Goal: Transaction & Acquisition: Purchase product/service

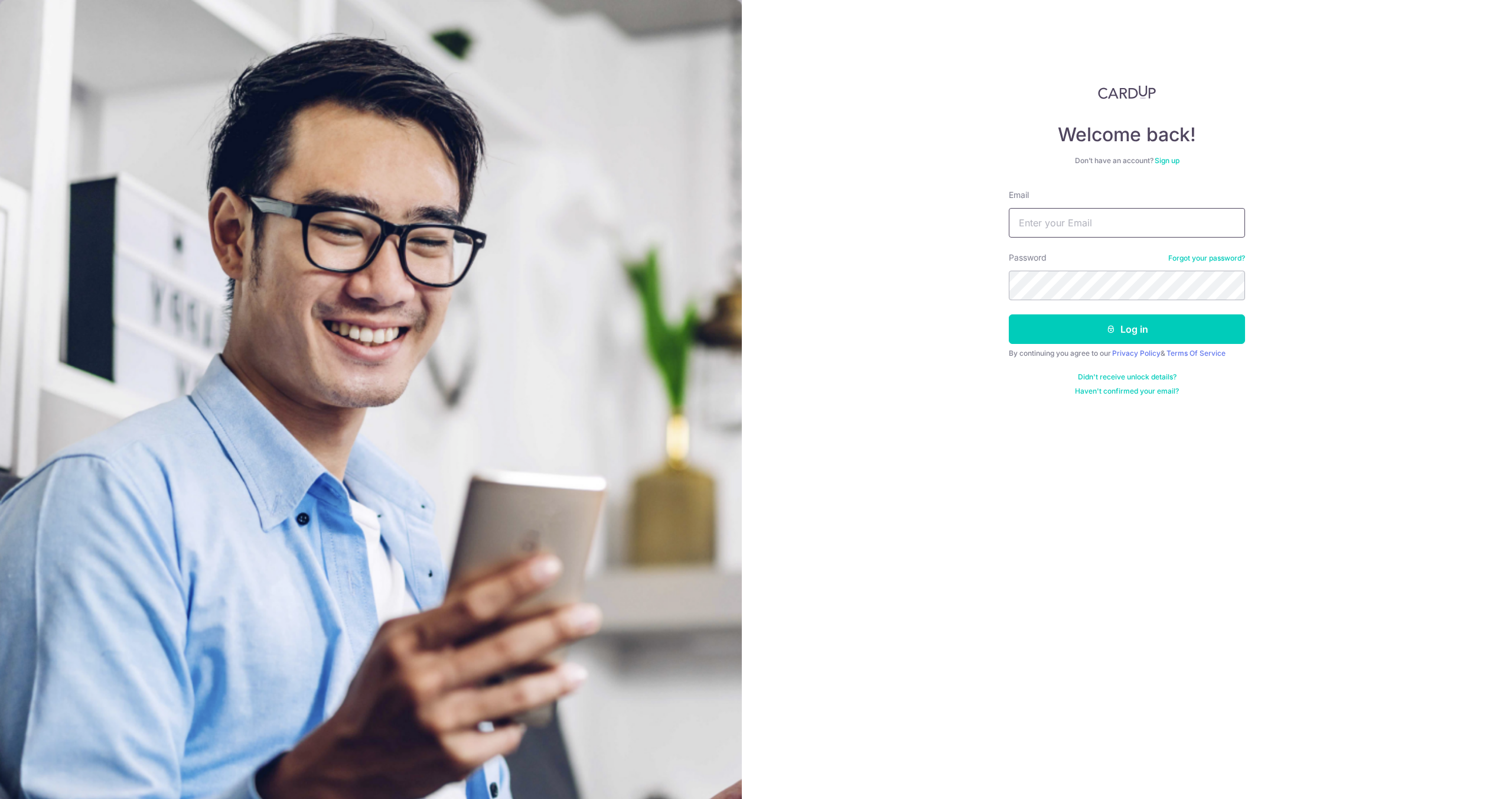
click at [1091, 217] on input "Email" at bounding box center [1127, 223] width 237 height 29
type input "arkobrata.2002@gmail.com"
click at [1132, 318] on button "Log in" at bounding box center [1127, 329] width 237 height 29
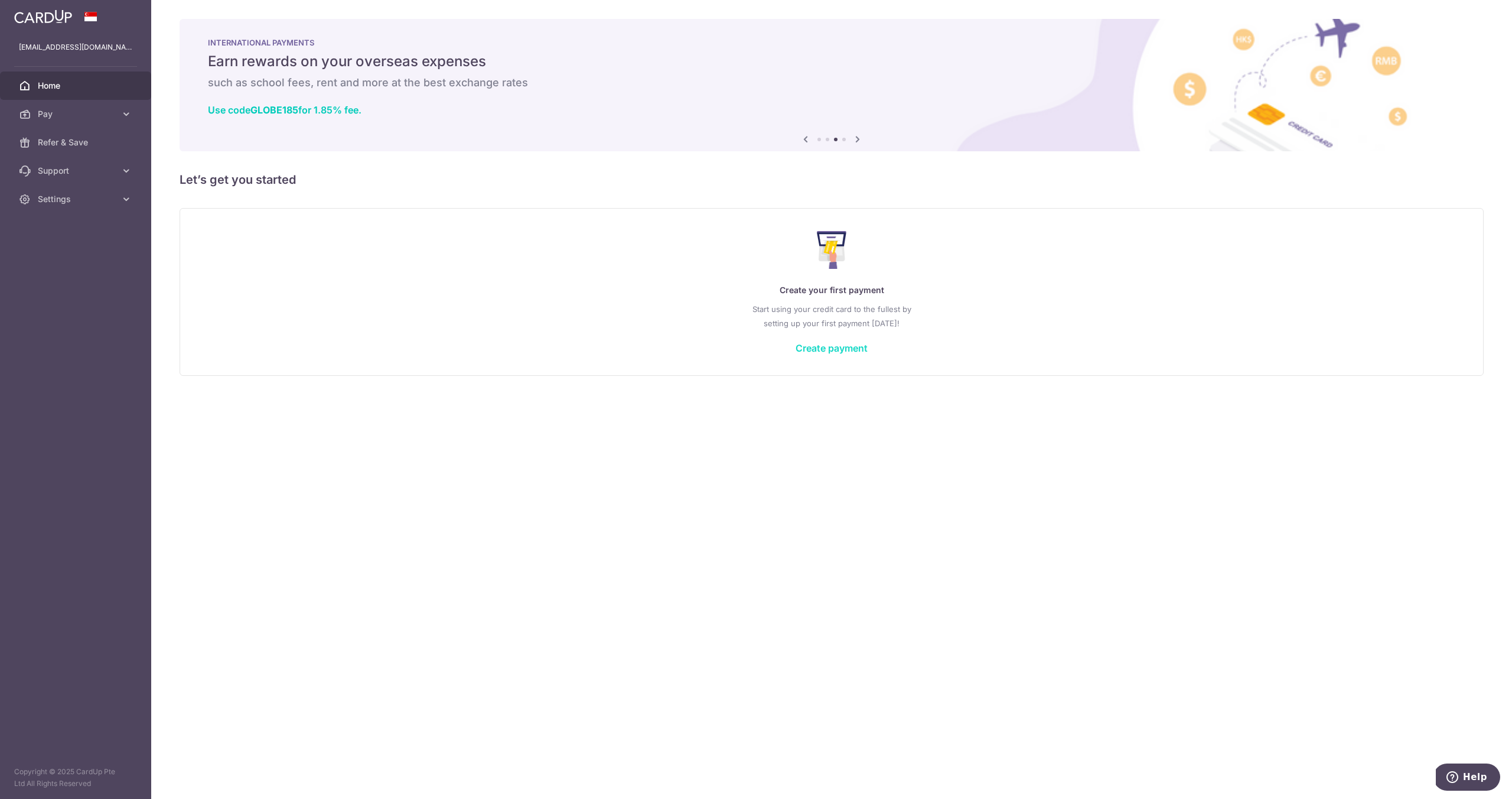
click at [806, 343] on link "Create payment" at bounding box center [832, 347] width 72 height 12
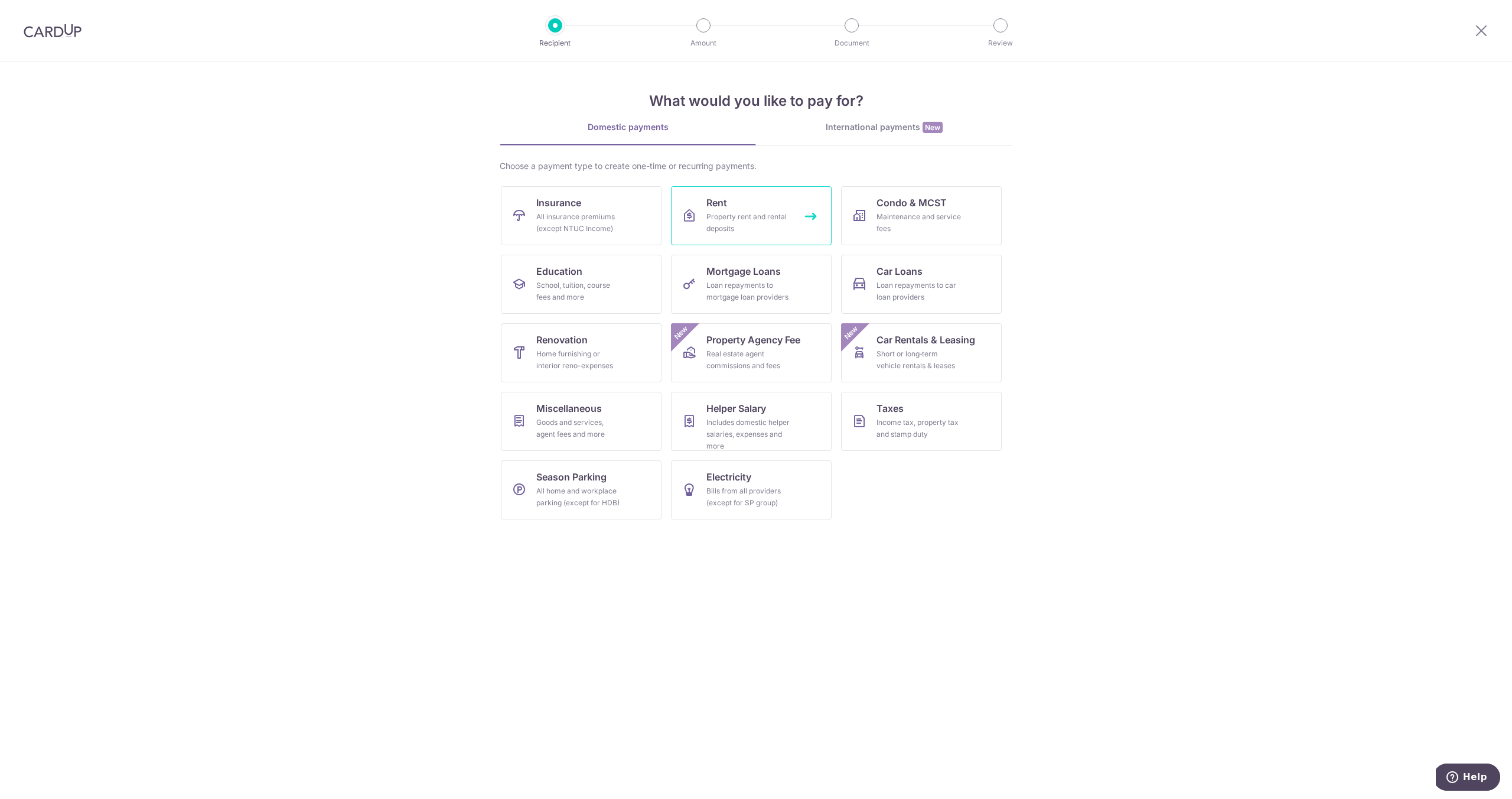
click at [692, 223] on link "Rent Property rent and rental deposits" at bounding box center [751, 215] width 160 height 59
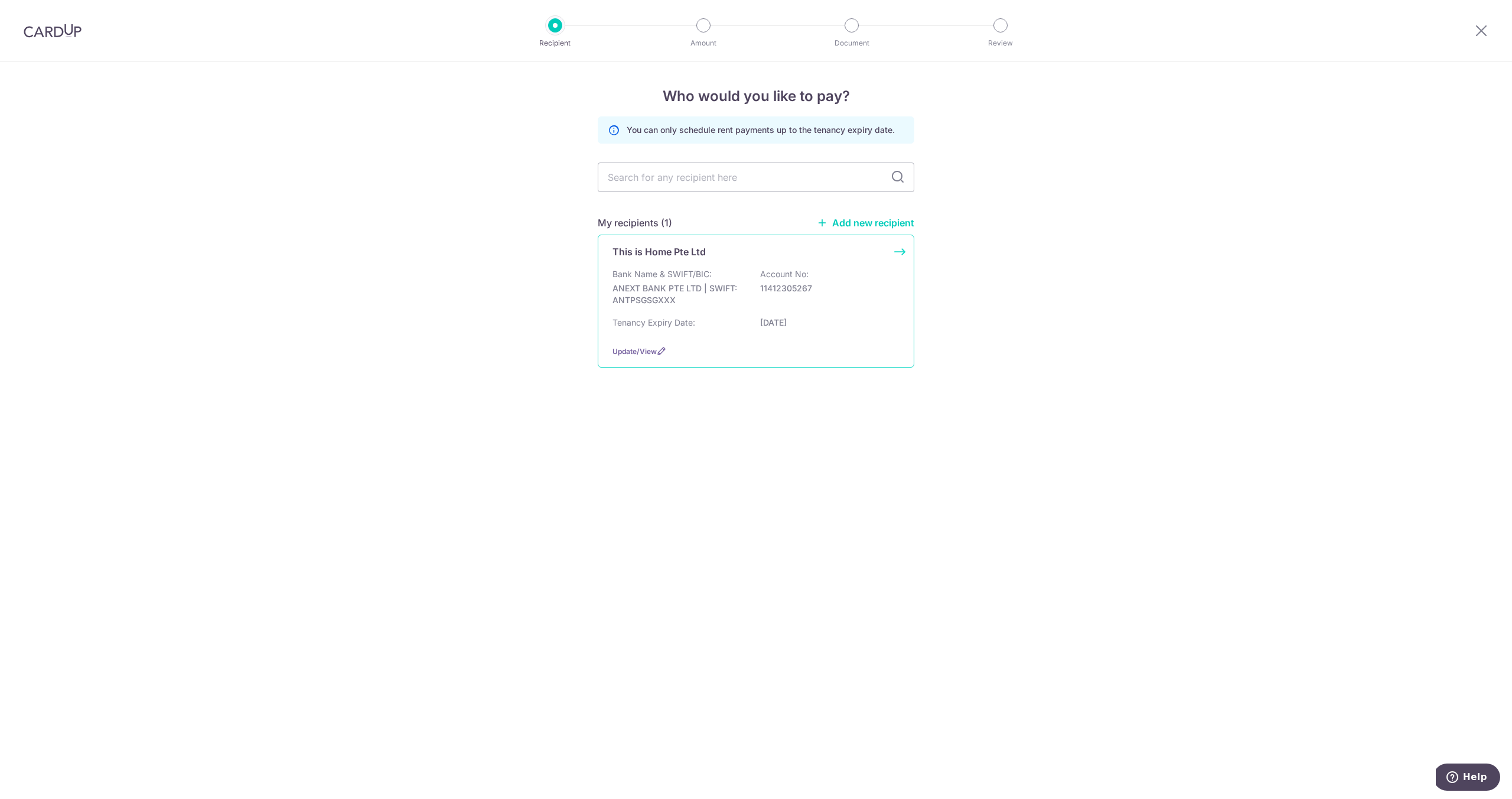
click at [711, 287] on p "ANEXT BANK PTE LTD | SWIFT: ANTPSGSGXXX" at bounding box center [679, 294] width 132 height 23
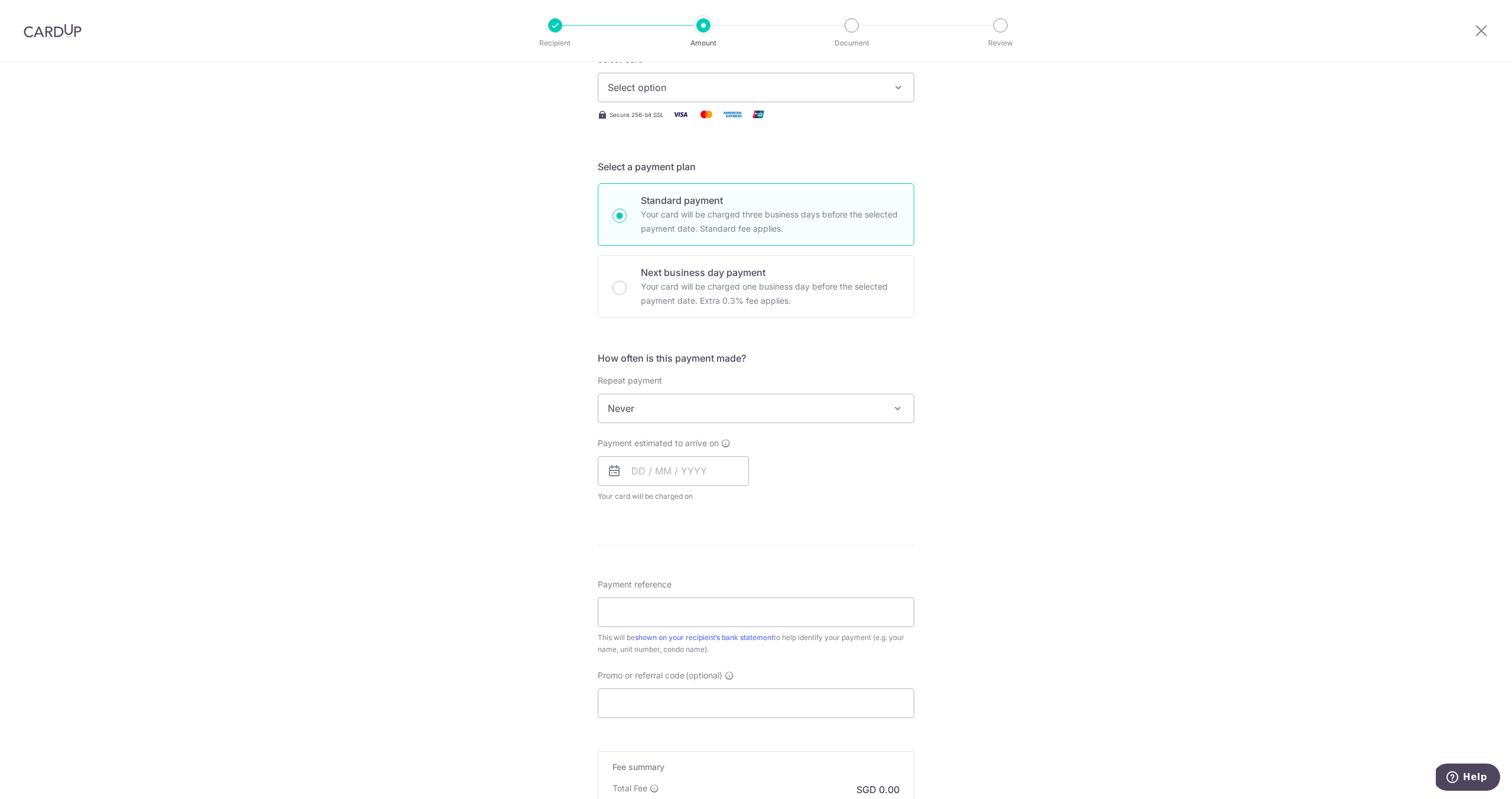
scroll to position [192, 0]
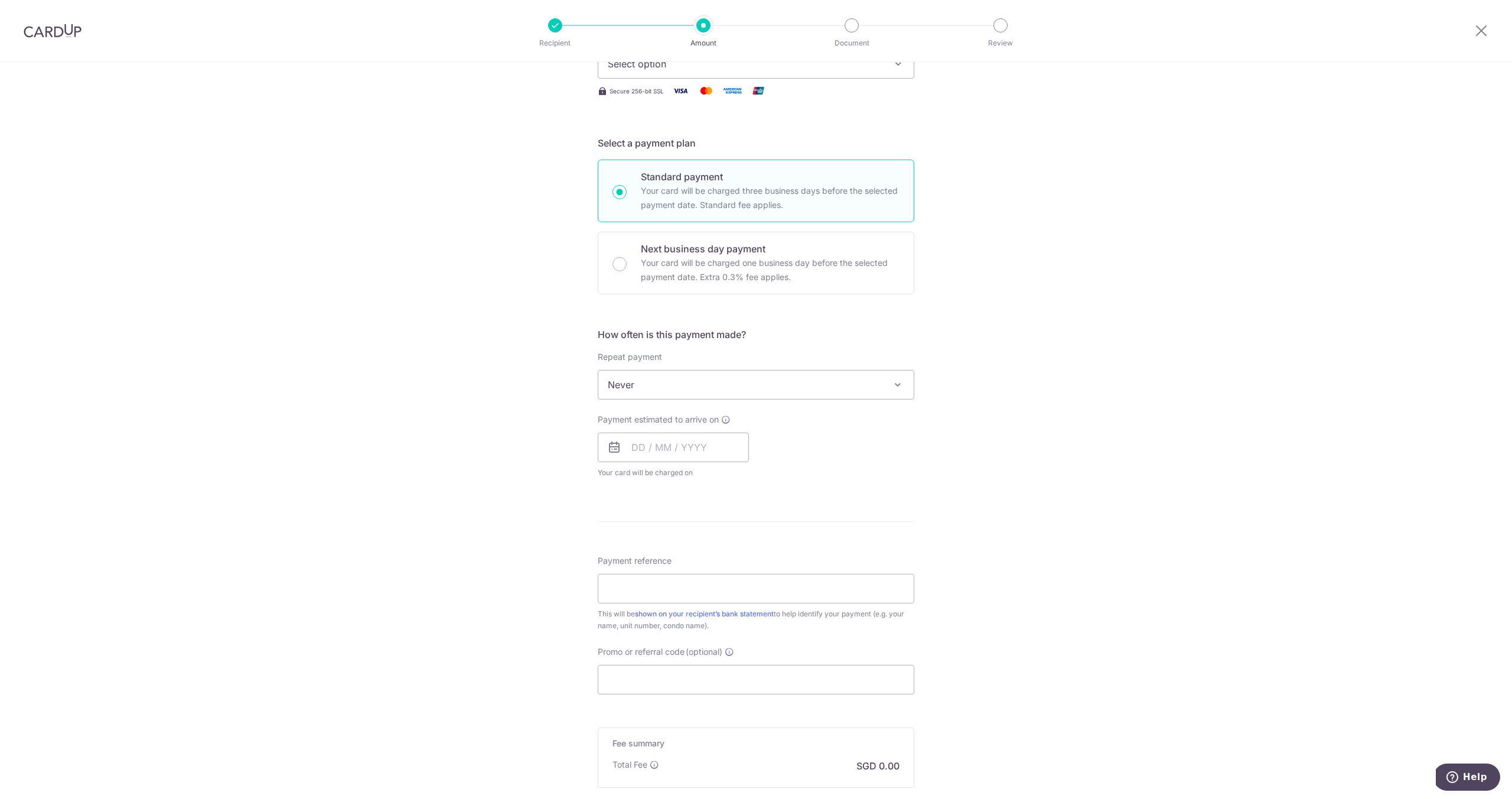
click at [894, 389] on span at bounding box center [897, 384] width 14 height 14
click at [956, 343] on div "Tell us more about your payment Enter payment amount SGD Select Card Select opt…" at bounding box center [756, 405] width 1512 height 1068
click at [705, 455] on input "text" at bounding box center [673, 447] width 151 height 29
click at [610, 490] on div "Prev Next Sep Oct Nov Dec 2025 2026 2027 2028 2029 2030 2031 2032 2033 2034 2035" at bounding box center [692, 479] width 188 height 28
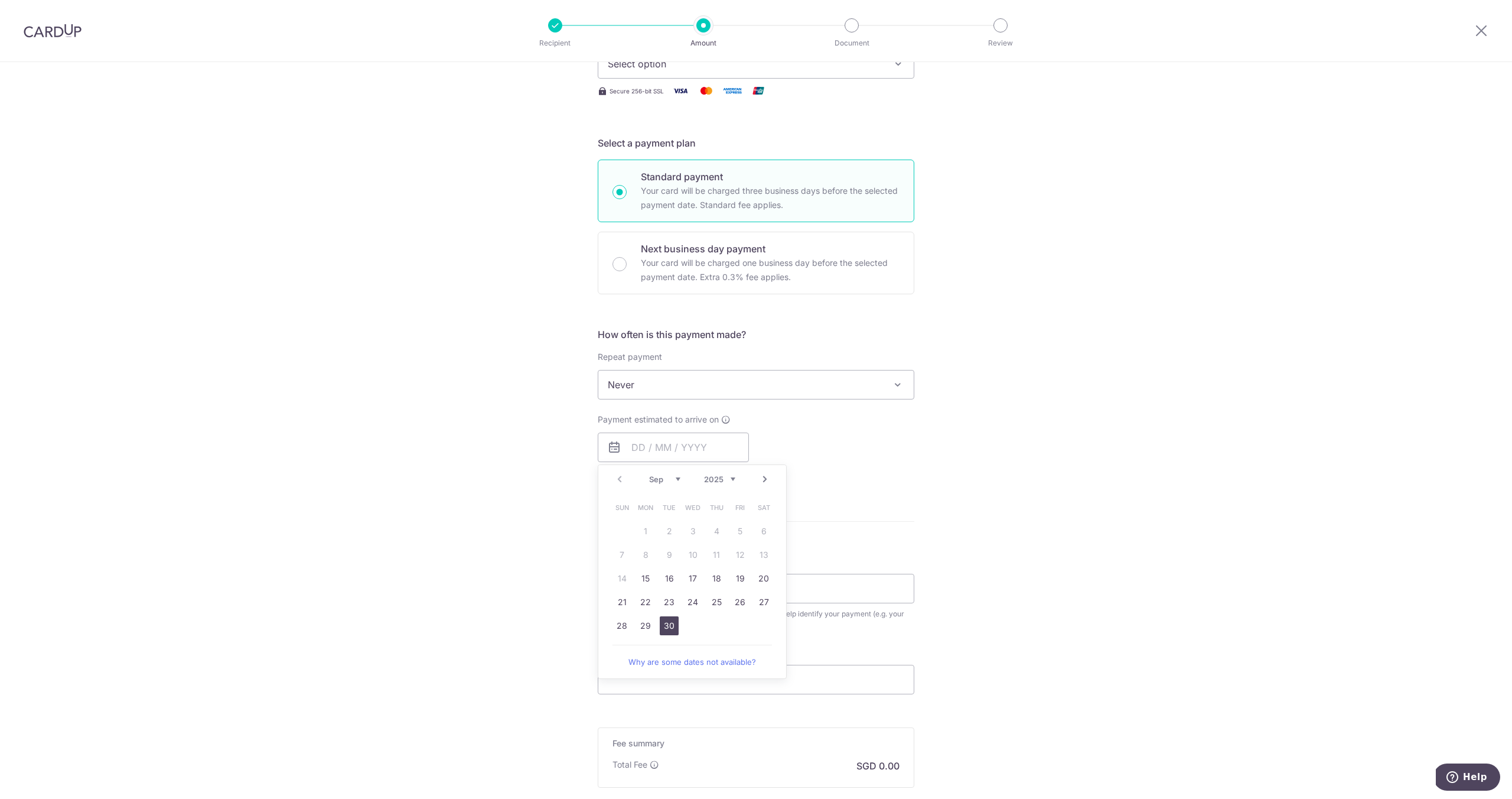
click at [667, 627] on link "30" at bounding box center [669, 625] width 19 height 19
type input "[DATE]"
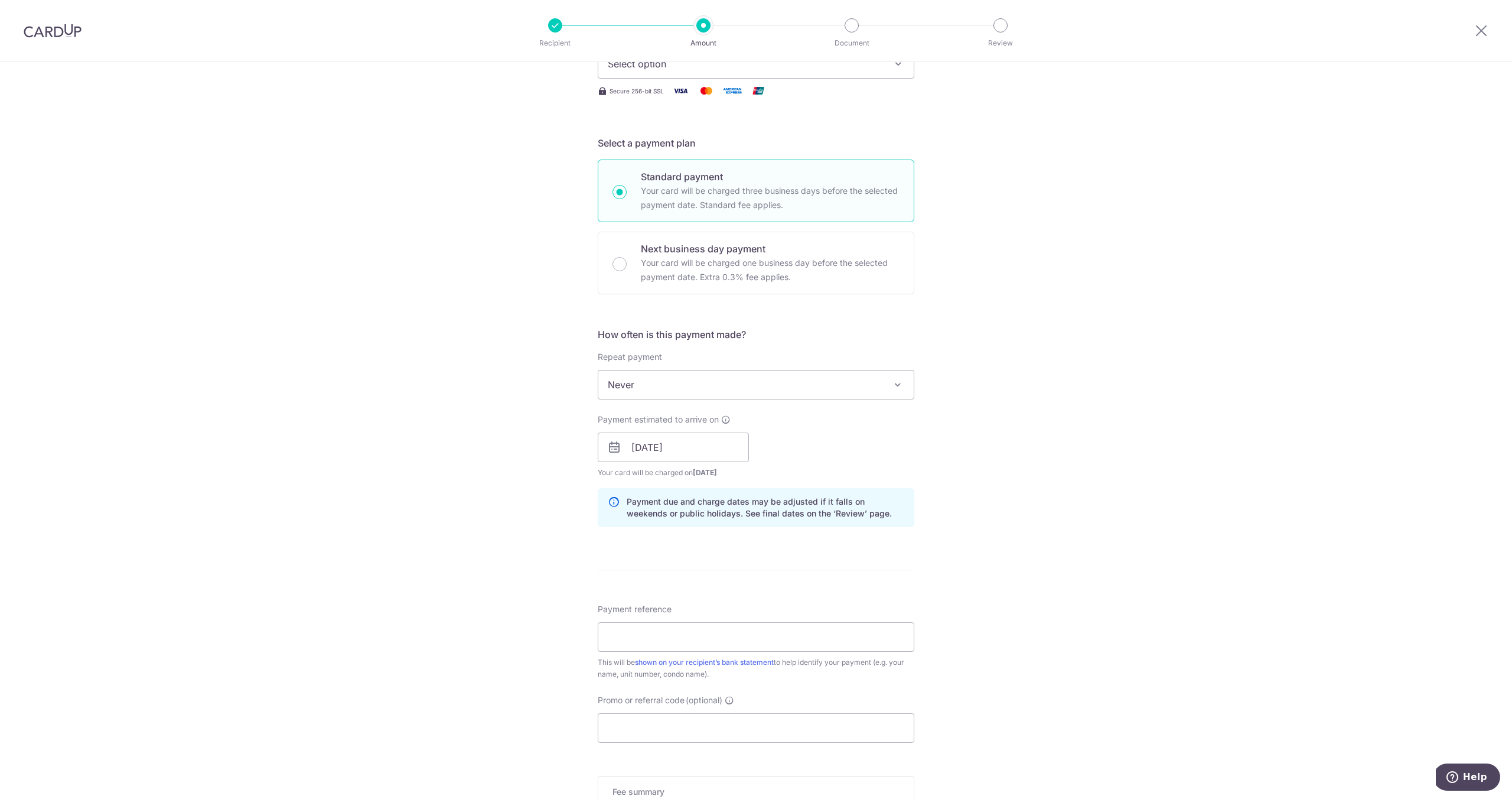
click at [726, 515] on p "Payment due and charge dates may be adjusted if it falls on weekends or public …" at bounding box center [766, 507] width 278 height 23
drag, startPoint x: 726, startPoint y: 515, endPoint x: 712, endPoint y: 516, distance: 14.0
click at [712, 516] on p "Payment due and charge dates may be adjusted if it falls on weekends or public …" at bounding box center [766, 507] width 278 height 23
drag, startPoint x: 712, startPoint y: 516, endPoint x: 798, endPoint y: 522, distance: 86.2
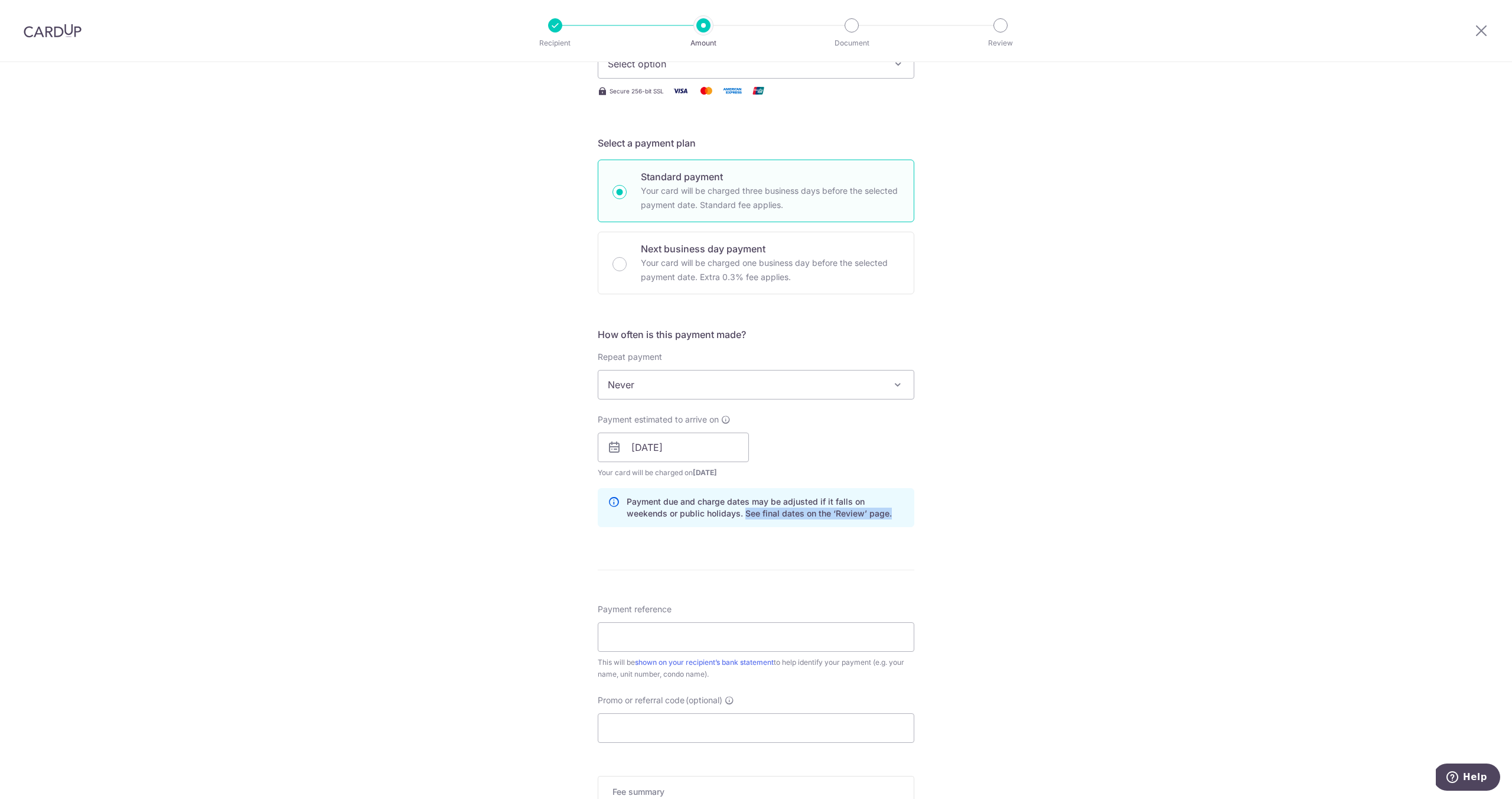
click at [799, 524] on div "Payment due and charge dates may be adjusted if it falls on weekends or public …" at bounding box center [756, 508] width 316 height 39
click at [795, 520] on div "Payment due and charge dates may be adjusted if it falls on weekends or public …" at bounding box center [756, 508] width 316 height 39
drag, startPoint x: 795, startPoint y: 520, endPoint x: 708, endPoint y: 515, distance: 87.1
click at [708, 515] on div "Payment due and charge dates may be adjusted if it falls on weekends or public …" at bounding box center [756, 508] width 316 height 39
click at [708, 515] on p "Payment due and charge dates may be adjusted if it falls on weekends or public …" at bounding box center [766, 507] width 278 height 23
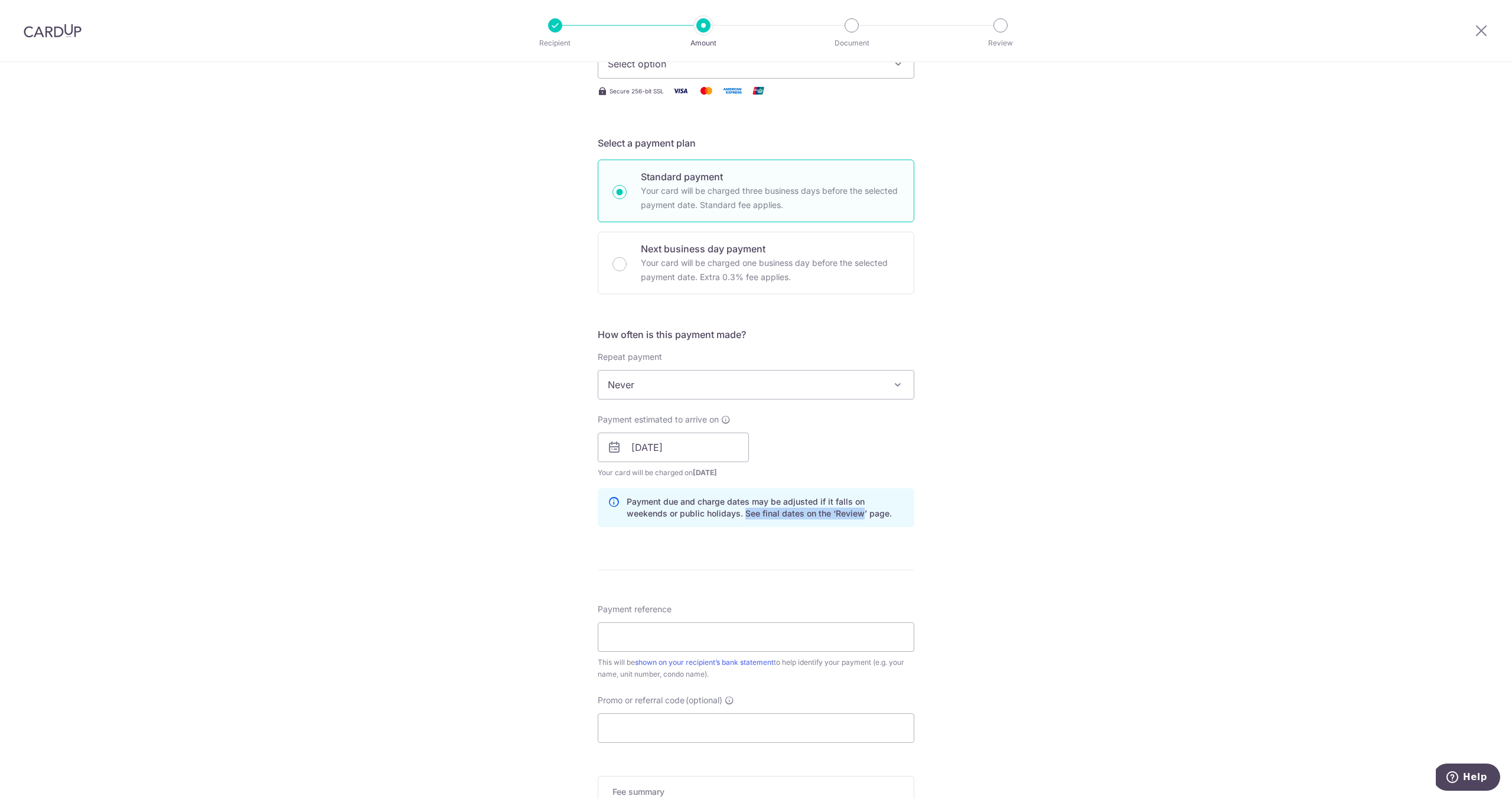
drag, startPoint x: 708, startPoint y: 515, endPoint x: 799, endPoint y: 516, distance: 91.0
click at [799, 516] on p "Payment due and charge dates may be adjusted if it falls on weekends or public …" at bounding box center [766, 507] width 278 height 23
drag, startPoint x: 799, startPoint y: 516, endPoint x: 698, endPoint y: 517, distance: 101.0
click at [698, 517] on p "Payment due and charge dates may be adjusted if it falls on weekends or public …" at bounding box center [766, 507] width 278 height 23
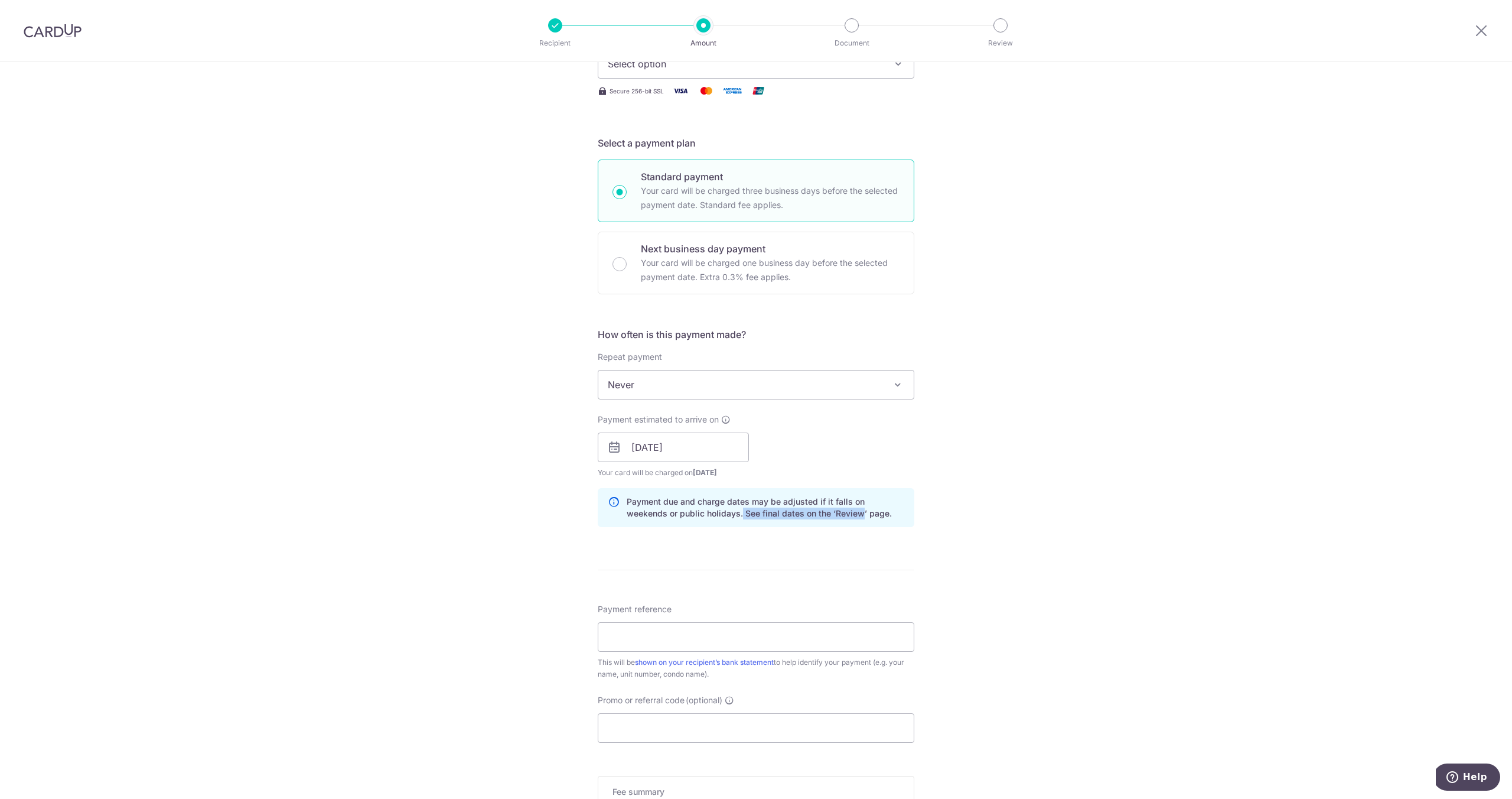
click at [698, 517] on p "Payment due and charge dates may be adjusted if it falls on weekends or public …" at bounding box center [766, 507] width 278 height 23
drag, startPoint x: 698, startPoint y: 517, endPoint x: 709, endPoint y: 517, distance: 11.0
click at [709, 517] on p "Payment due and charge dates may be adjusted if it falls on weekends or public …" at bounding box center [766, 507] width 278 height 23
drag, startPoint x: 709, startPoint y: 517, endPoint x: 851, endPoint y: 515, distance: 142.0
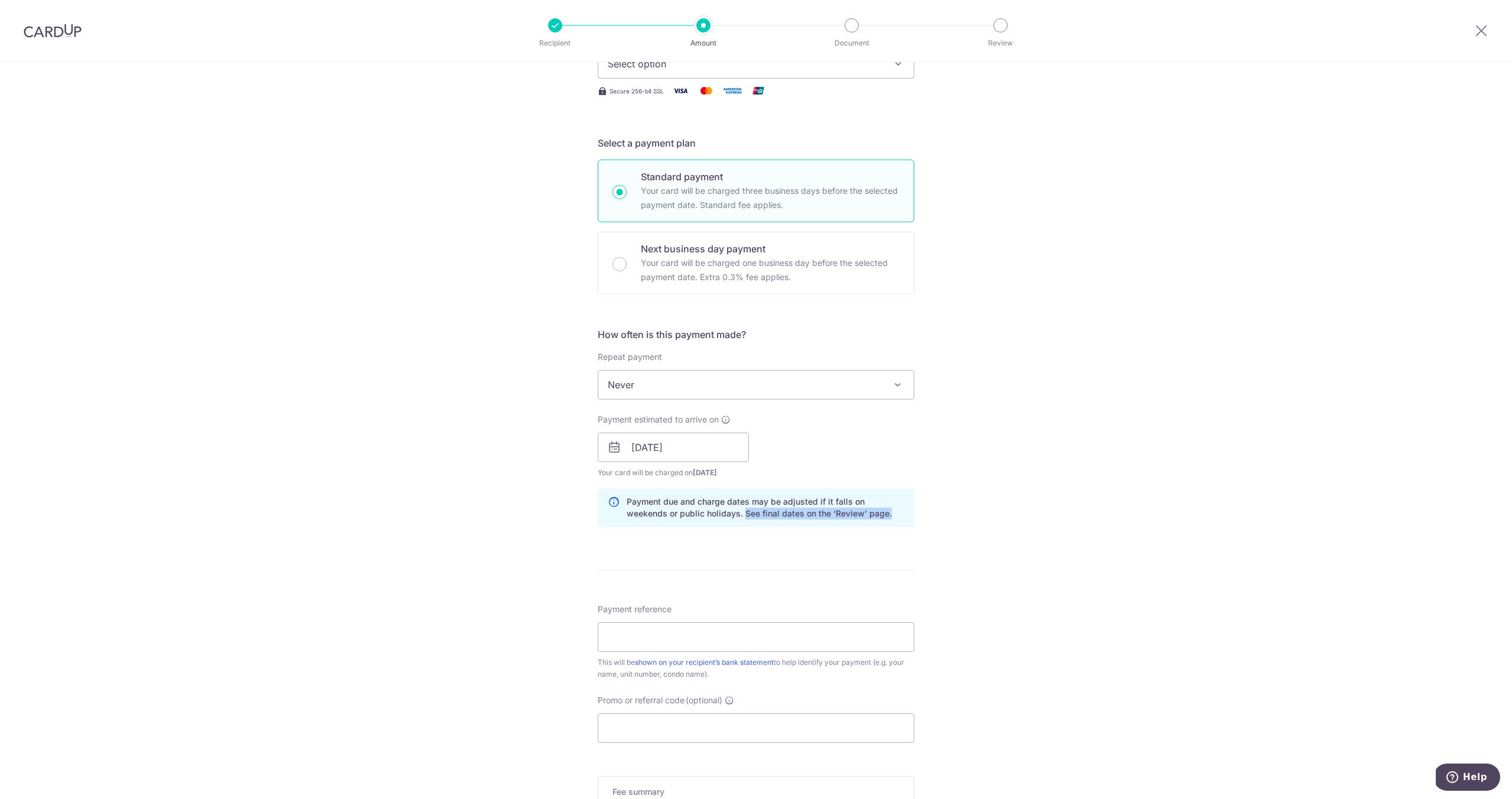
click at [851, 515] on p "Payment due and charge dates may be adjusted if it falls on weekends or public …" at bounding box center [766, 507] width 278 height 23
click at [850, 514] on p "Payment due and charge dates may be adjusted if it falls on weekends or public …" at bounding box center [766, 507] width 278 height 23
click at [705, 444] on input "[DATE]" at bounding box center [673, 447] width 151 height 29
click at [898, 557] on form "Enter payment amount SGD Select Card Select option Add credit card Secure 256-b…" at bounding box center [756, 440] width 316 height 984
click at [741, 454] on input "[DATE]" at bounding box center [673, 447] width 151 height 29
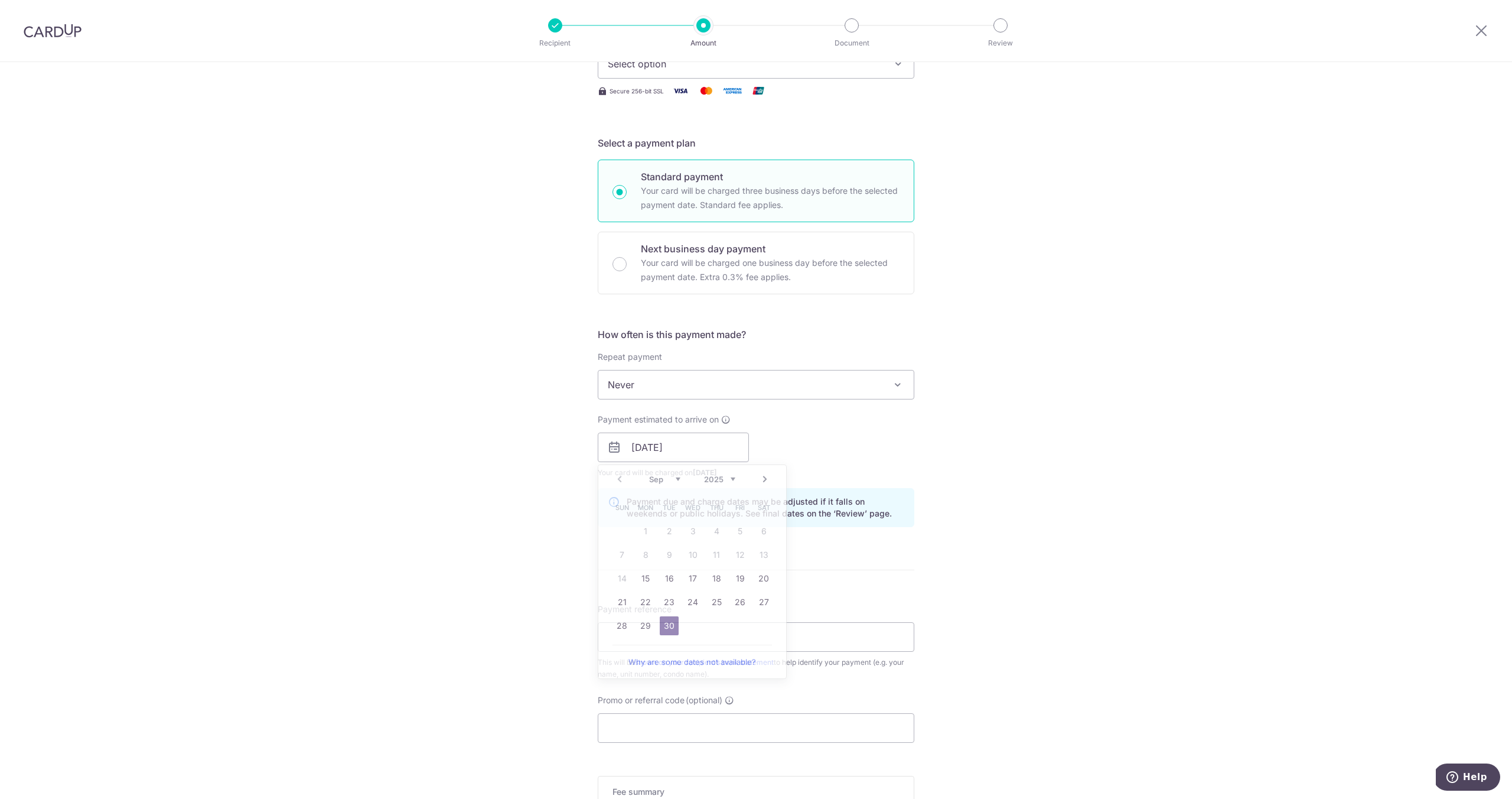
click at [850, 551] on form "Enter payment amount SGD Select Card Select option Add credit card Secure 256-b…" at bounding box center [756, 440] width 316 height 984
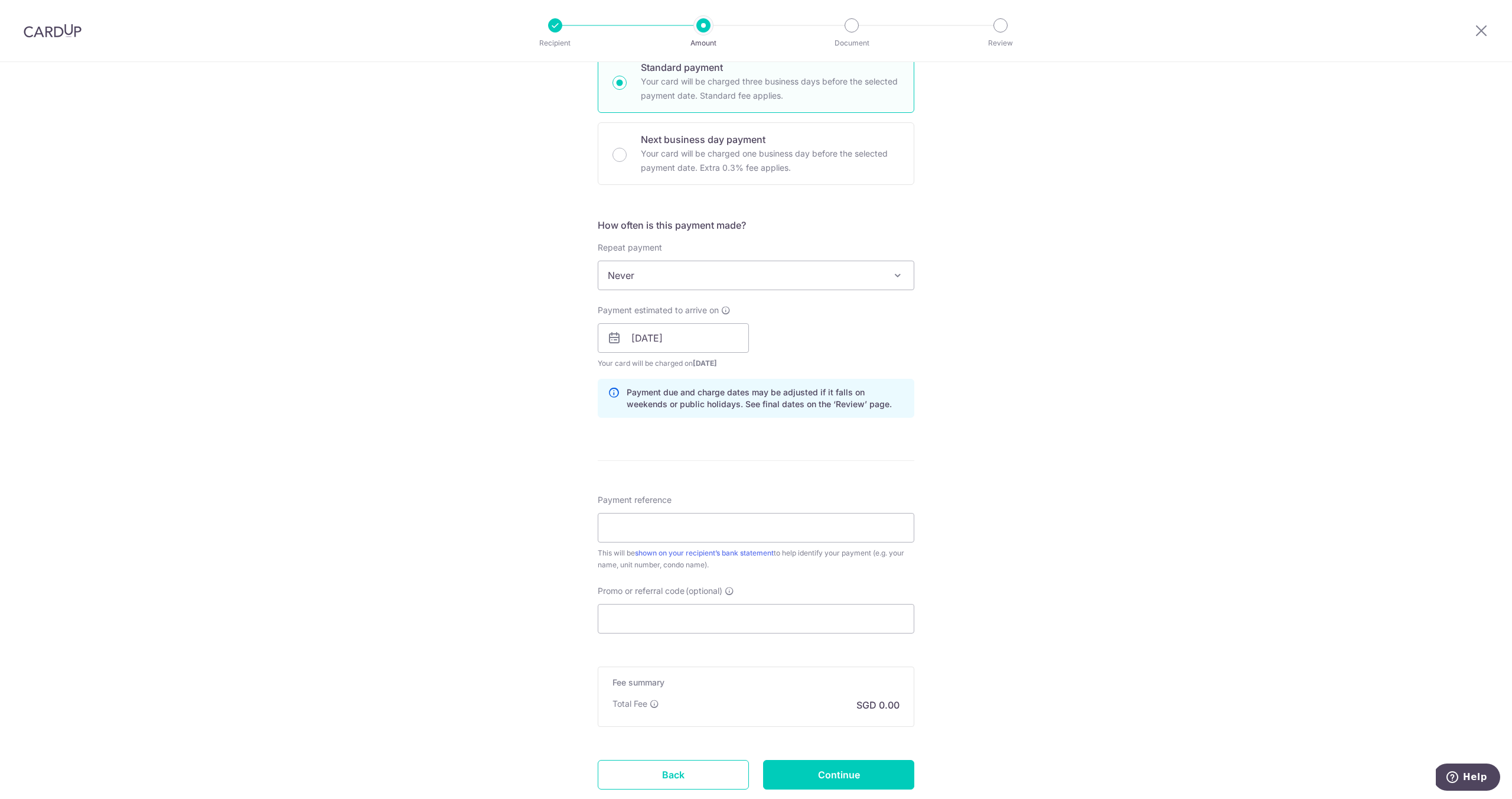
scroll to position [304, 0]
click at [830, 529] on input "Payment reference" at bounding box center [756, 524] width 316 height 29
click at [710, 602] on input "Promo or referral code (optional)" at bounding box center [756, 615] width 316 height 29
paste input "SAVERENT179"
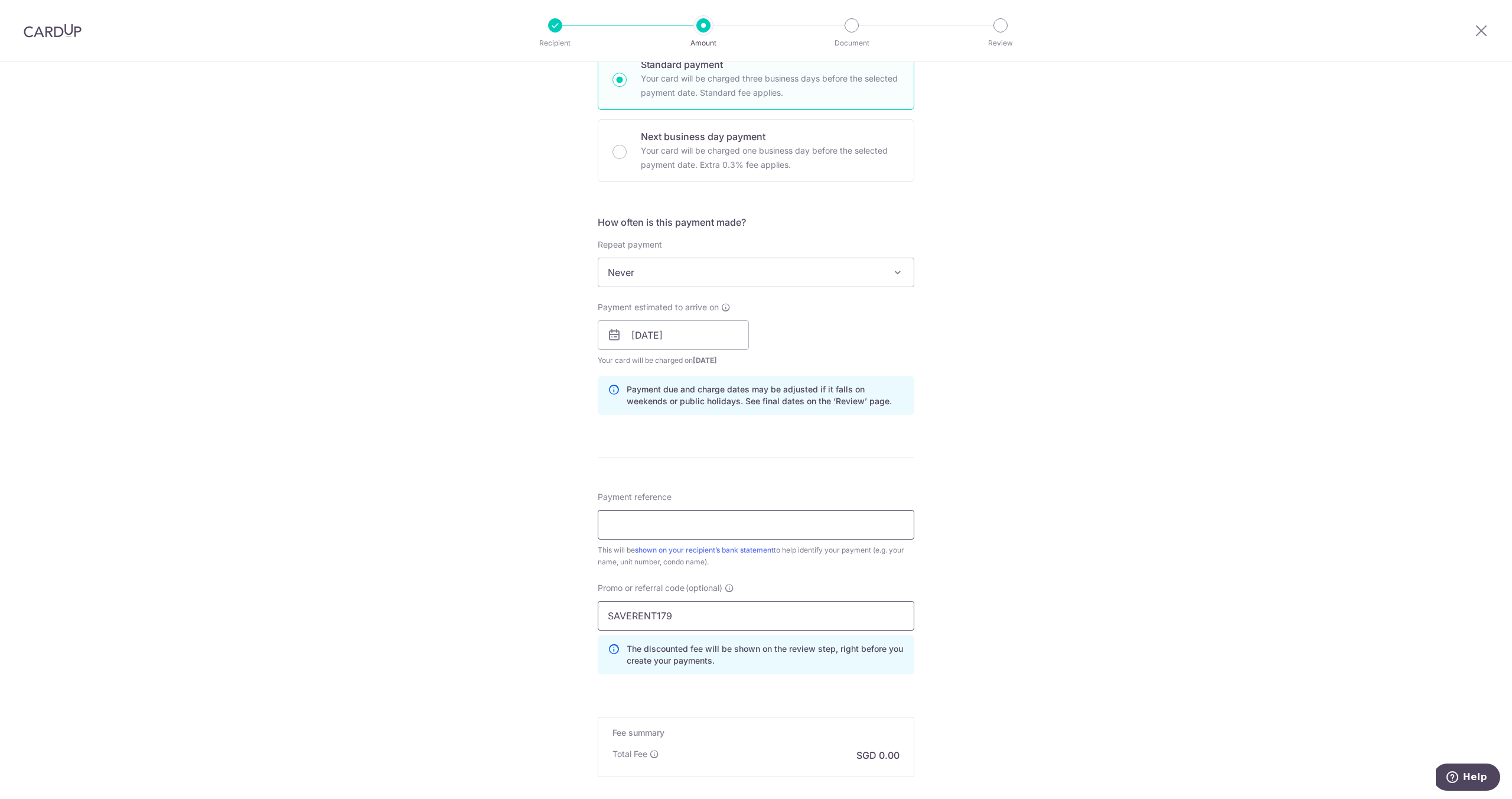
type input "SAVERENT179"
click at [723, 530] on input "Payment reference" at bounding box center [756, 524] width 316 height 29
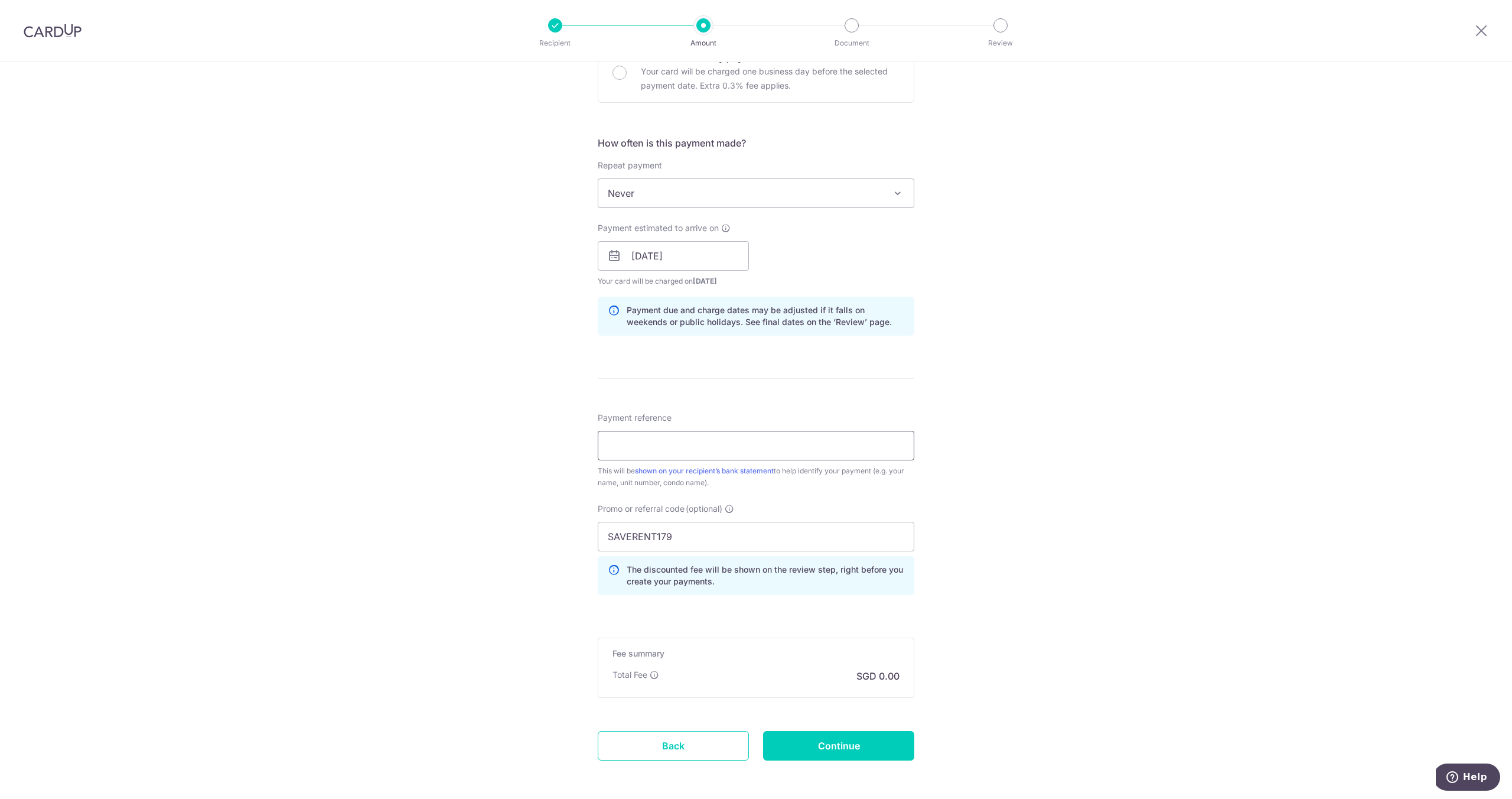
scroll to position [378, 0]
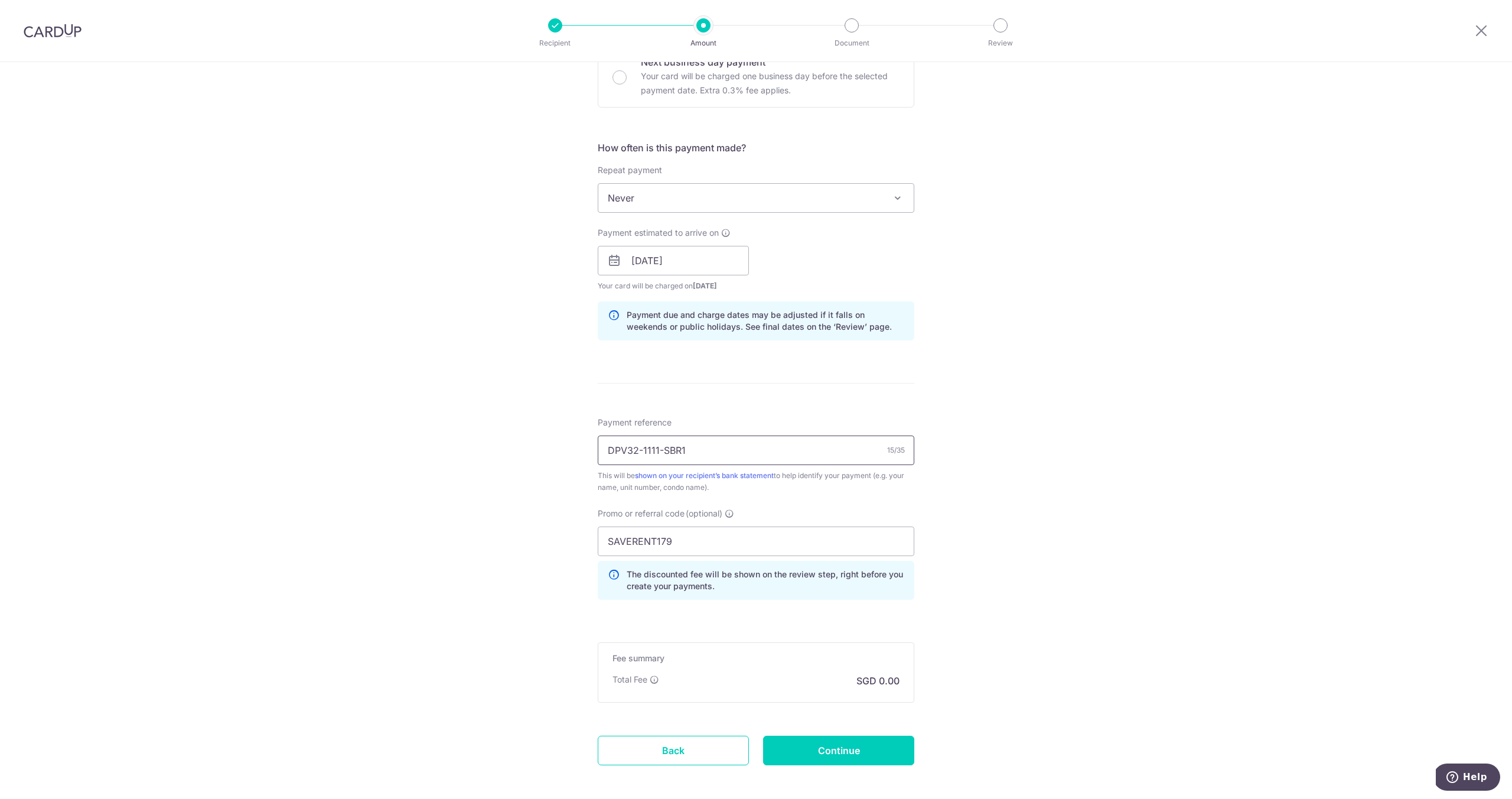
click at [659, 452] on input "DPV32-1111-SBR1" at bounding box center [756, 450] width 316 height 29
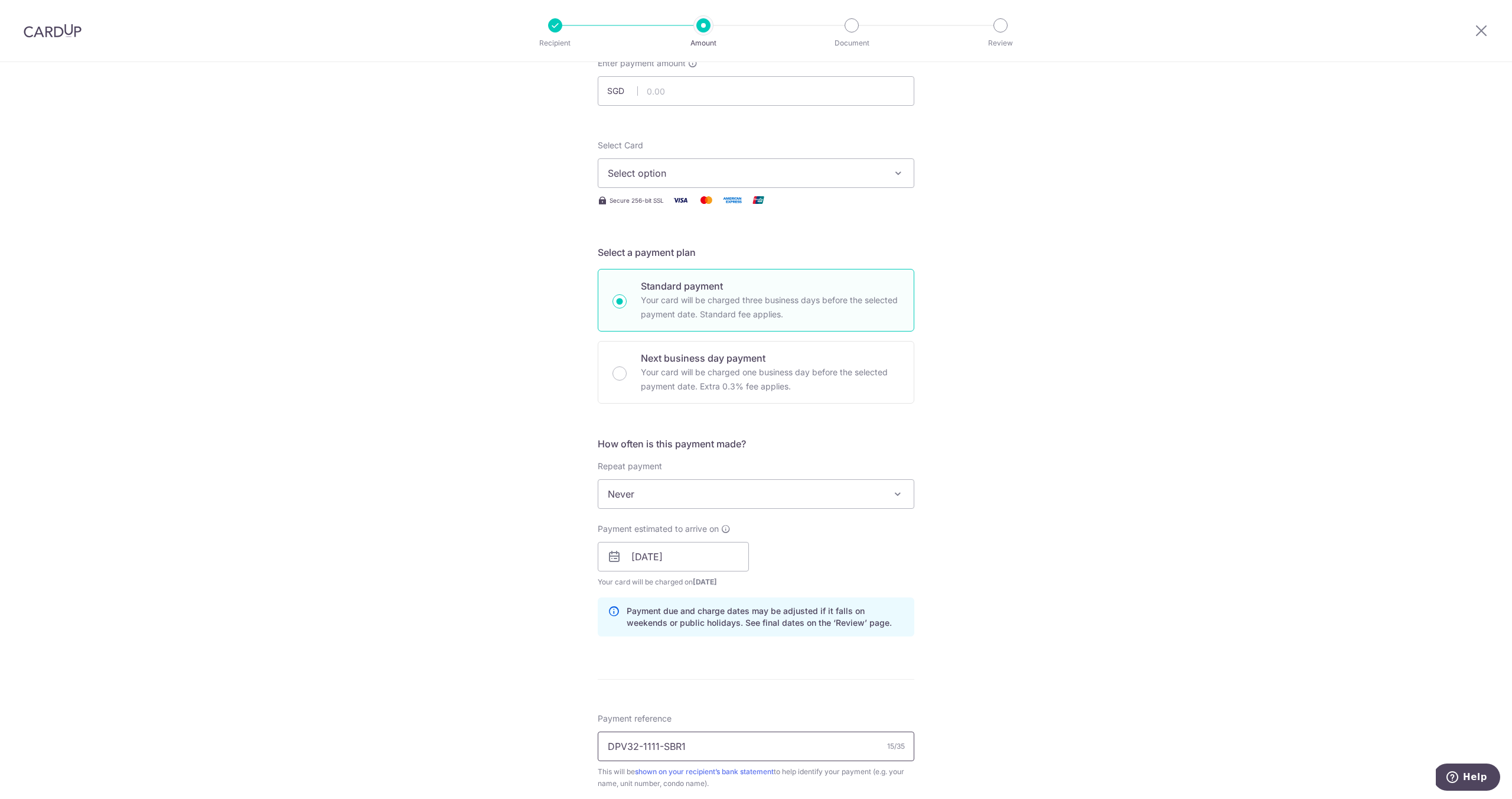
scroll to position [0, 0]
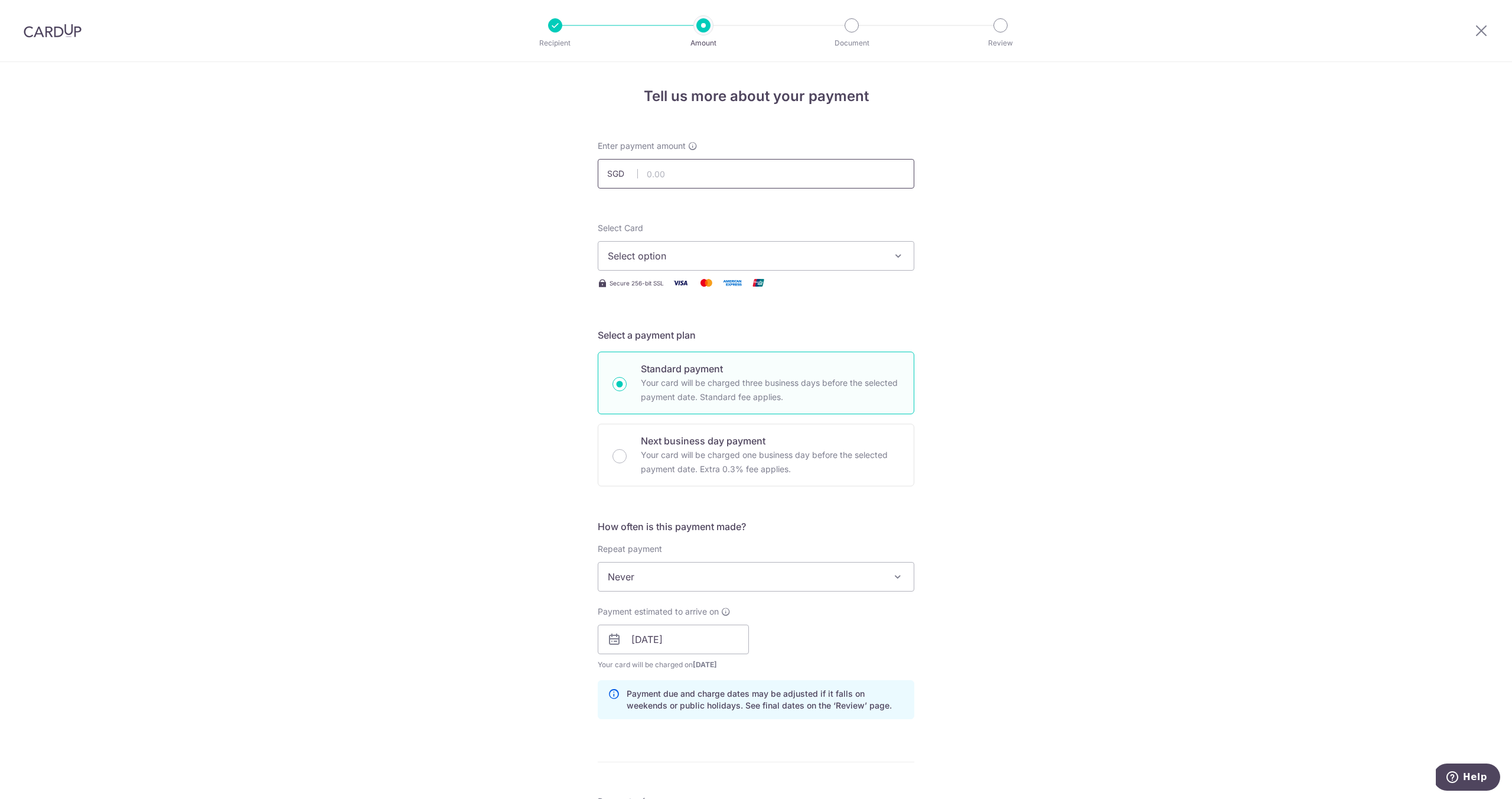
type input "DPV32-1111-SBR1"
click at [698, 177] on input "text" at bounding box center [756, 173] width 316 height 29
type input "1,260.00"
click at [850, 263] on button "Select option" at bounding box center [756, 255] width 316 height 29
click at [818, 225] on div "Select Card Select option Add credit card" at bounding box center [756, 247] width 316 height 49
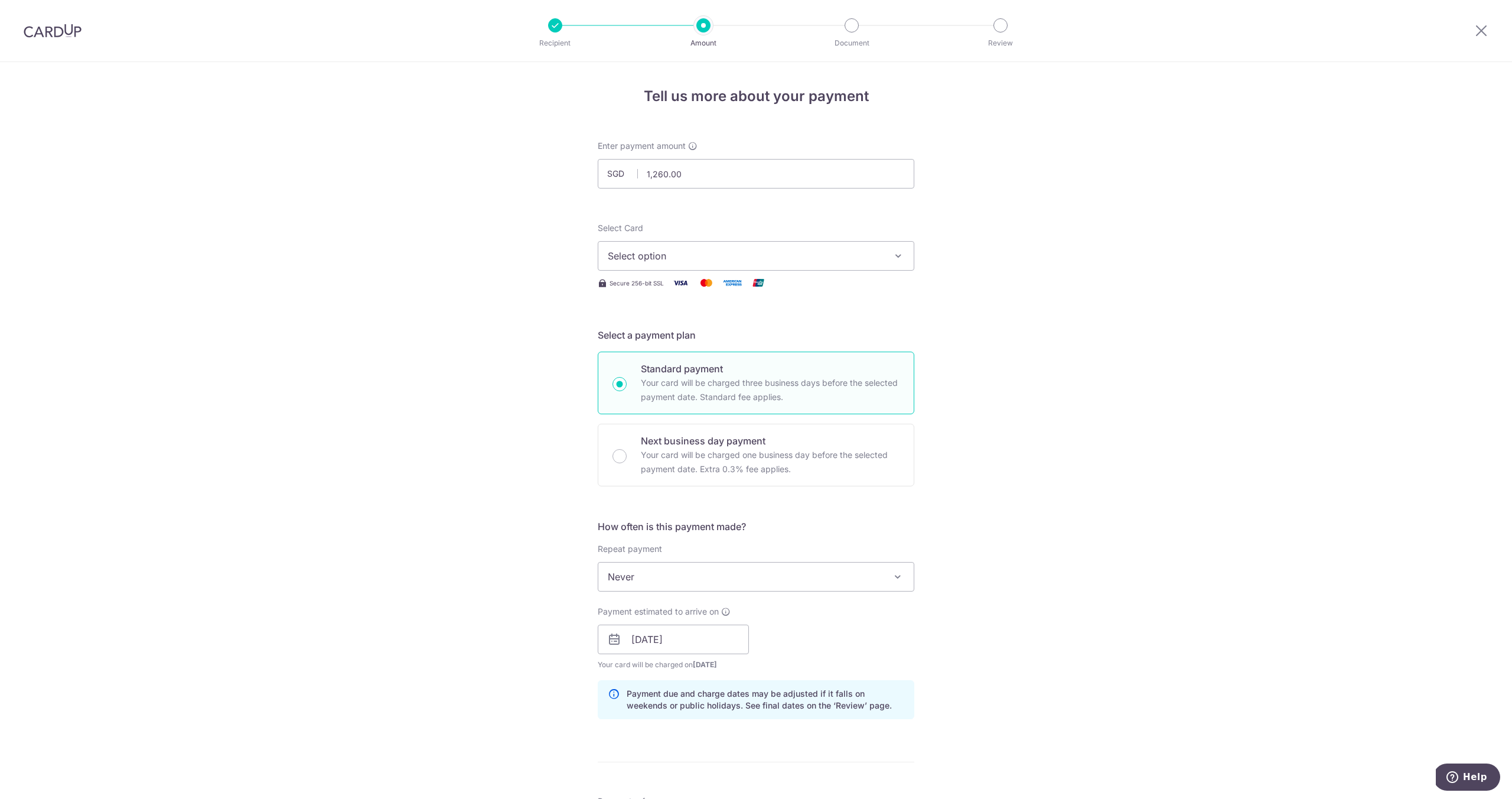
click at [789, 255] on span "Select option" at bounding box center [745, 255] width 275 height 14
click at [780, 282] on link "Add credit card" at bounding box center [756, 288] width 315 height 22
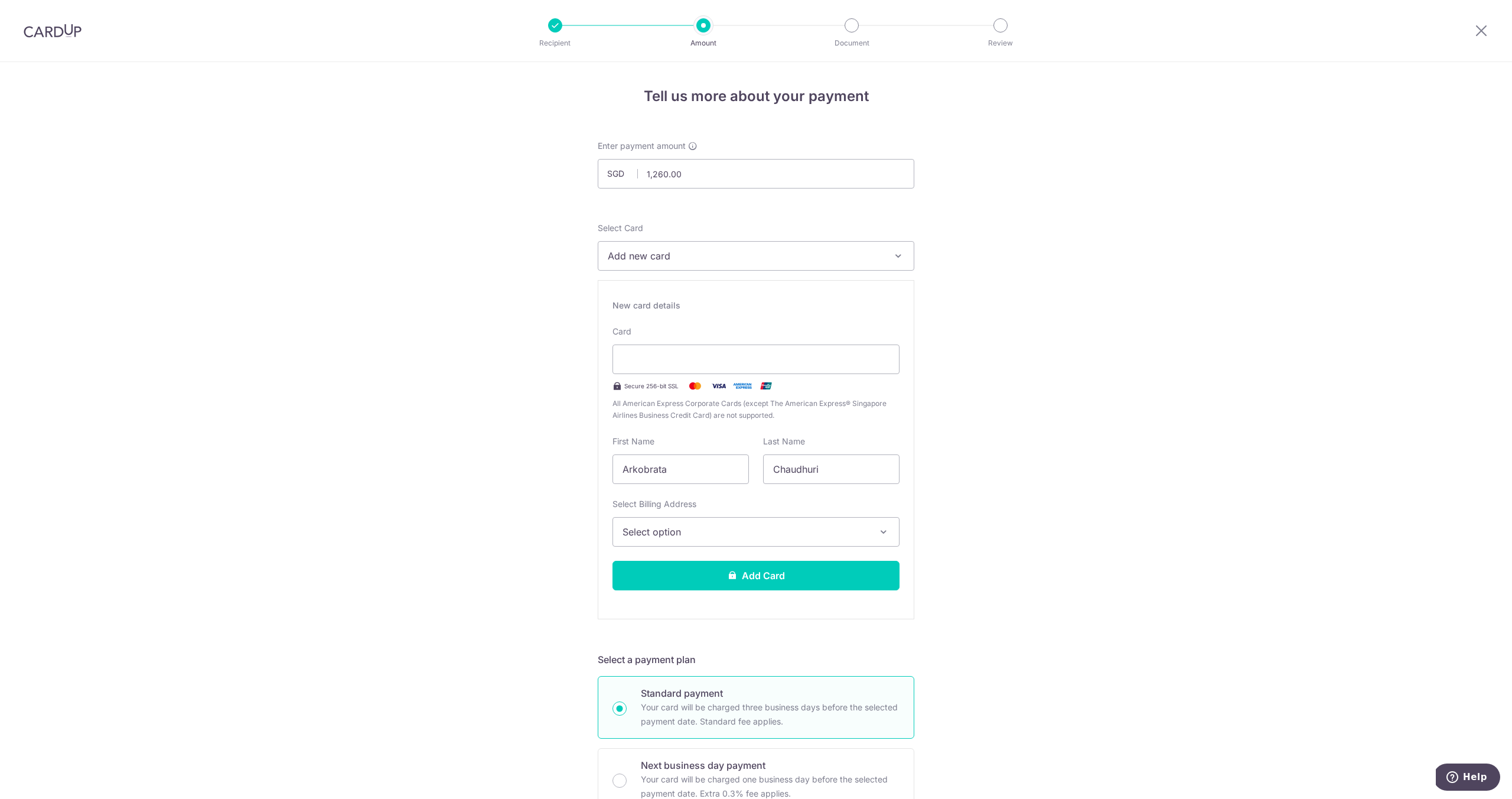
click at [727, 340] on div "Card Secure 256-bit SSL All American Express Corporate Cards (except The Americ…" at bounding box center [756, 374] width 287 height 96
click at [988, 238] on div "Tell us more about your payment Enter payment amount SGD 1,260.00 1260.00 Selec…" at bounding box center [756, 809] width 1512 height 1495
click at [800, 528] on span "Select option" at bounding box center [745, 531] width 246 height 14
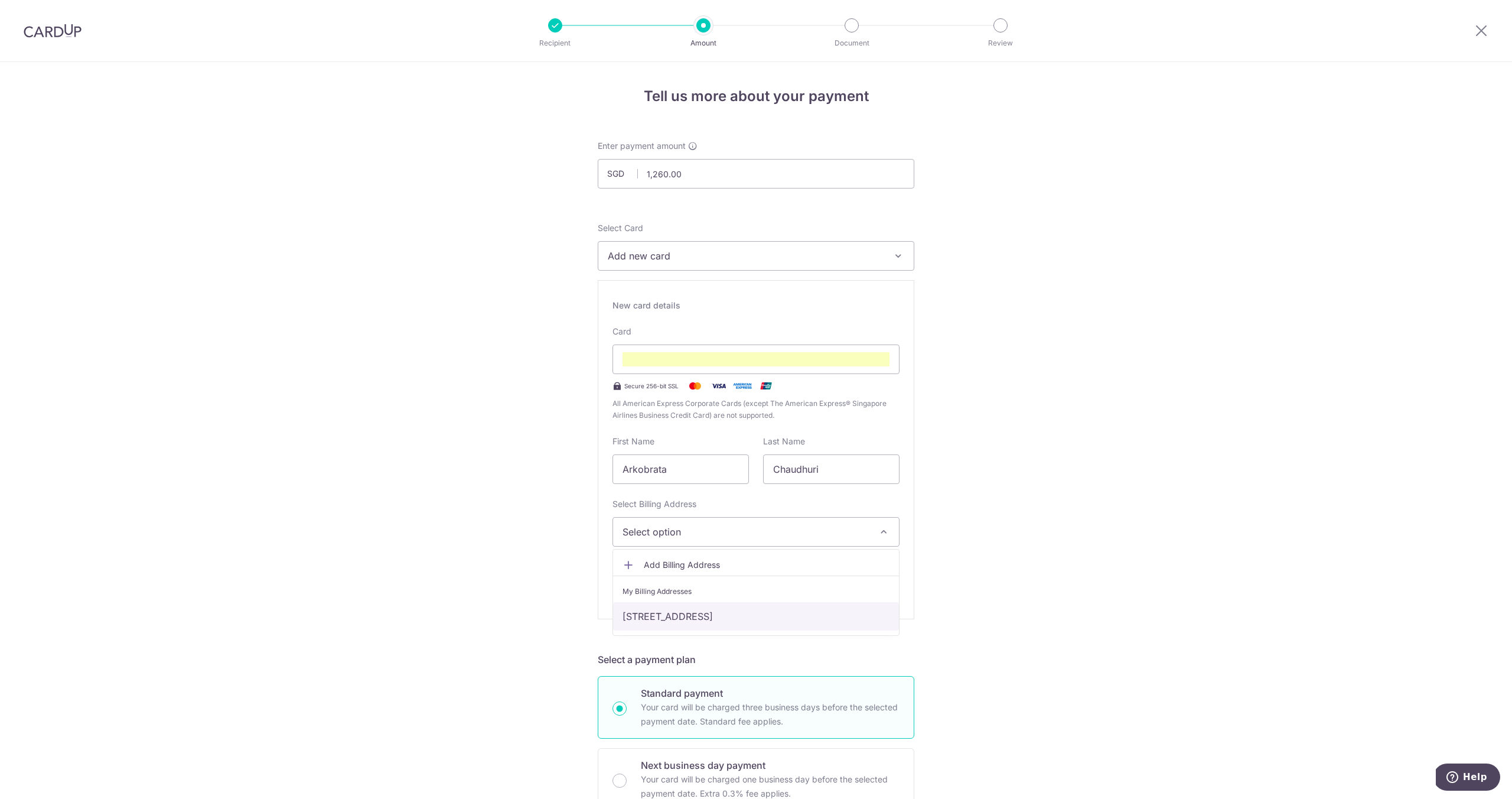
click at [781, 618] on link "#11-11, Dover Parkview Tower C, 32, Dover Rise, Singapore, Singapore, Singapore…" at bounding box center [756, 616] width 286 height 28
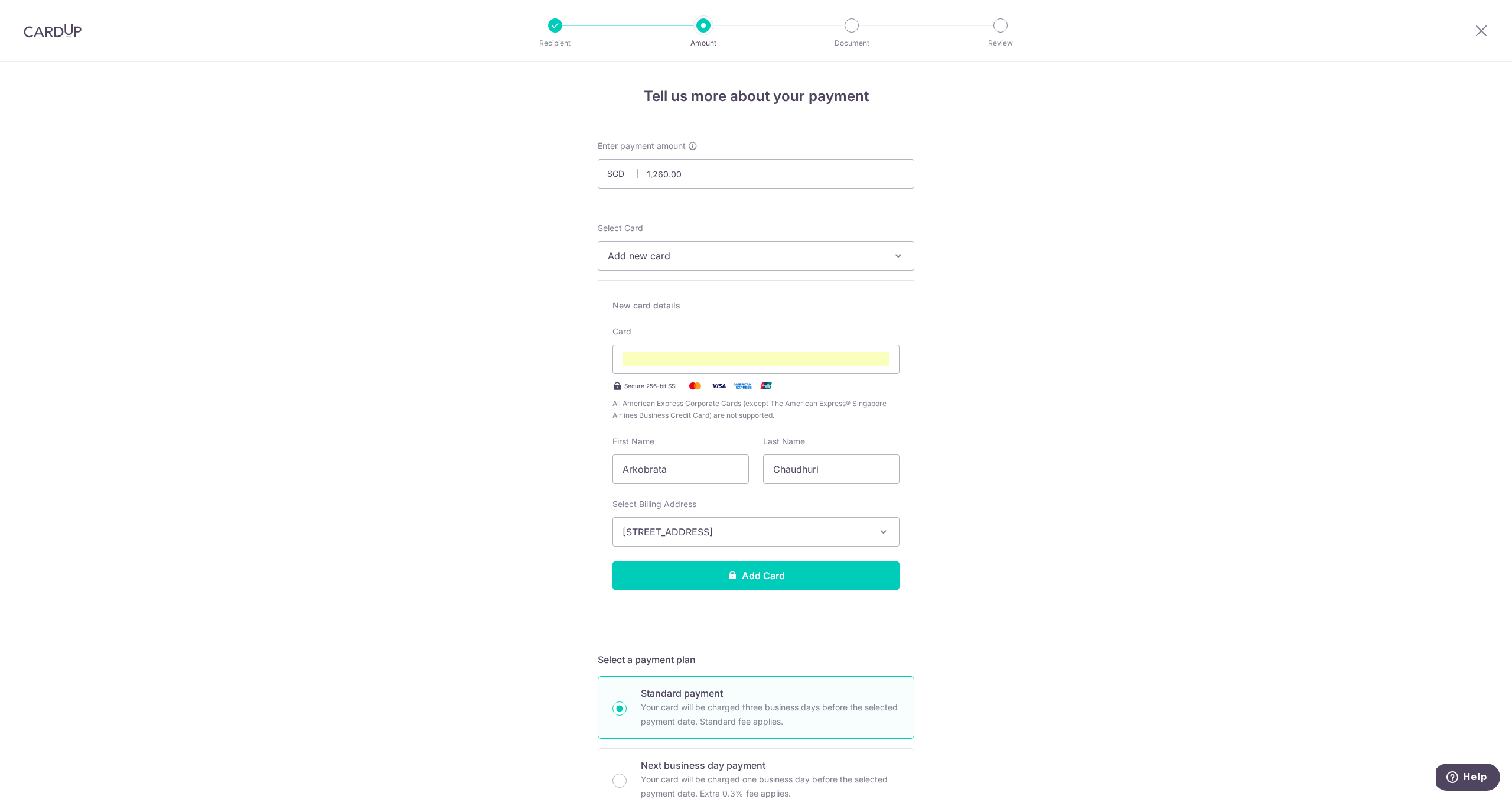
click at [706, 251] on span "Add new card" at bounding box center [745, 255] width 275 height 14
click at [722, 243] on button "Add new card" at bounding box center [756, 255] width 316 height 29
click at [802, 586] on button "Add Card" at bounding box center [756, 575] width 287 height 29
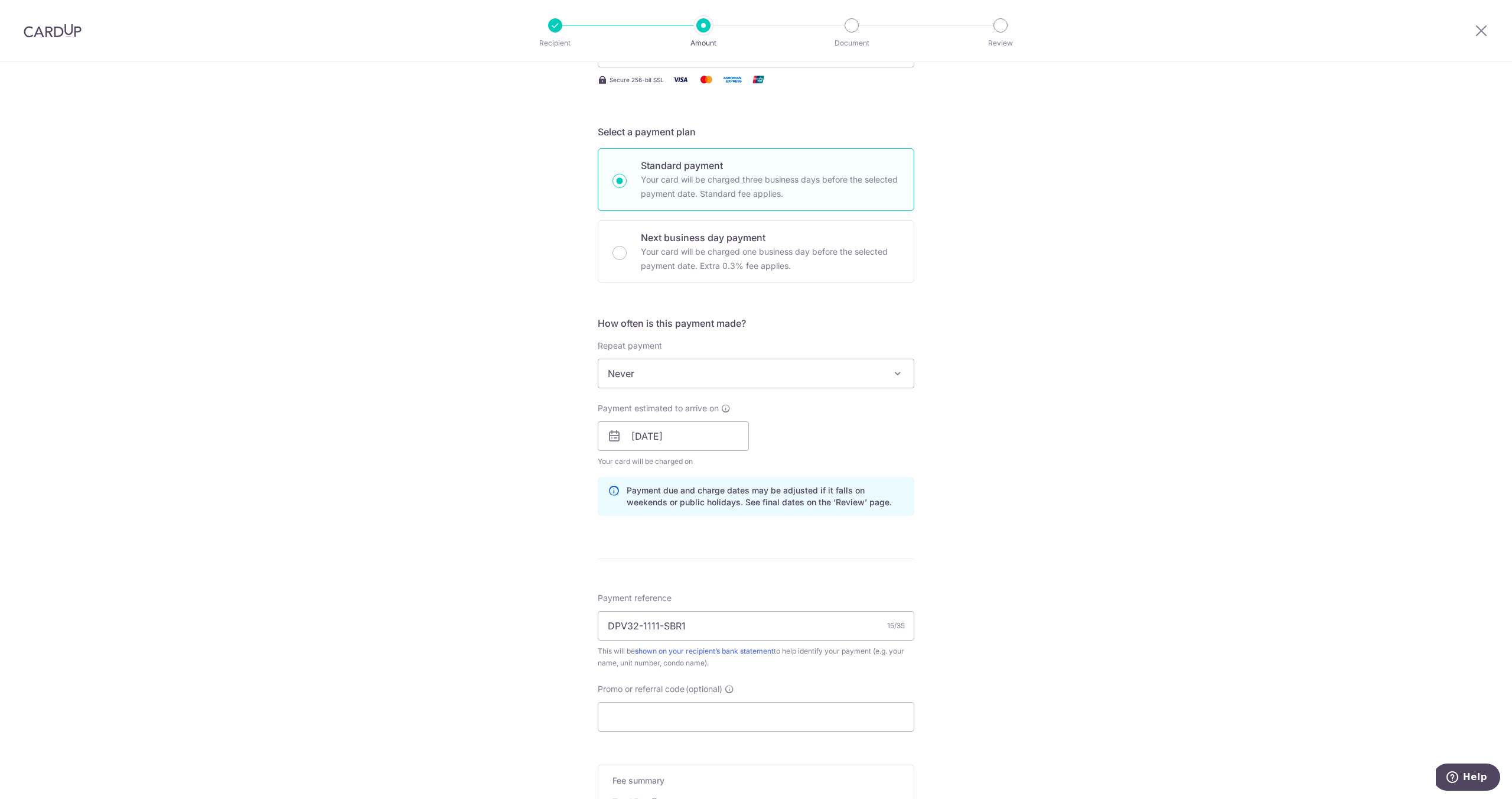
scroll to position [380, 0]
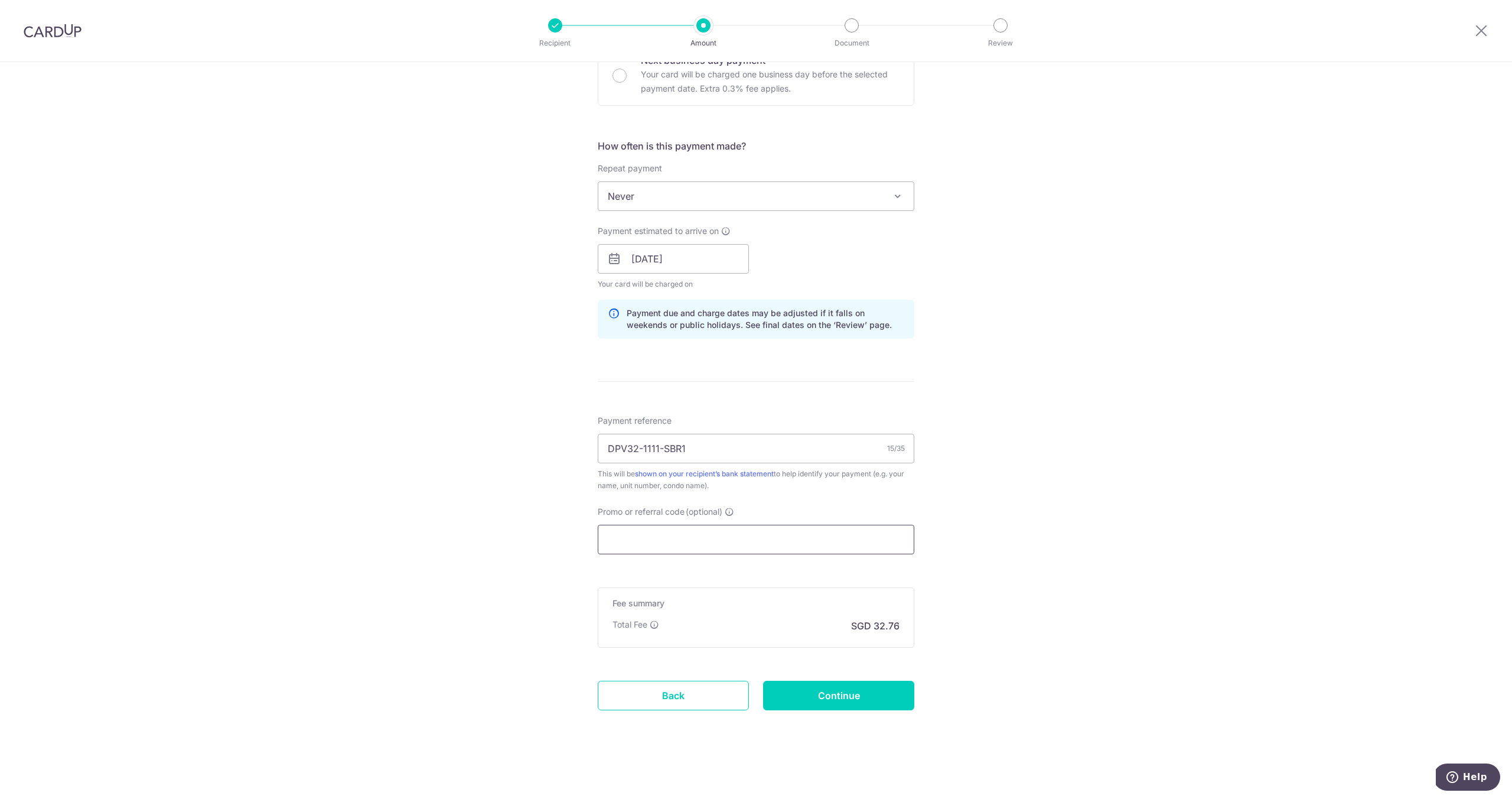
click at [805, 539] on input "Promo or referral code (optional)" at bounding box center [756, 539] width 316 height 29
paste input "SAVERENT179"
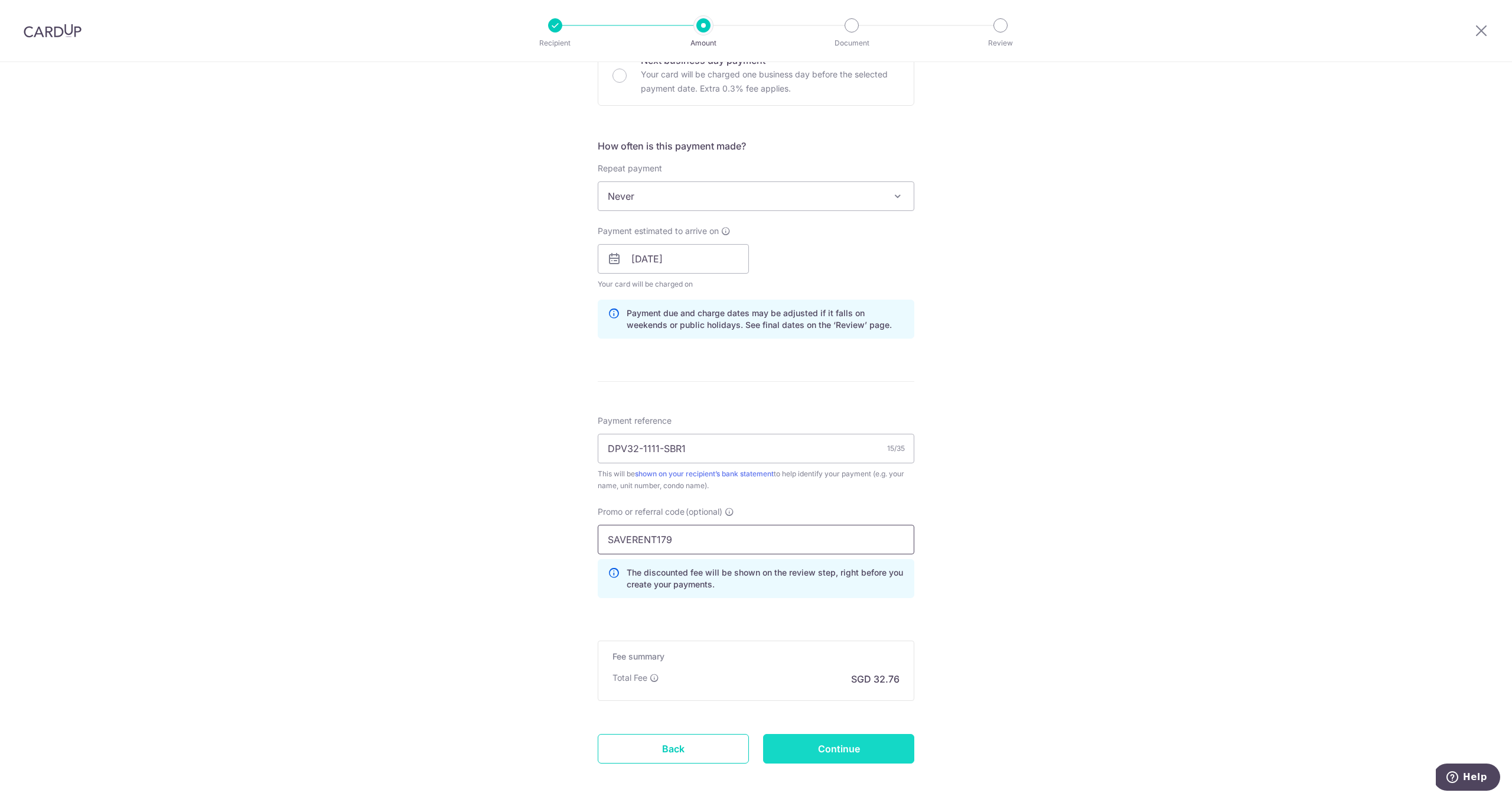
type input "SAVERENT179"
click at [843, 744] on input "Continue" at bounding box center [838, 748] width 151 height 29
type input "Create Schedule"
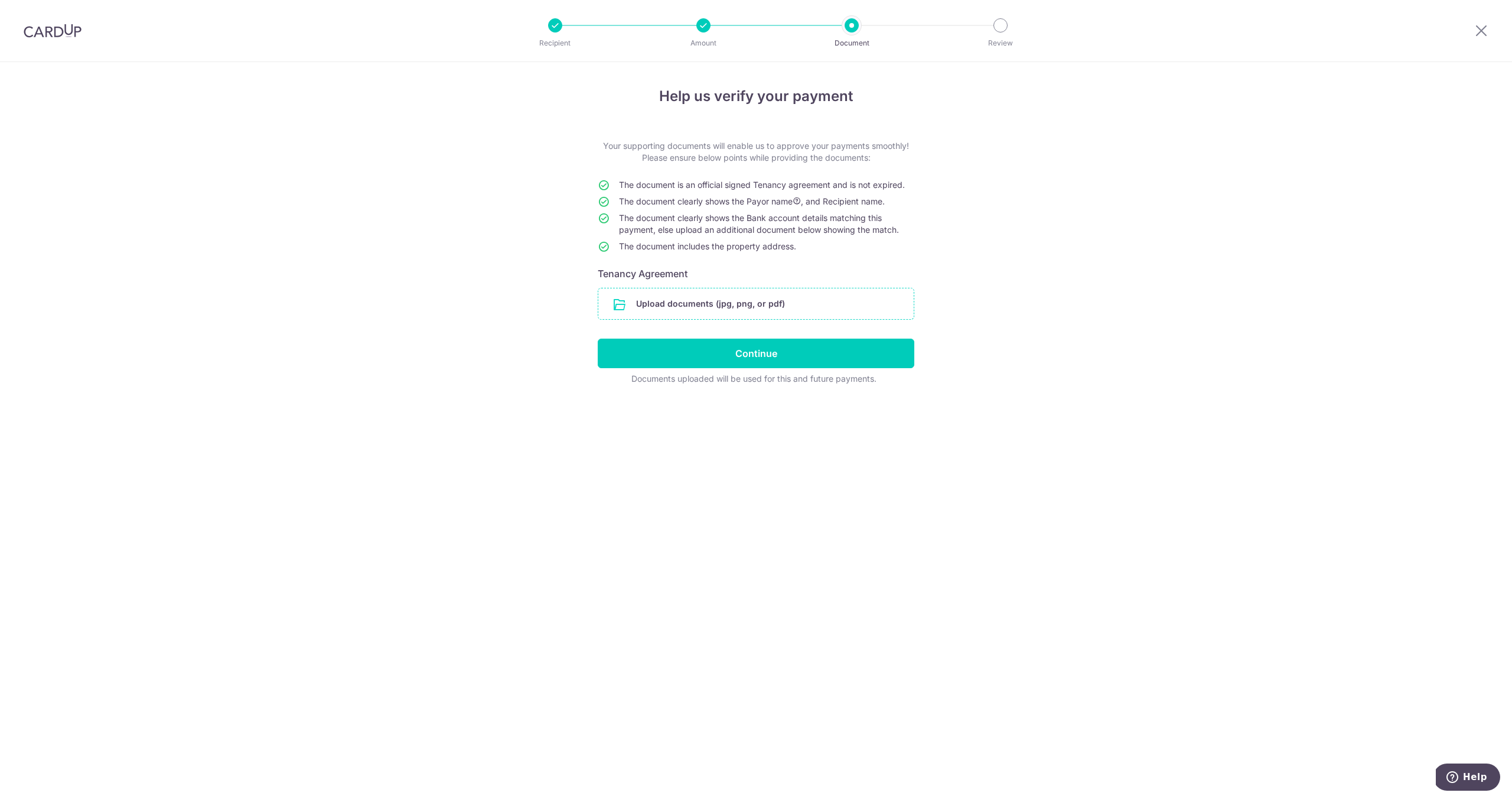
click at [755, 312] on input "file" at bounding box center [756, 303] width 315 height 31
click at [780, 313] on input "file" at bounding box center [756, 303] width 315 height 31
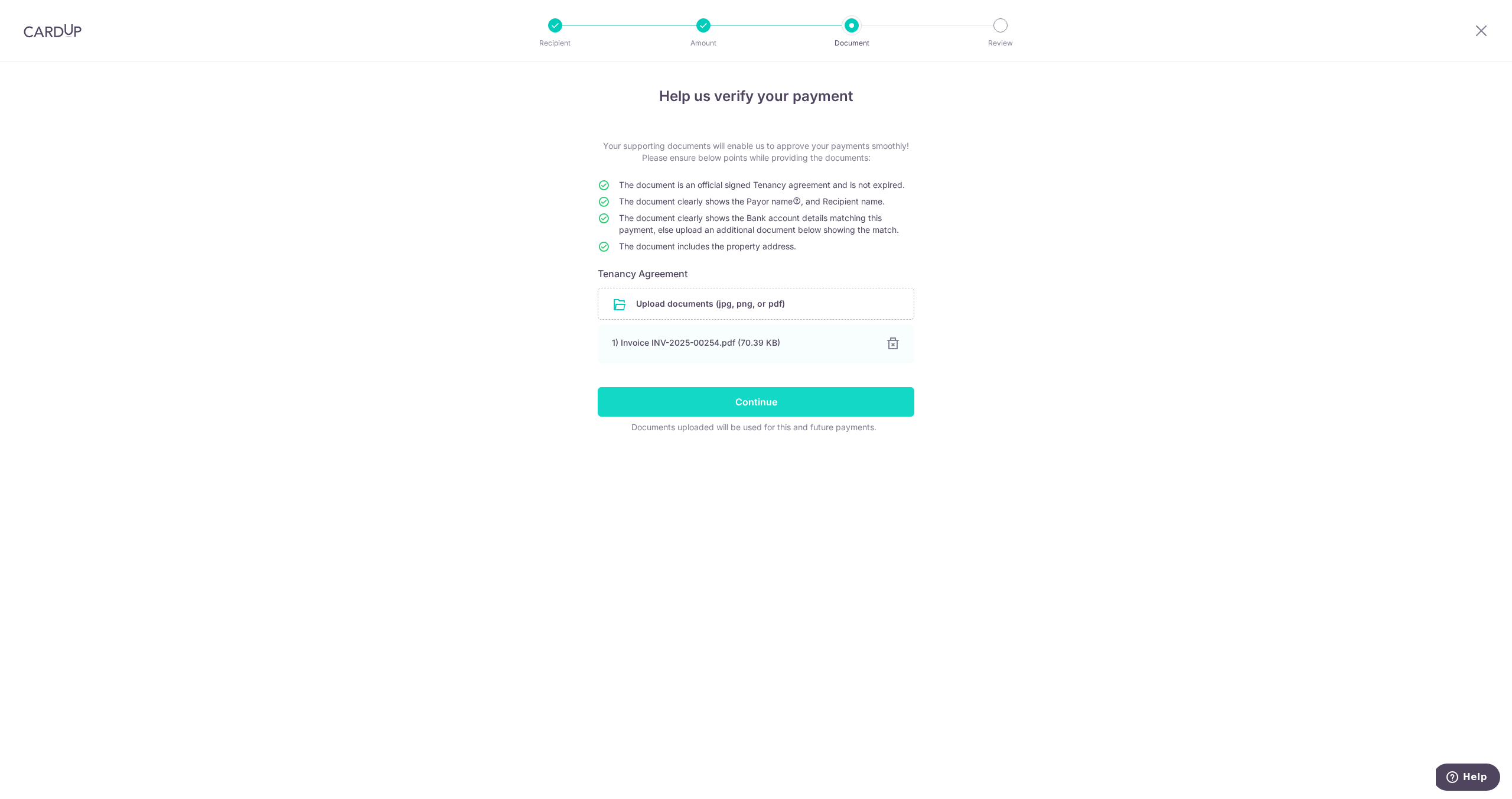
click at [765, 407] on input "Continue" at bounding box center [756, 401] width 316 height 29
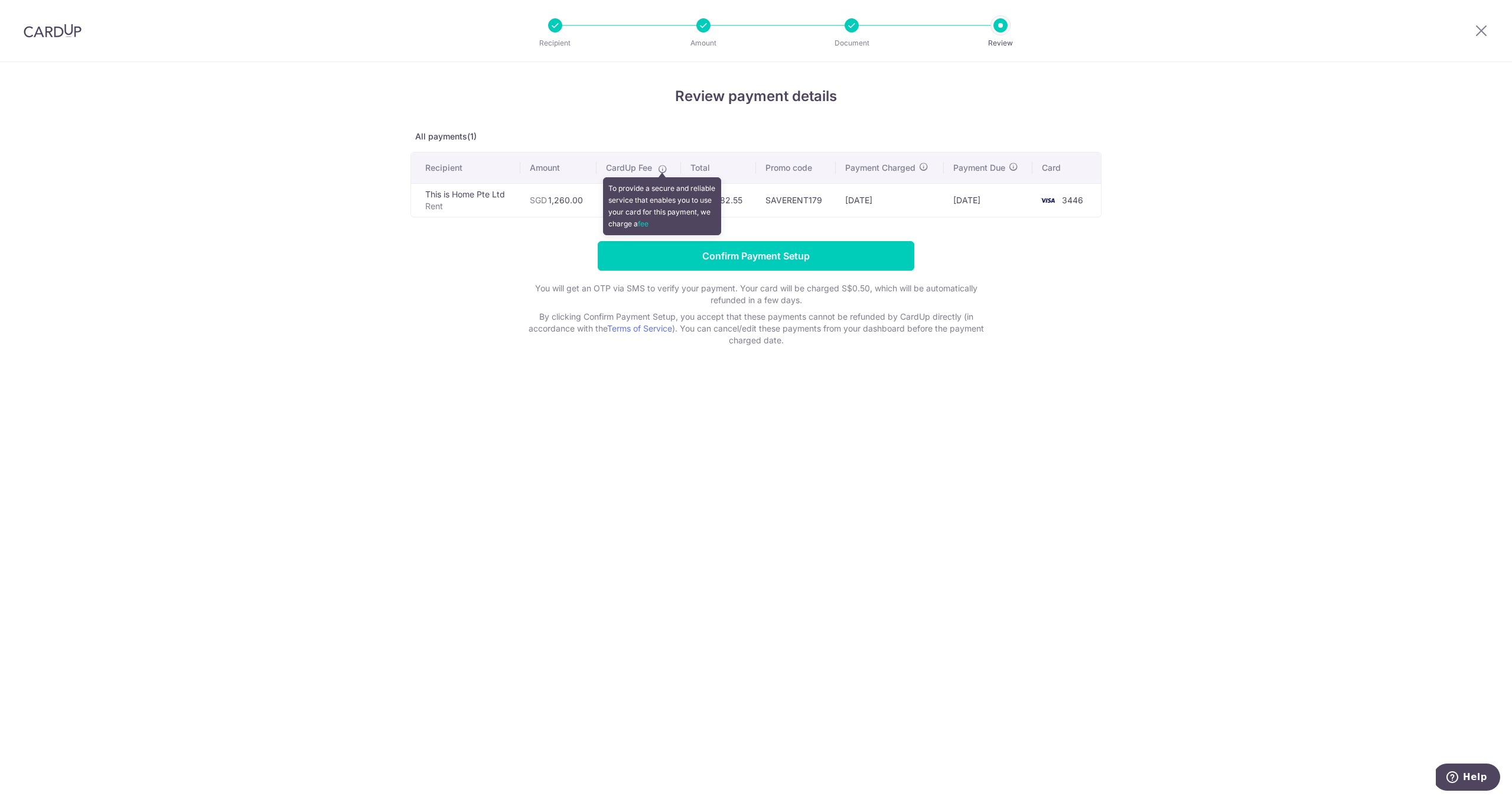
click at [659, 167] on span at bounding box center [661, 166] width 13 height 9
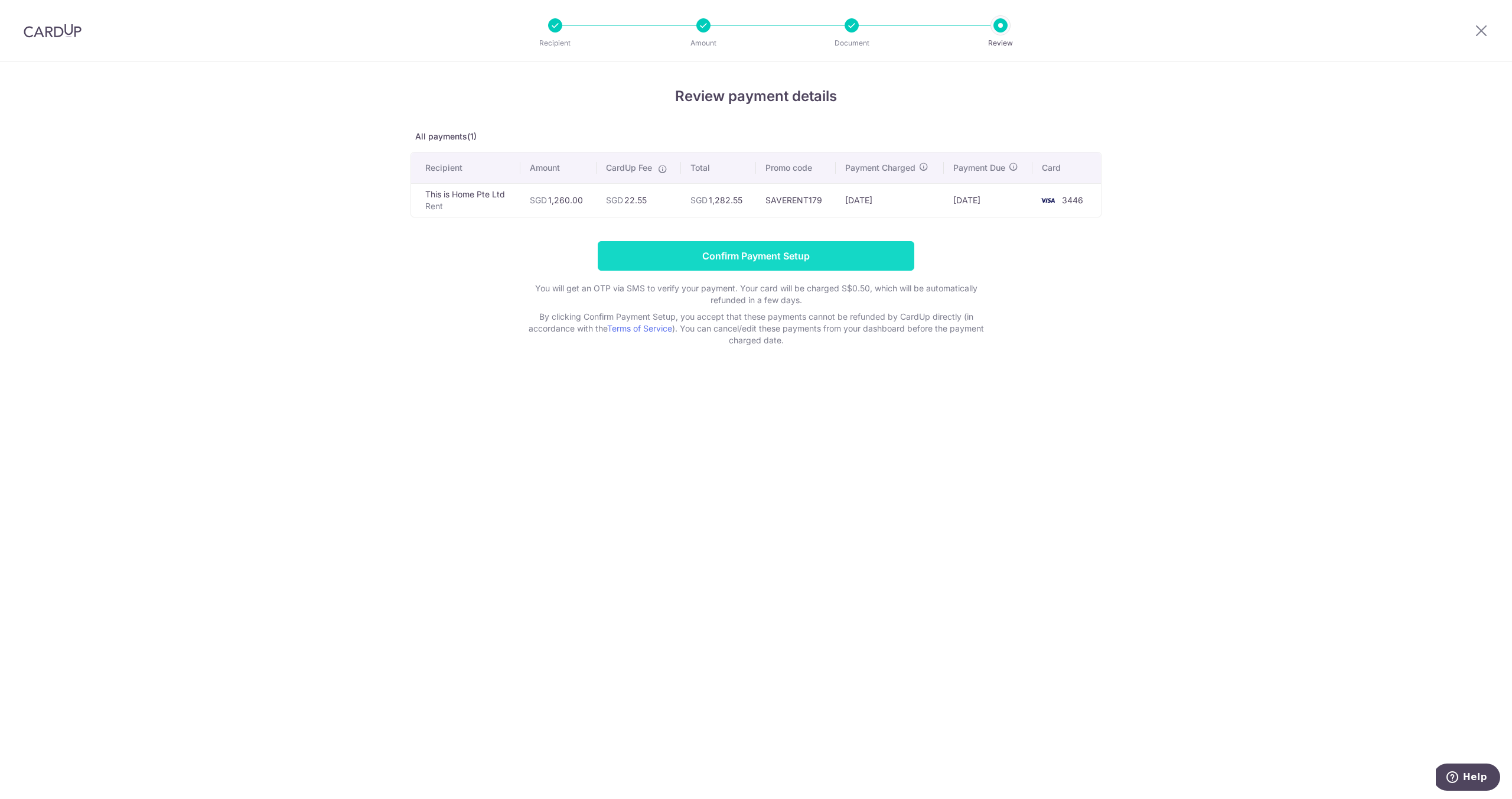
click at [808, 259] on input "Confirm Payment Setup" at bounding box center [756, 255] width 316 height 29
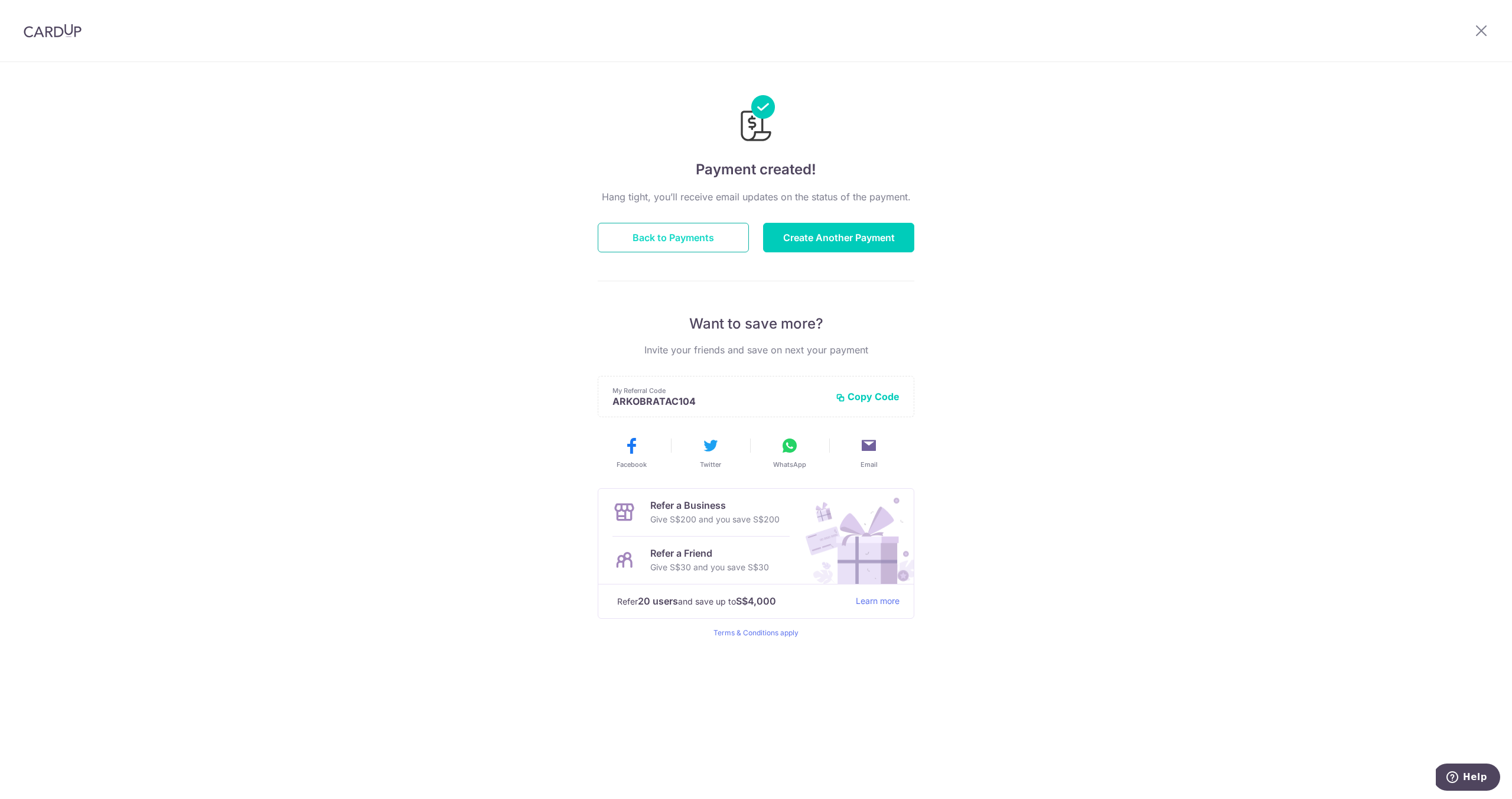
click at [705, 238] on button "Back to Payments" at bounding box center [673, 237] width 151 height 29
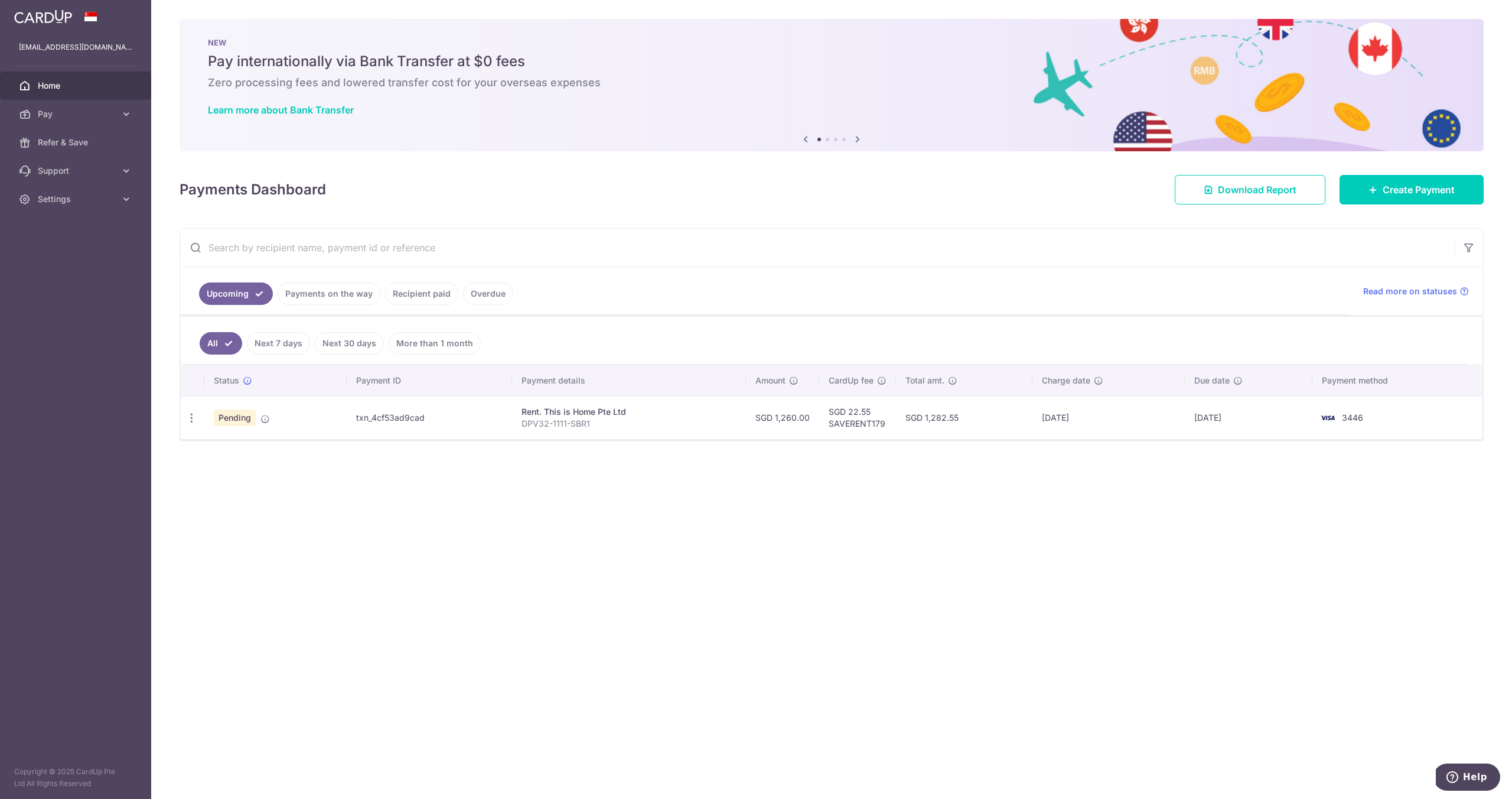
click at [586, 409] on div "Rent. This is Home Pte Ltd" at bounding box center [629, 411] width 215 height 12
click at [266, 422] on icon at bounding box center [266, 419] width 9 height 9
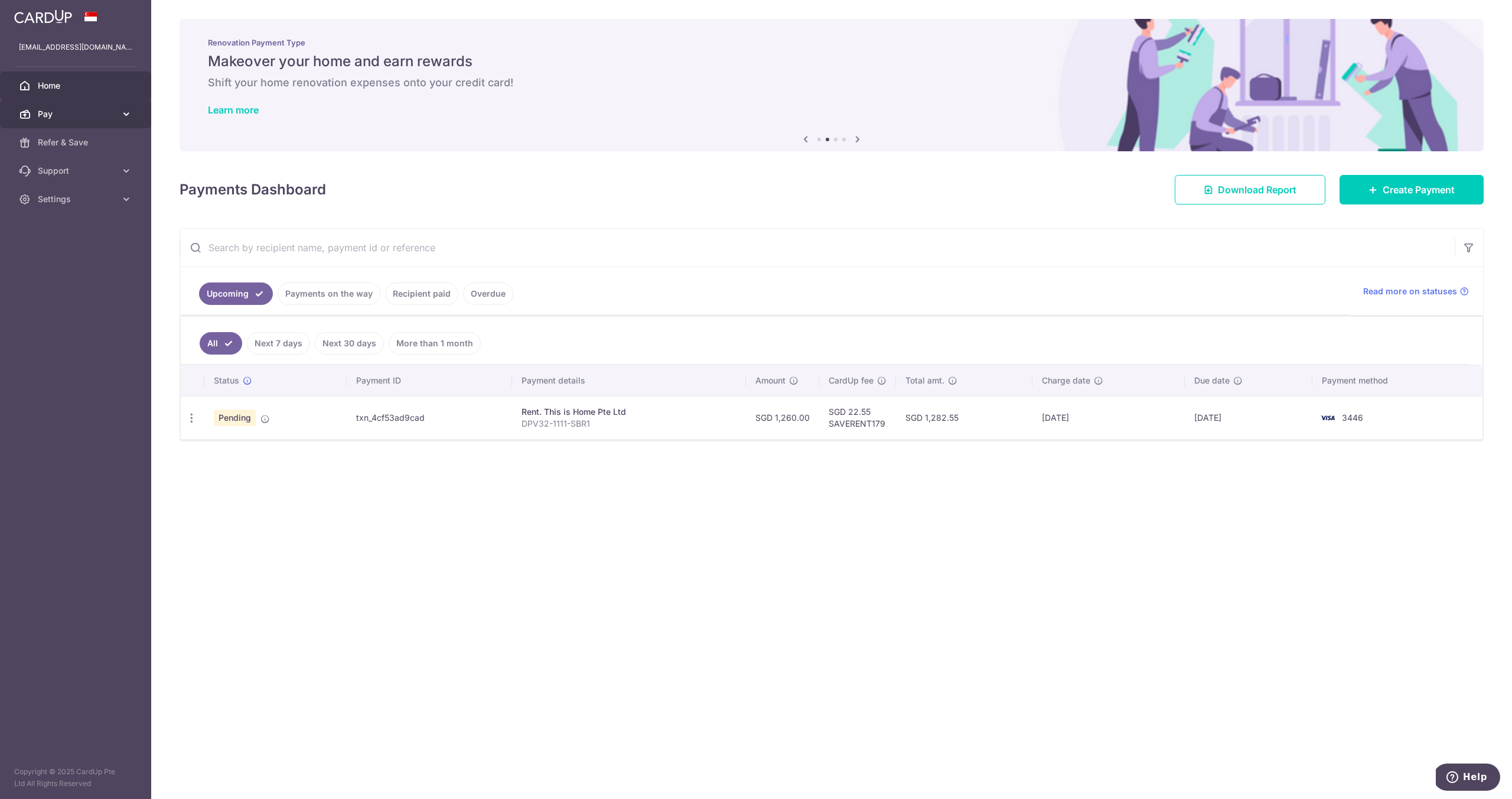
click at [113, 122] on link "Pay" at bounding box center [75, 114] width 151 height 28
click at [106, 148] on link "Payments" at bounding box center [75, 143] width 151 height 28
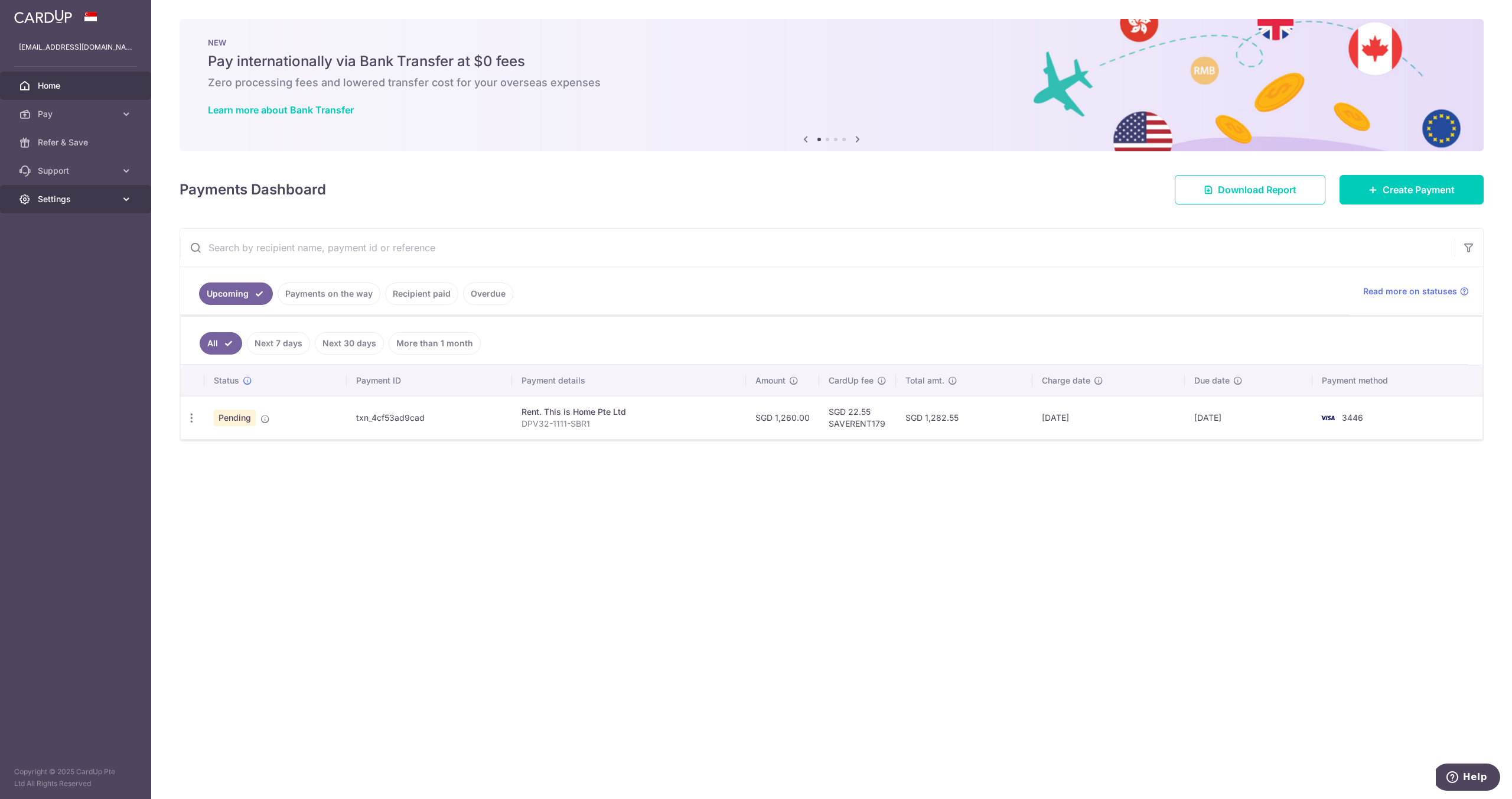
click at [102, 199] on span "Settings" at bounding box center [76, 199] width 78 height 12
click at [104, 231] on span "Account" at bounding box center [76, 227] width 78 height 12
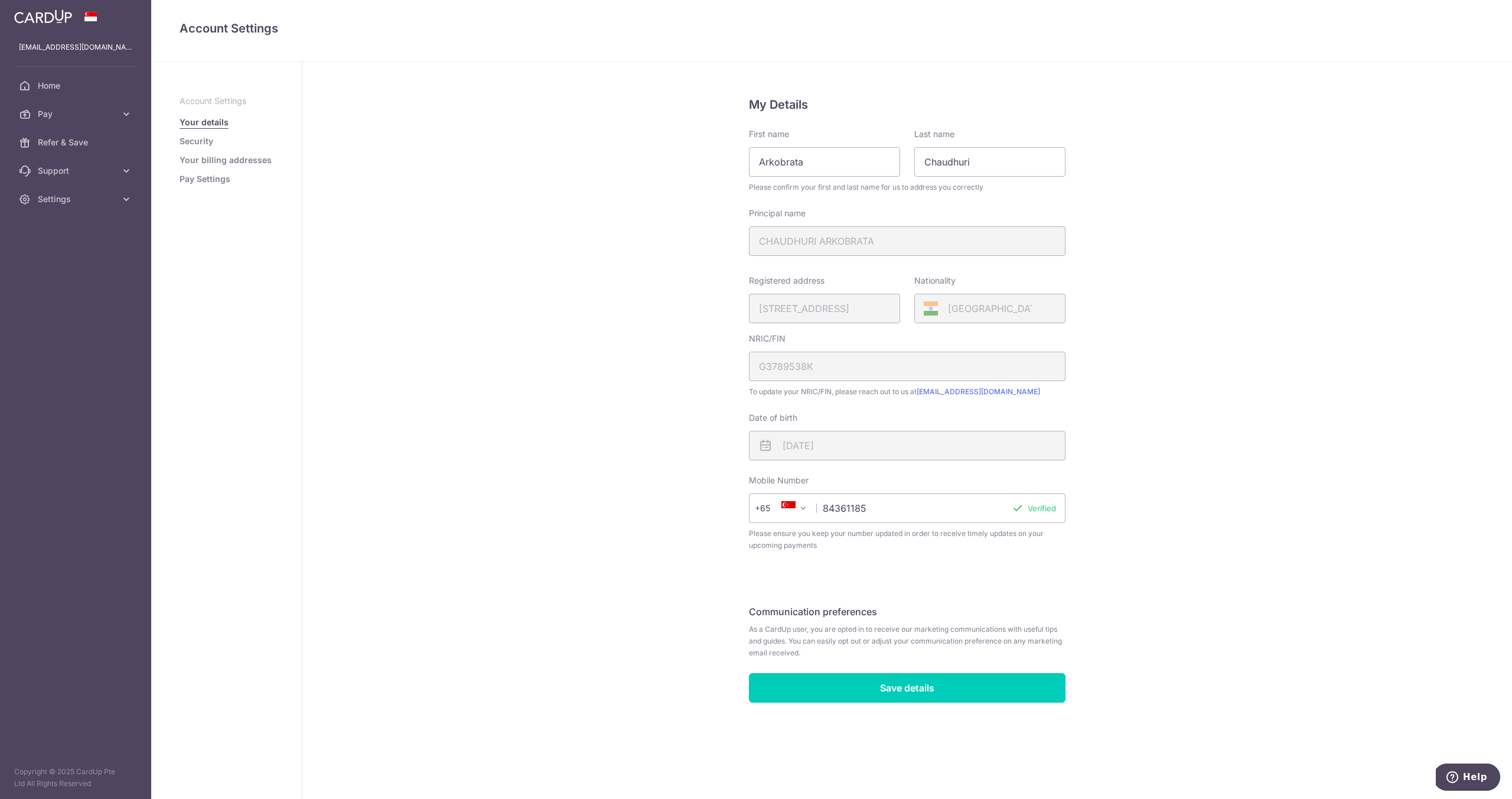
click at [201, 177] on link "Pay Settings" at bounding box center [205, 178] width 51 height 12
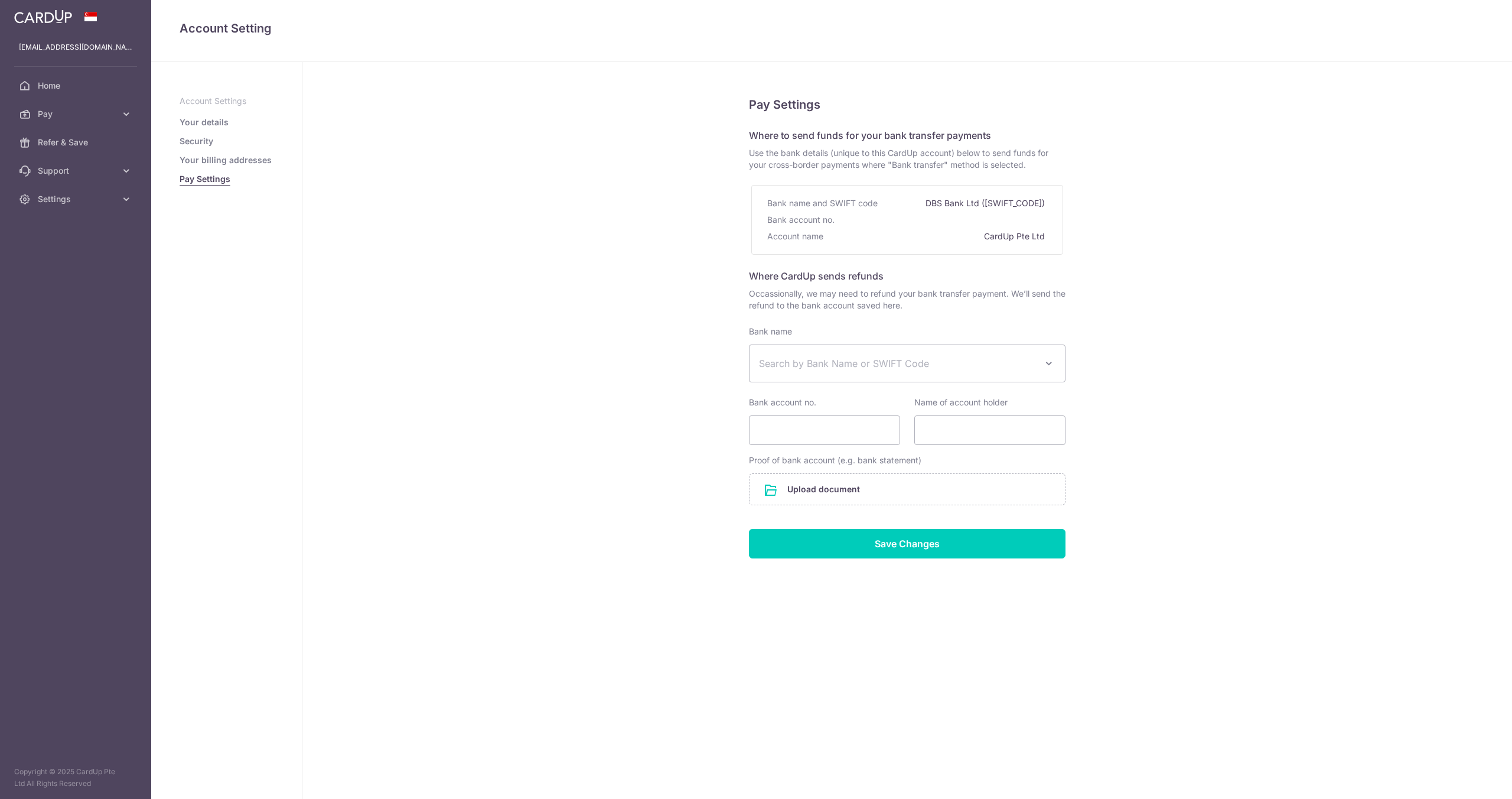
select select
click at [197, 121] on link "Your details" at bounding box center [204, 122] width 49 height 12
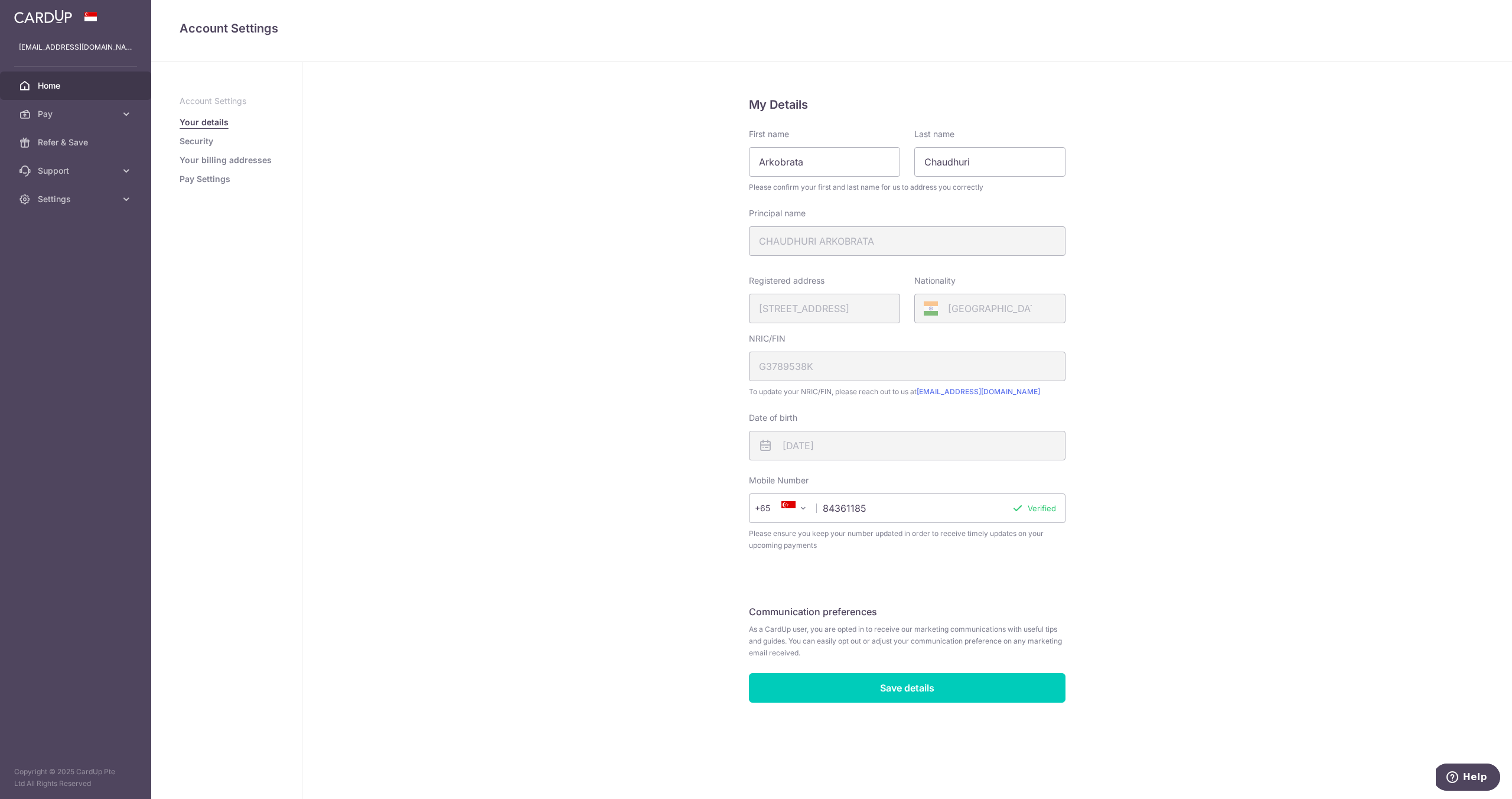
click at [82, 93] on link "Home" at bounding box center [75, 85] width 151 height 28
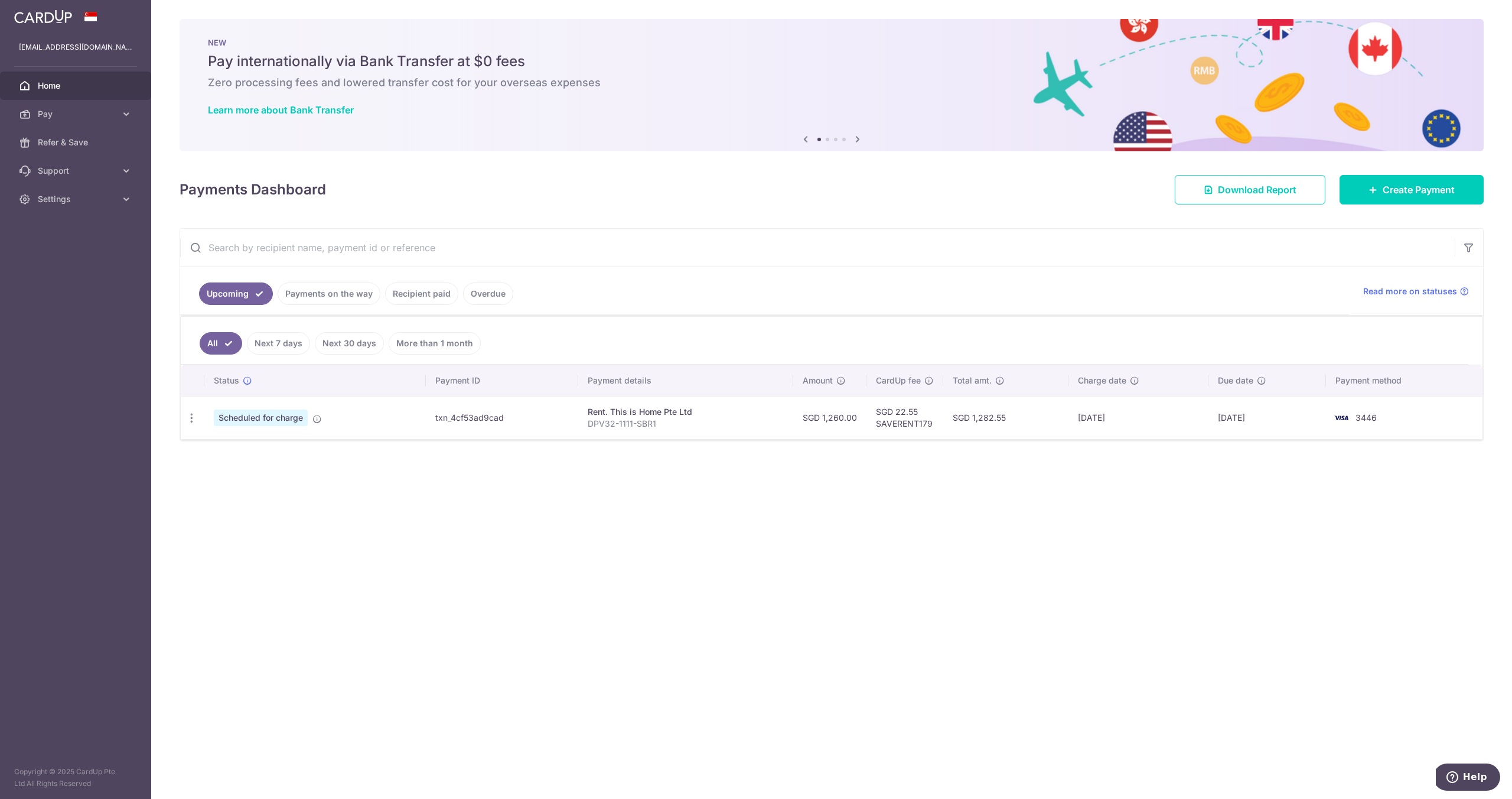
click at [325, 300] on link "Payments on the way" at bounding box center [329, 294] width 103 height 23
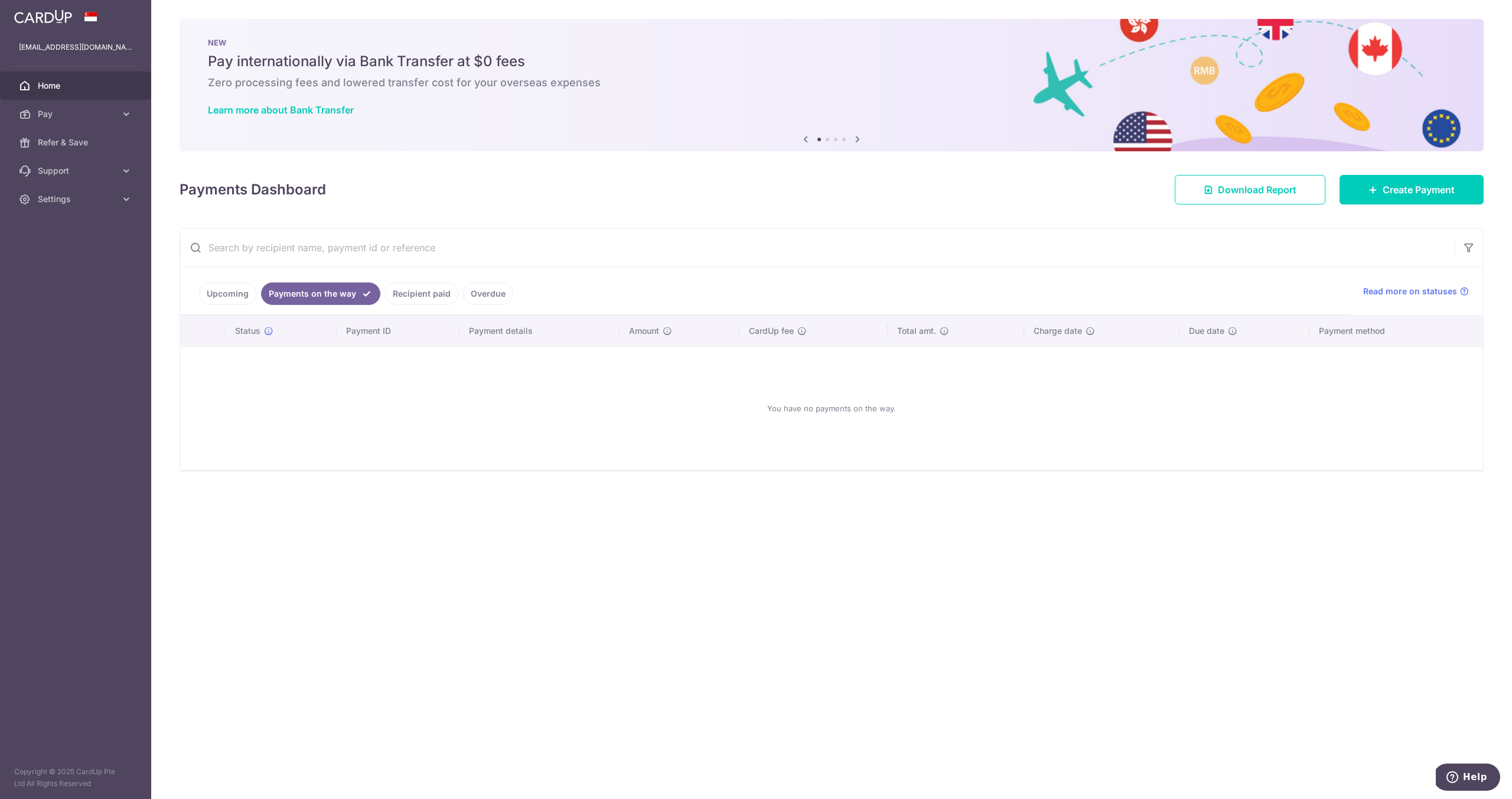
click at [417, 291] on link "Recipient paid" at bounding box center [421, 294] width 73 height 23
click at [241, 289] on link "Upcoming" at bounding box center [227, 294] width 57 height 23
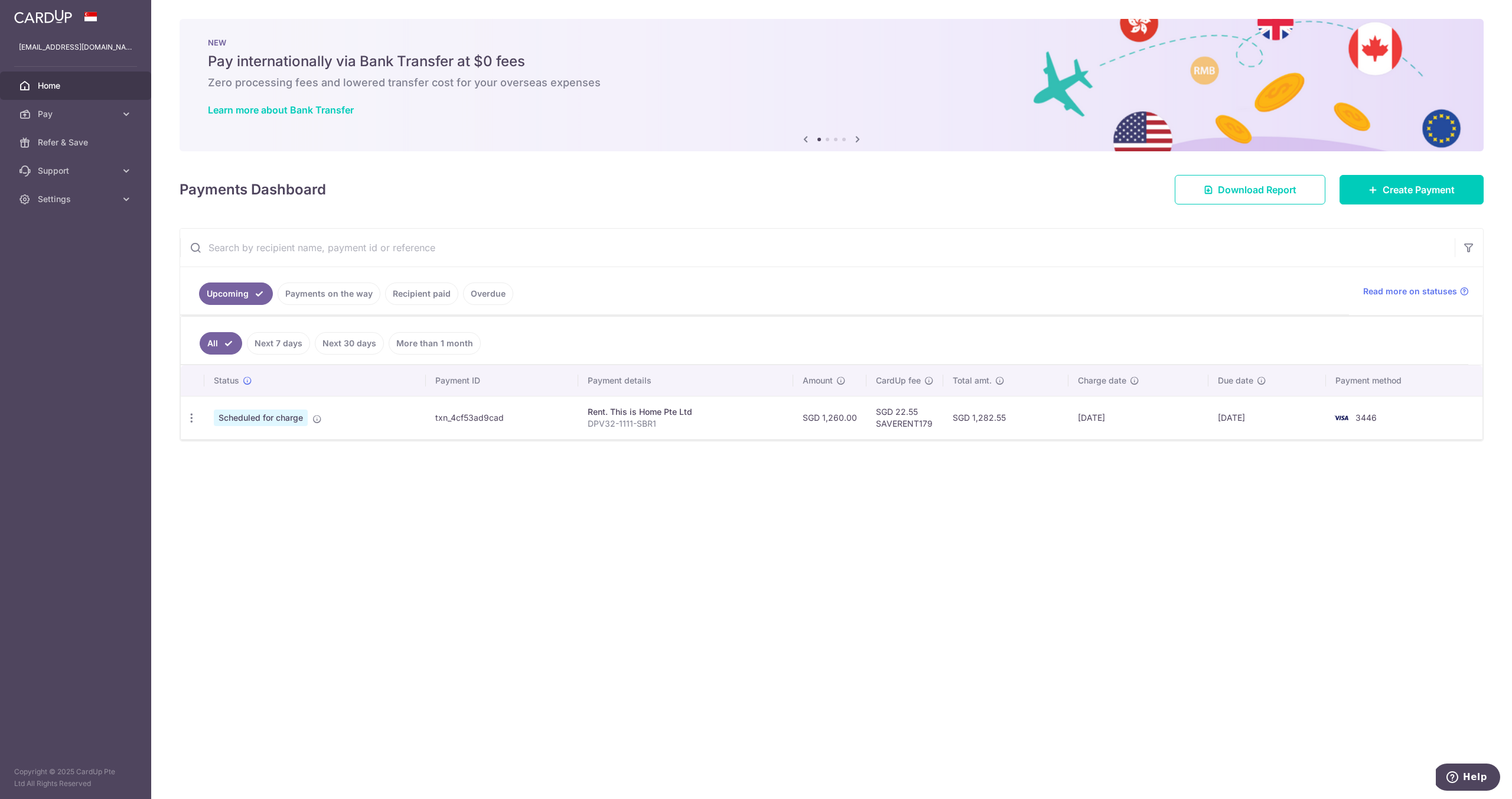
click at [280, 419] on span "Scheduled for charge" at bounding box center [261, 418] width 94 height 17
click at [212, 417] on td "Scheduled for charge" at bounding box center [315, 418] width 221 height 43
click at [202, 417] on div "Update payment Cancel payment" at bounding box center [191, 418] width 22 height 22
click at [191, 418] on icon "button" at bounding box center [191, 418] width 12 height 12
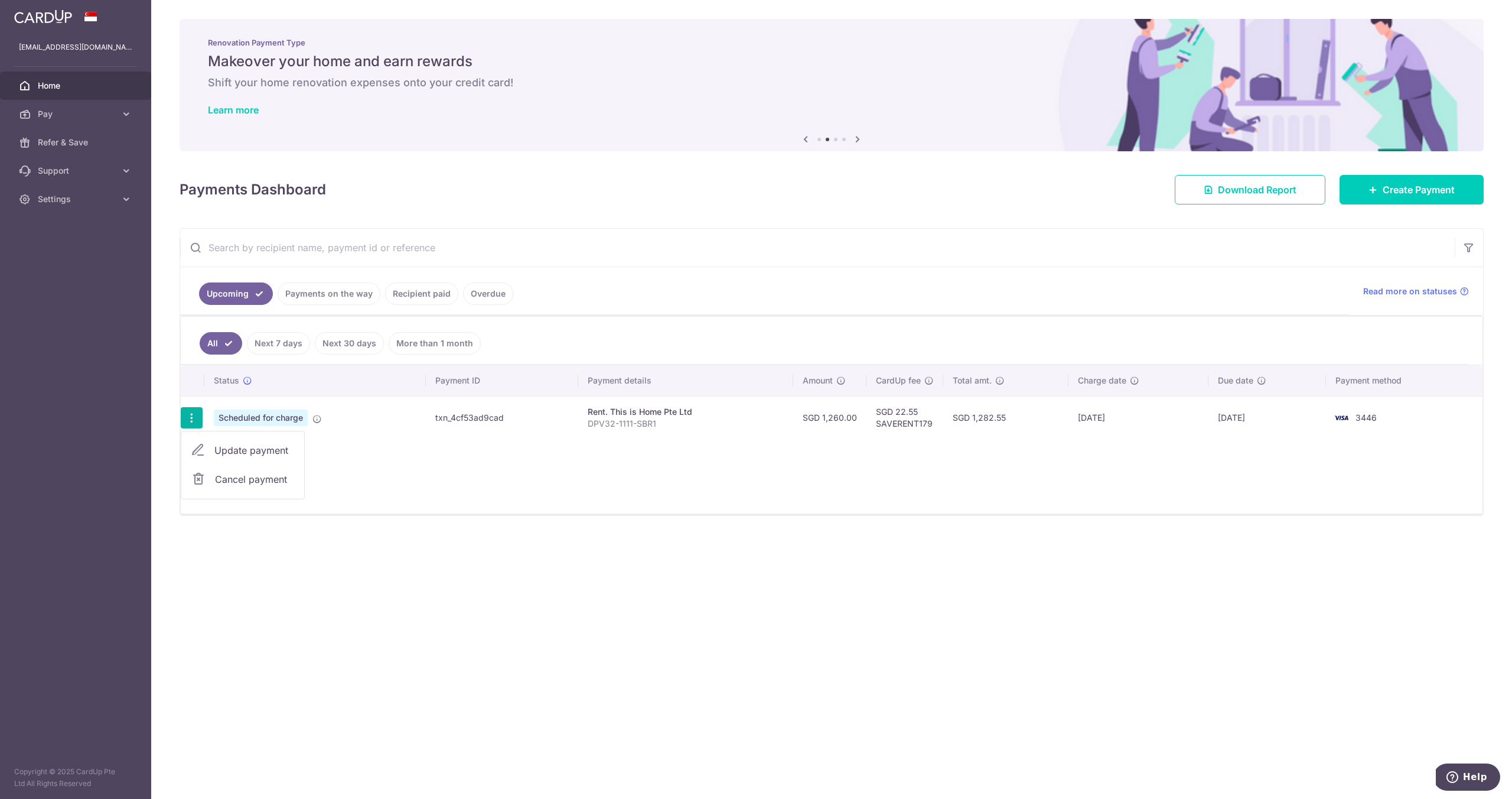
click at [371, 421] on td "Scheduled for charge" at bounding box center [315, 418] width 221 height 43
click at [118, 109] on link "Pay" at bounding box center [75, 114] width 151 height 28
click at [92, 164] on link "Recipients" at bounding box center [75, 171] width 151 height 28
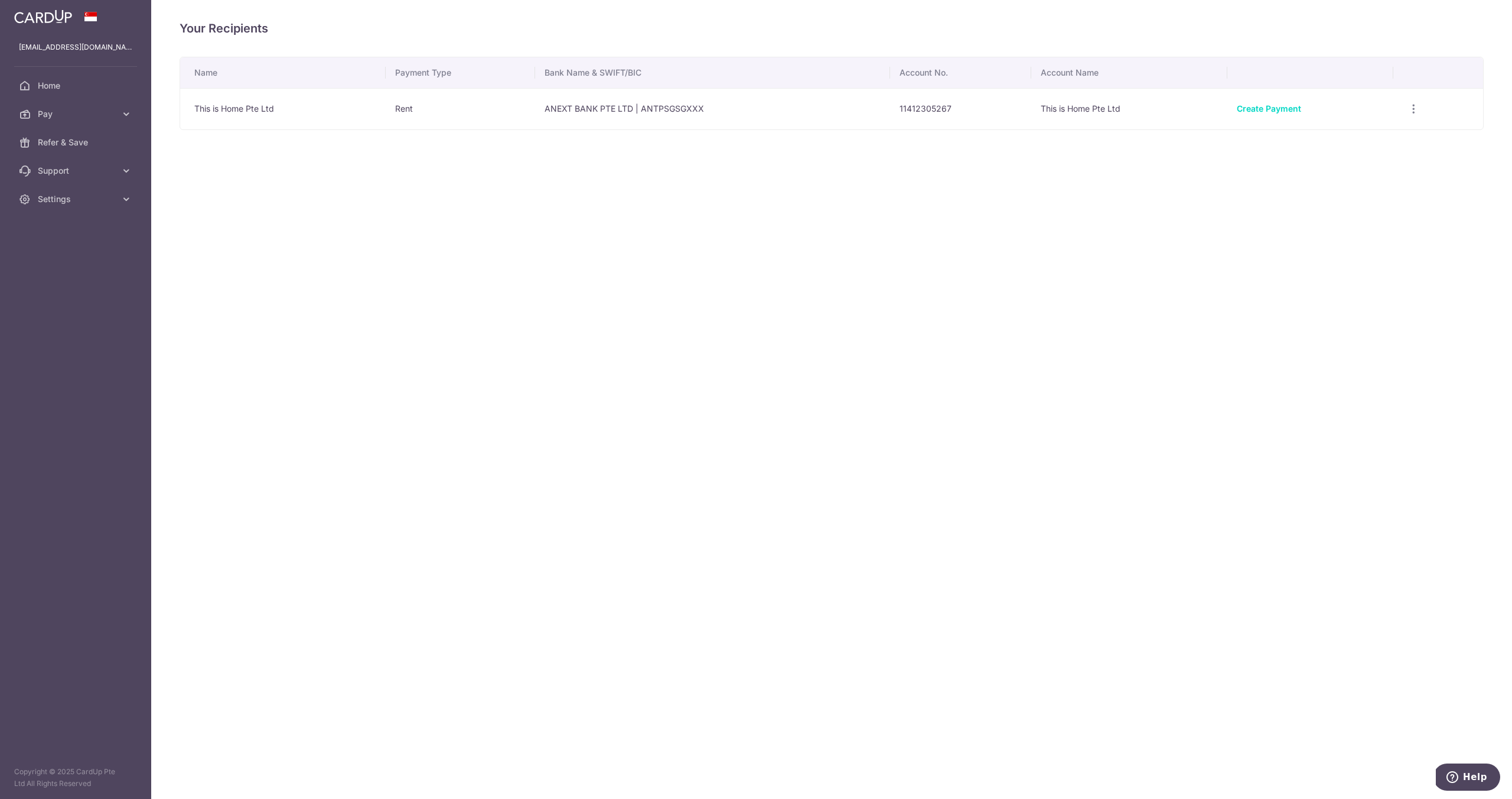
click at [251, 109] on td "This is Home Pte Ltd" at bounding box center [283, 109] width 206 height 41
click at [680, 113] on td "ANEXT BANK PTE LTD | ANTPSGSGXXX" at bounding box center [712, 109] width 355 height 41
click at [1425, 103] on td "View/Edit Linked Payments" at bounding box center [1439, 109] width 90 height 41
click at [1414, 108] on icon "button" at bounding box center [1413, 109] width 12 height 12
click at [1387, 143] on span "View/Edit" at bounding box center [1374, 141] width 81 height 14
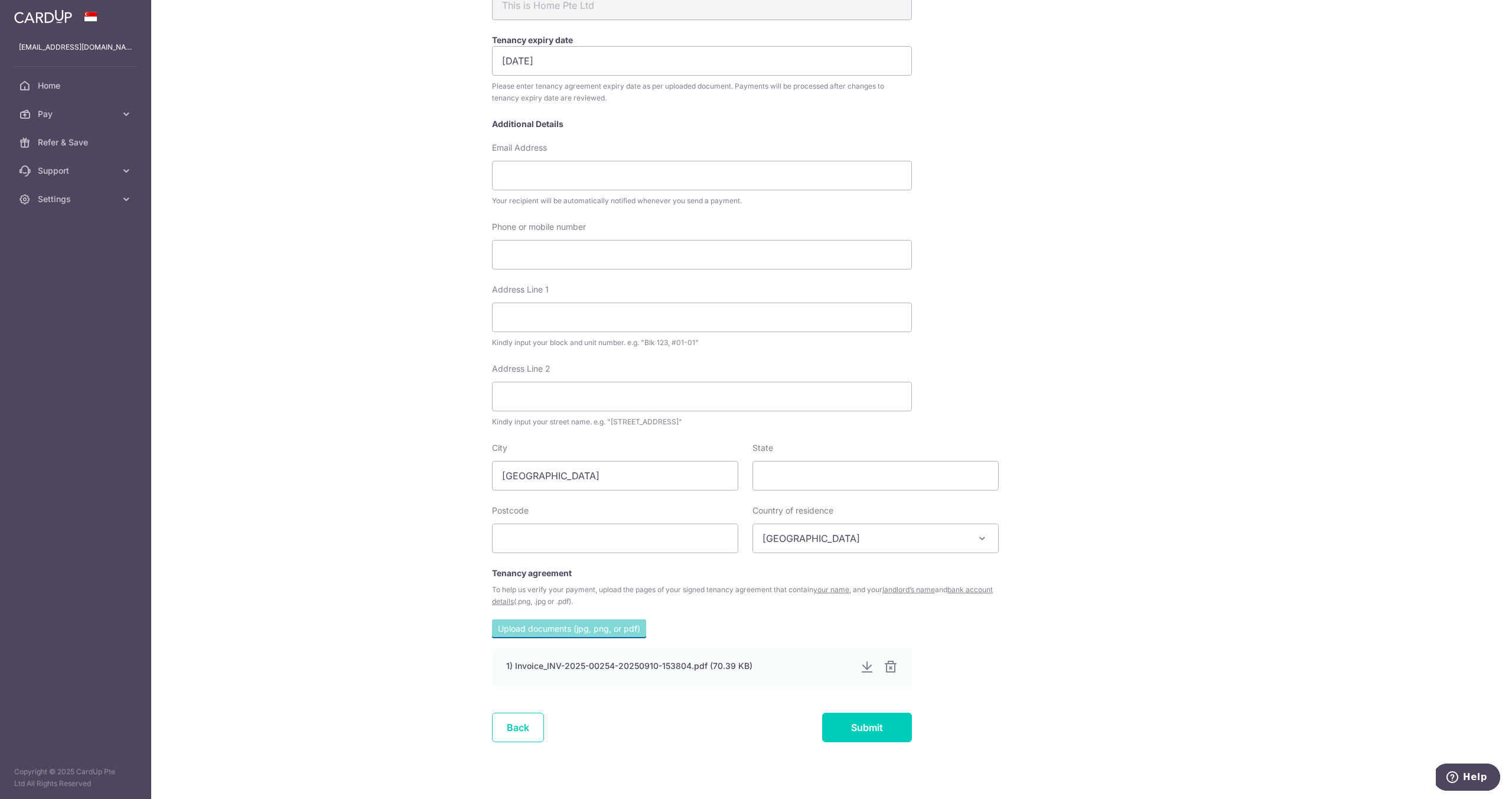
scroll to position [229, 0]
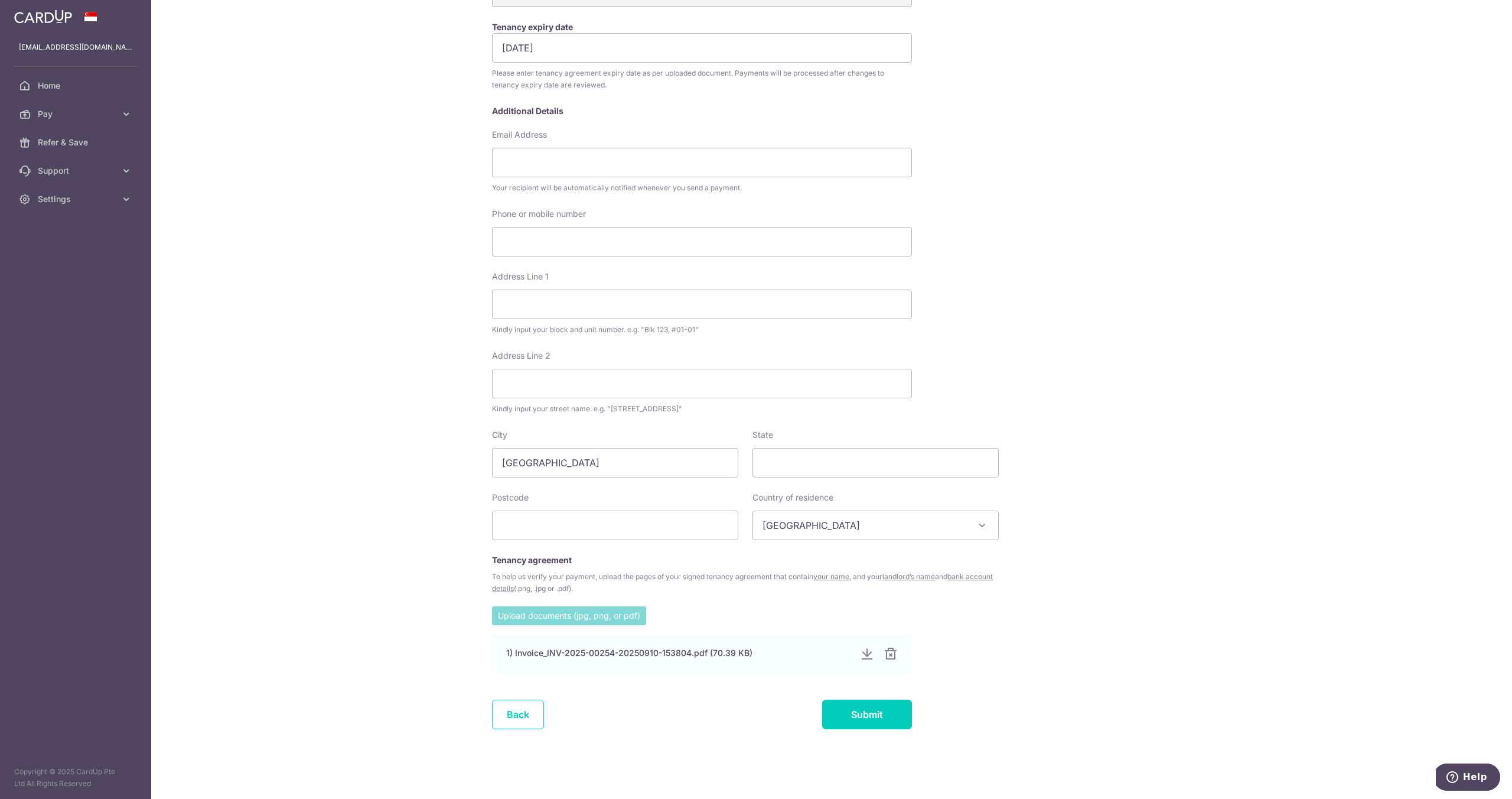
click at [613, 622] on input "file" at bounding box center [569, 615] width 154 height 18
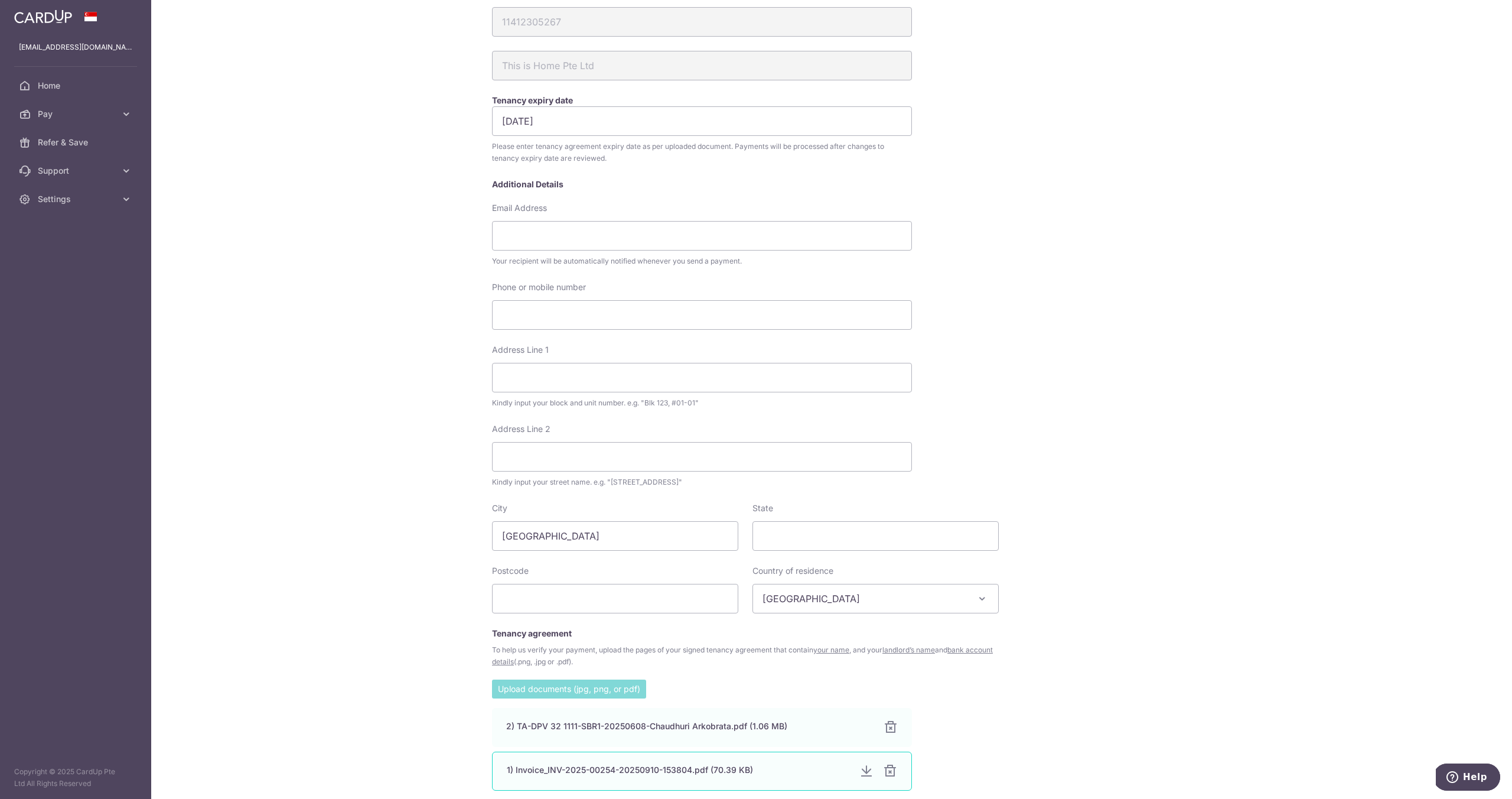
scroll to position [273, 0]
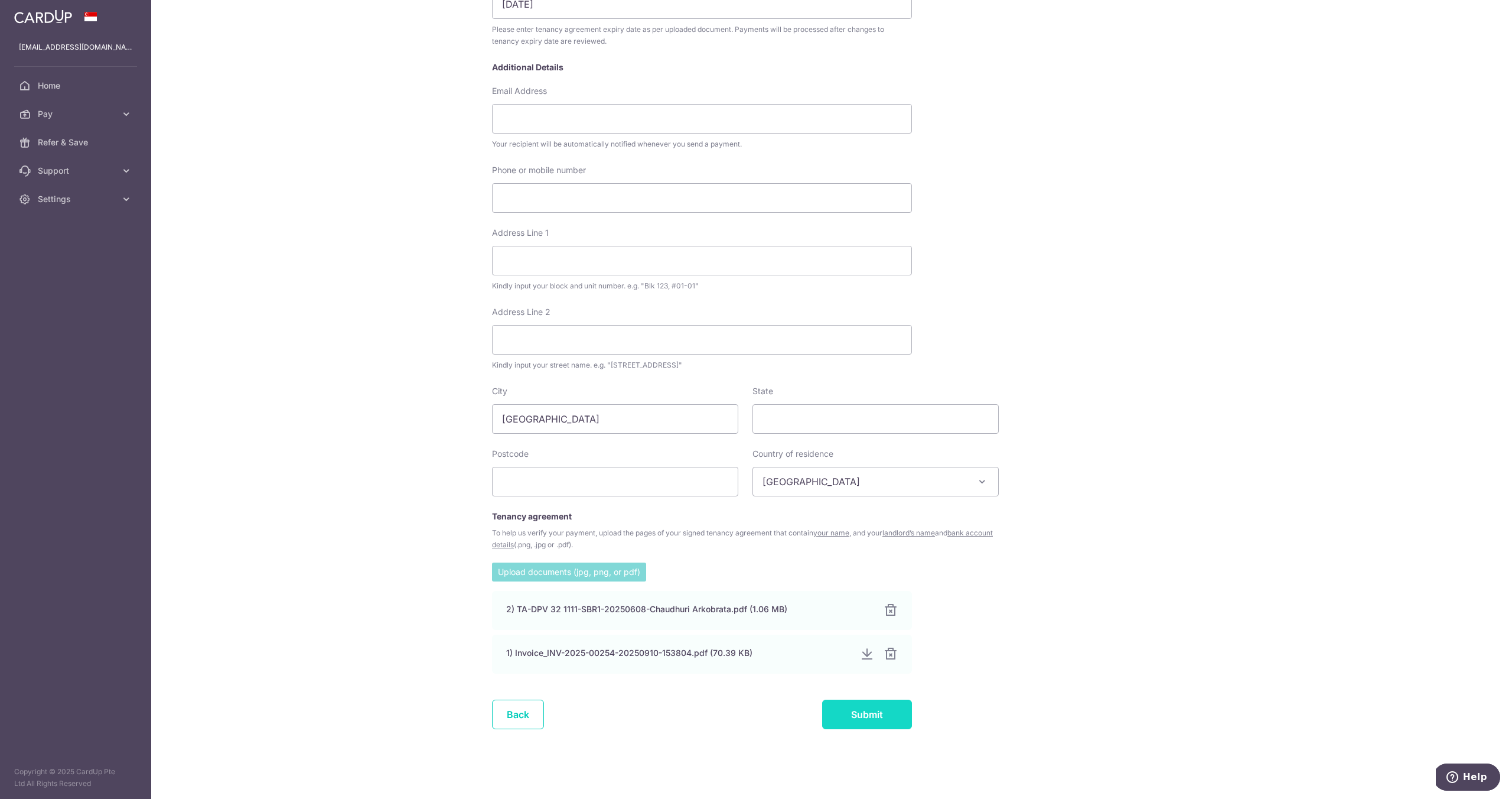
click at [843, 707] on input "Submit" at bounding box center [867, 714] width 90 height 29
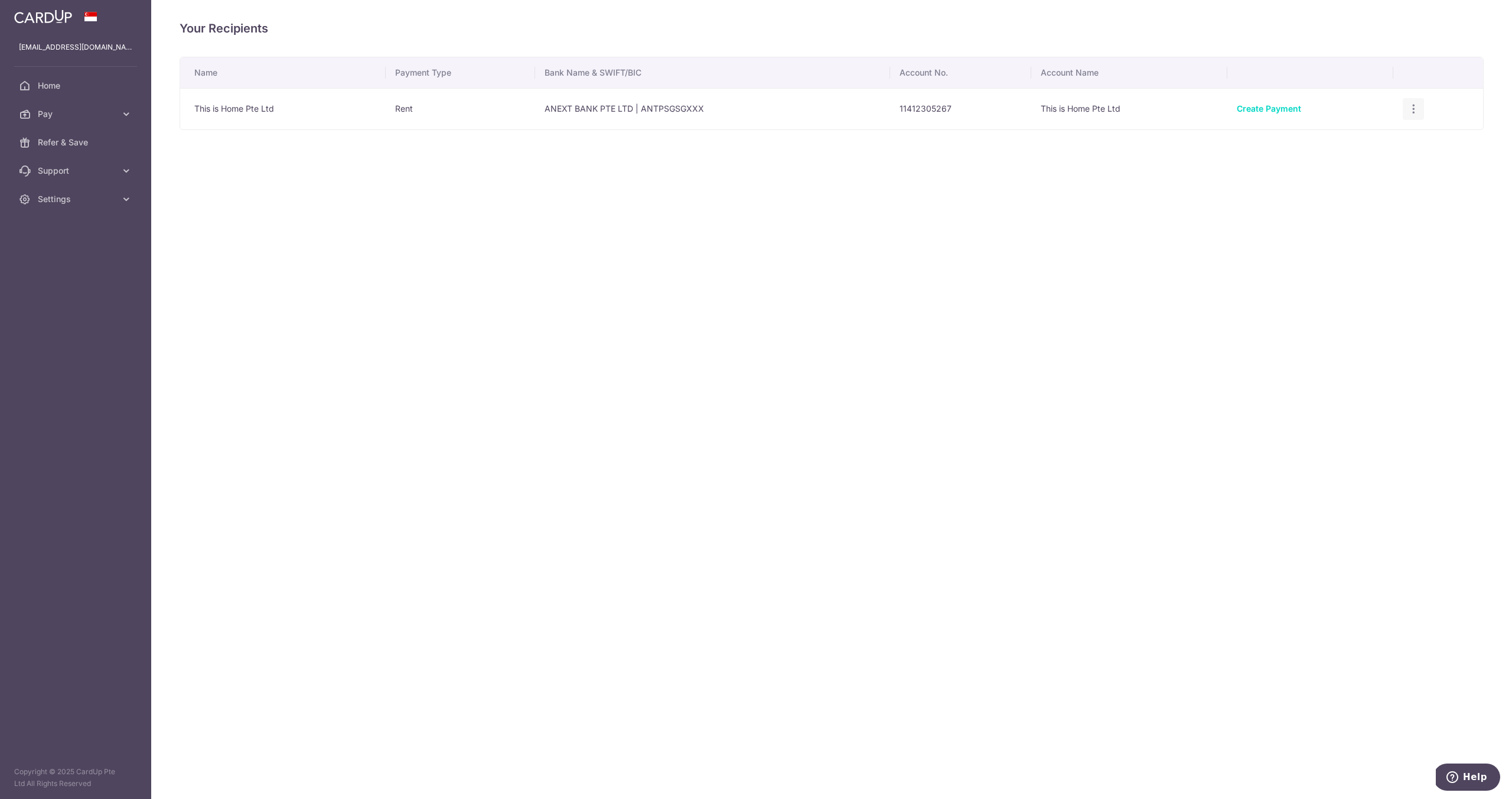
click at [1411, 106] on icon "button" at bounding box center [1413, 109] width 12 height 12
click at [1031, 153] on div "Name Payment Type Bank Name & SWIFT/BIC Account No. Account Name This is Home P…" at bounding box center [832, 130] width 1305 height 147
click at [1410, 116] on div "View/Edit Linked Payments" at bounding box center [1413, 108] width 22 height 22
click at [1417, 122] on td "View/Edit Linked Payments" at bounding box center [1439, 109] width 90 height 41
click at [1417, 112] on icon "button" at bounding box center [1413, 109] width 12 height 12
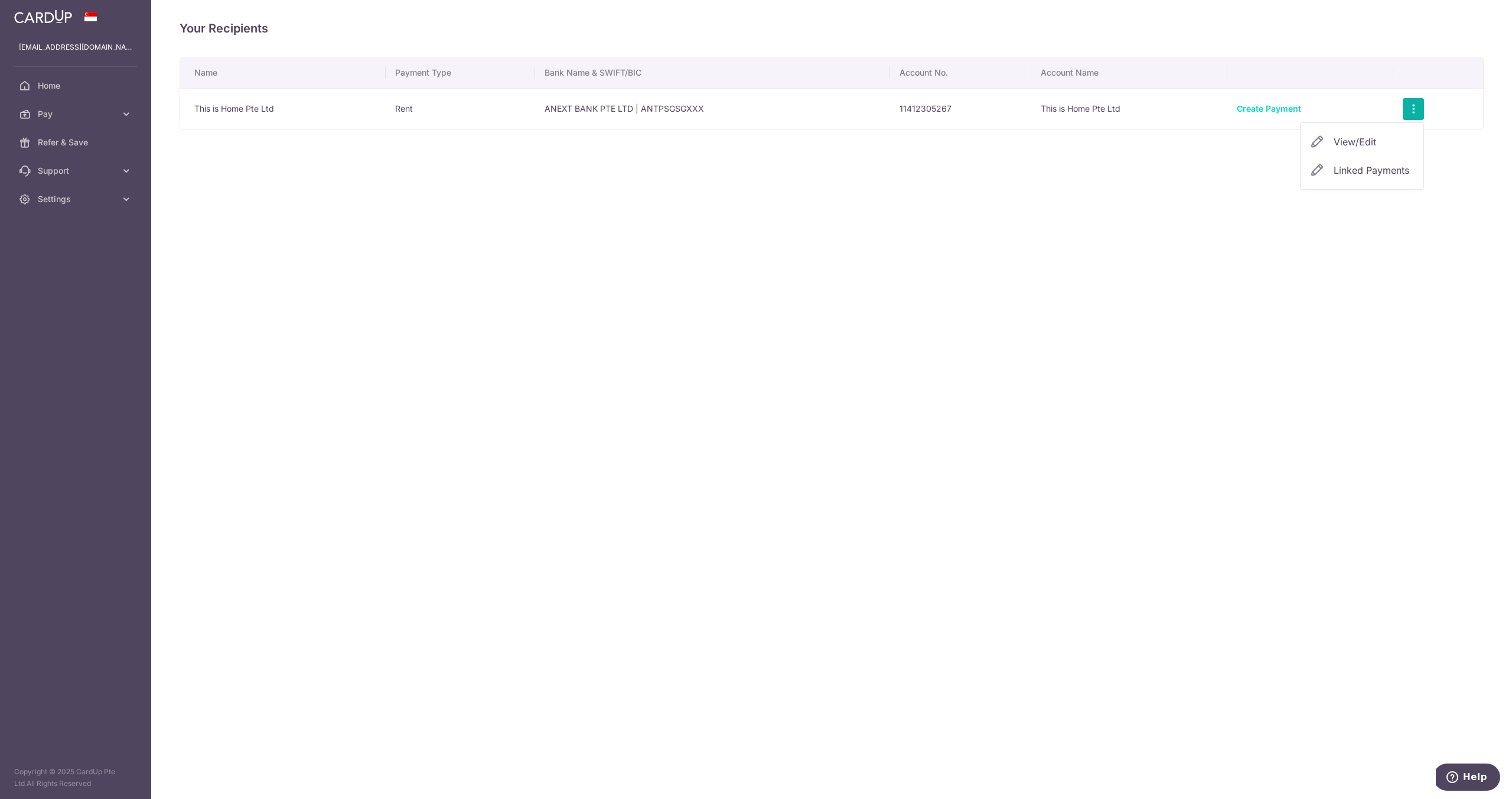
click at [1405, 171] on span "Linked Payments" at bounding box center [1371, 170] width 76 height 12
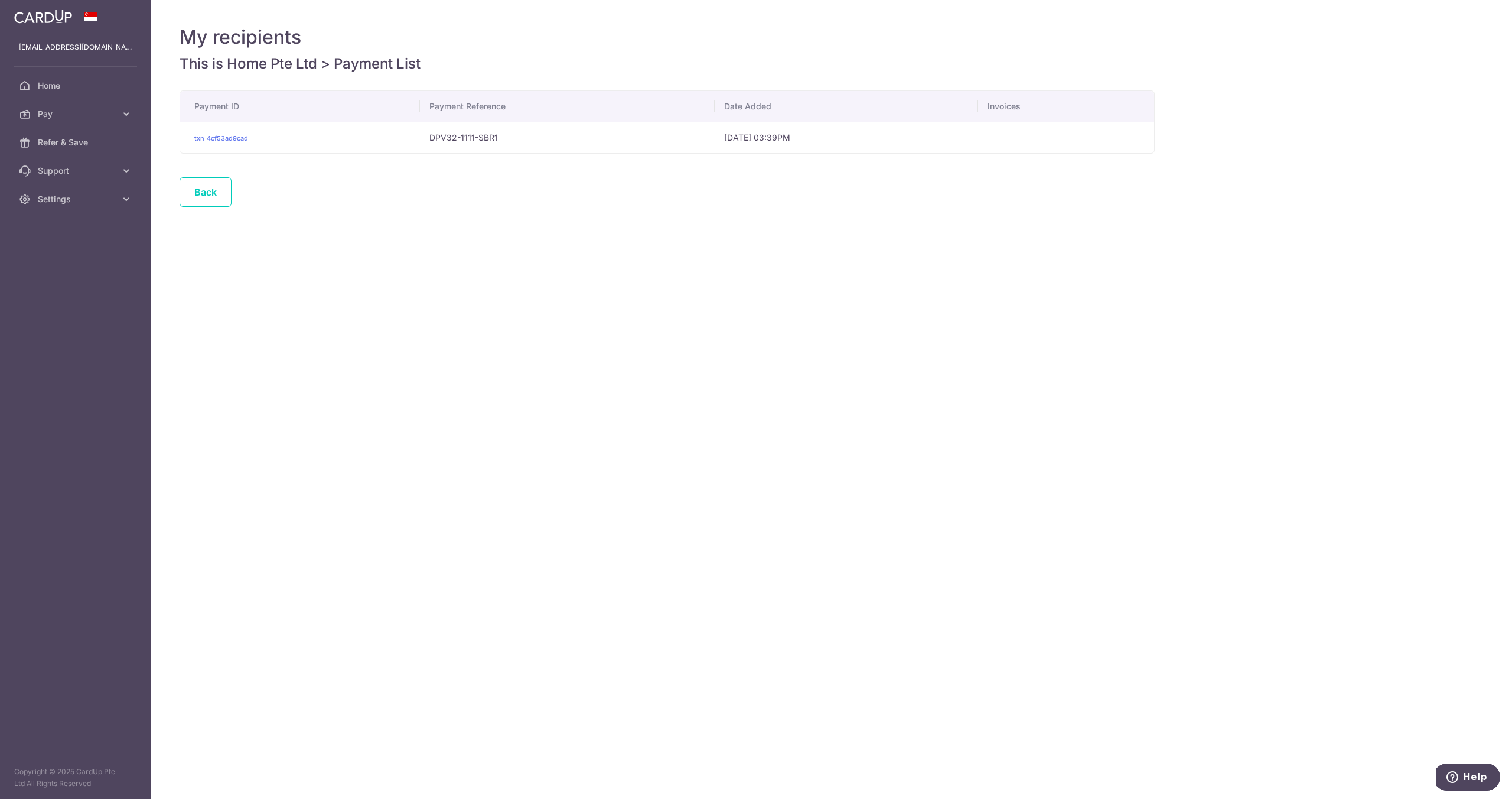
click at [736, 139] on span "[DATE] 03:39PM" at bounding box center [757, 137] width 66 height 10
drag, startPoint x: 736, startPoint y: 139, endPoint x: 584, endPoint y: 125, distance: 152.6
click at [584, 125] on tr "txn_4cf53ad9cad DPV32-1111-SBR1 [DATE] 03:39PM" at bounding box center [667, 137] width 974 height 31
click at [519, 139] on td "DPV32-1111-SBR1" at bounding box center [567, 137] width 295 height 31
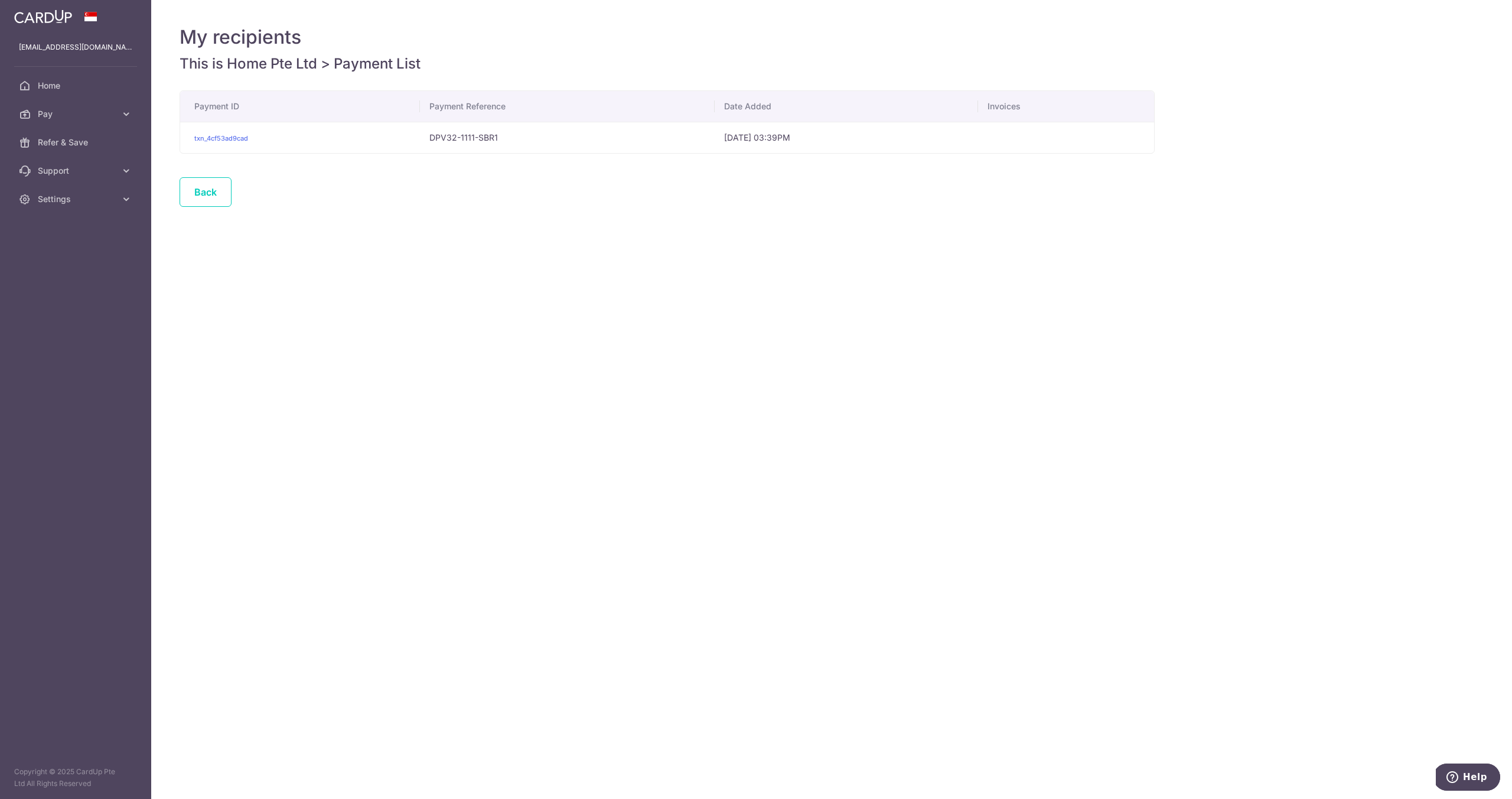
click at [519, 139] on td "DPV32-1111-SBR1" at bounding box center [567, 137] width 295 height 31
drag, startPoint x: 519, startPoint y: 139, endPoint x: 696, endPoint y: 147, distance: 177.2
click at [696, 147] on tr "txn_4cf53ad9cad DPV32-1111-SBR1 10/09/2025 03:39PM" at bounding box center [667, 137] width 974 height 31
click at [714, 147] on td "10/09/2025 03:39PM" at bounding box center [846, 137] width 264 height 31
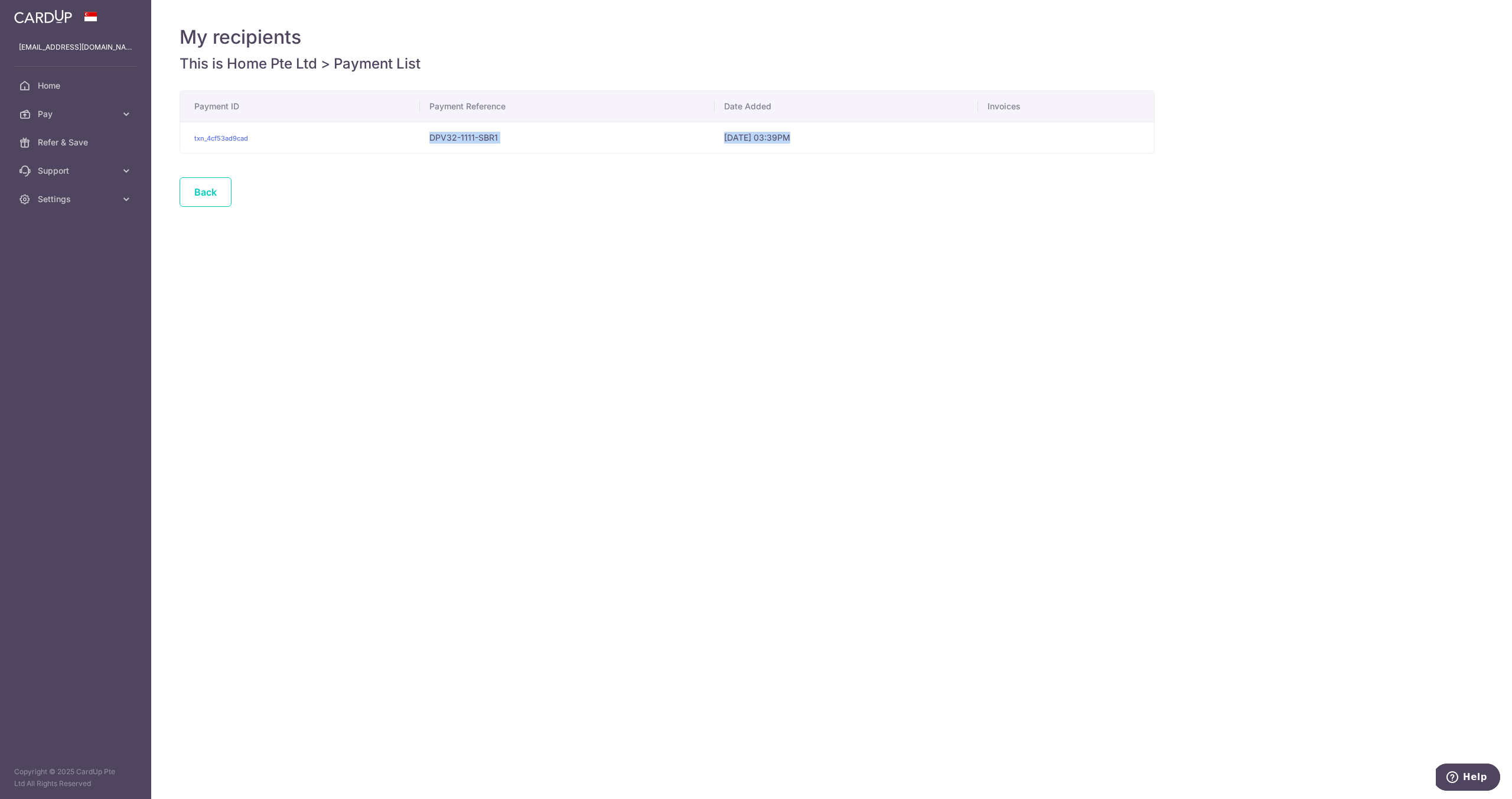
drag, startPoint x: 696, startPoint y: 147, endPoint x: 524, endPoint y: 123, distance: 173.7
click at [525, 124] on tr "txn_4cf53ad9cad DPV32-1111-SBR1 10/09/2025 03:39PM" at bounding box center [667, 137] width 974 height 31
click at [524, 123] on td "DPV32-1111-SBR1" at bounding box center [567, 137] width 295 height 31
drag, startPoint x: 525, startPoint y: 123, endPoint x: 680, endPoint y: 134, distance: 155.4
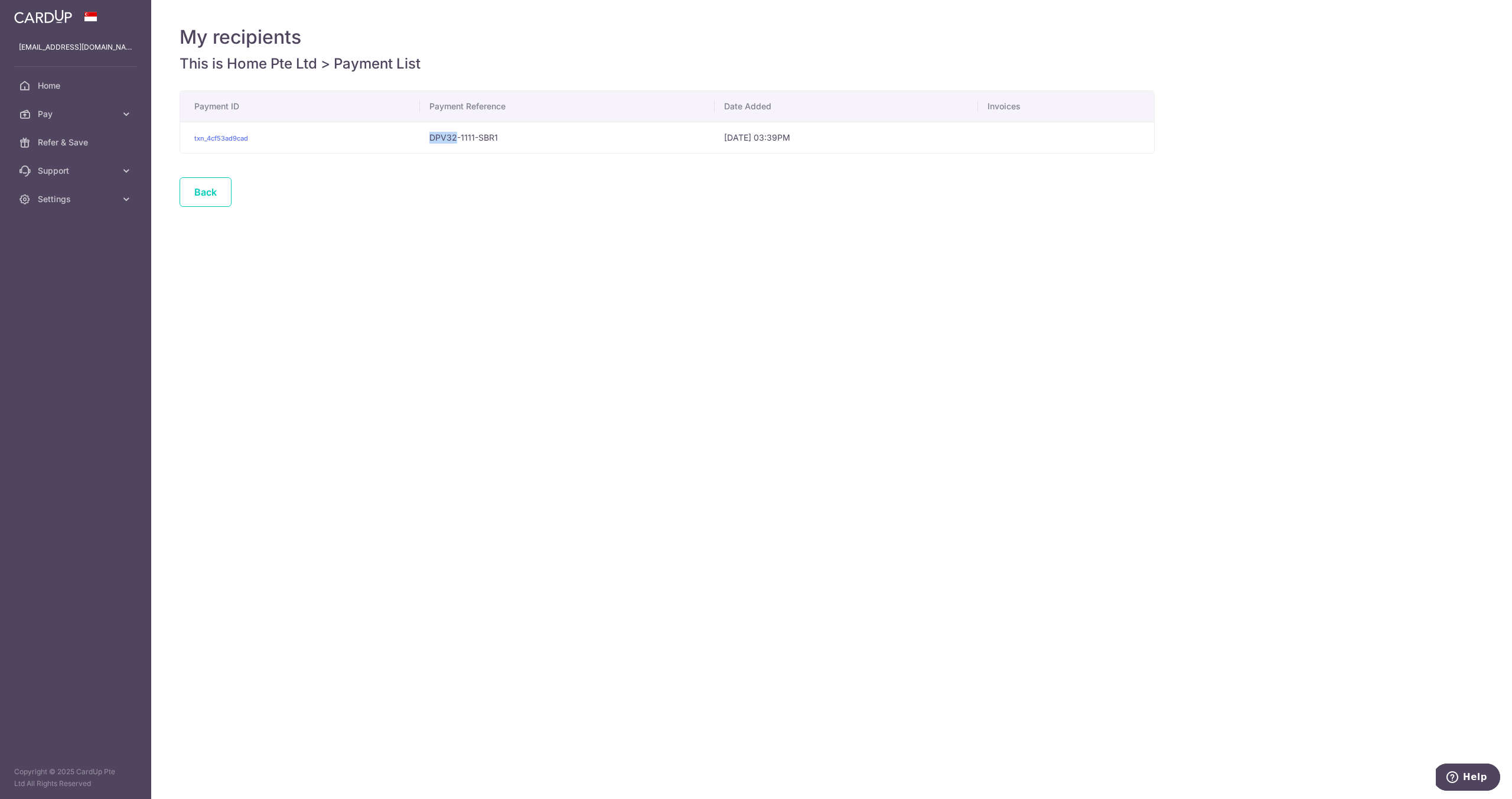
click at [680, 134] on td "DPV32-1111-SBR1" at bounding box center [567, 137] width 295 height 31
drag, startPoint x: 680, startPoint y: 134, endPoint x: 762, endPoint y: 134, distance: 82.0
click at [762, 134] on tr "txn_4cf53ad9cad DPV32-1111-SBR1 10/09/2025 03:39PM" at bounding box center [667, 137] width 974 height 31
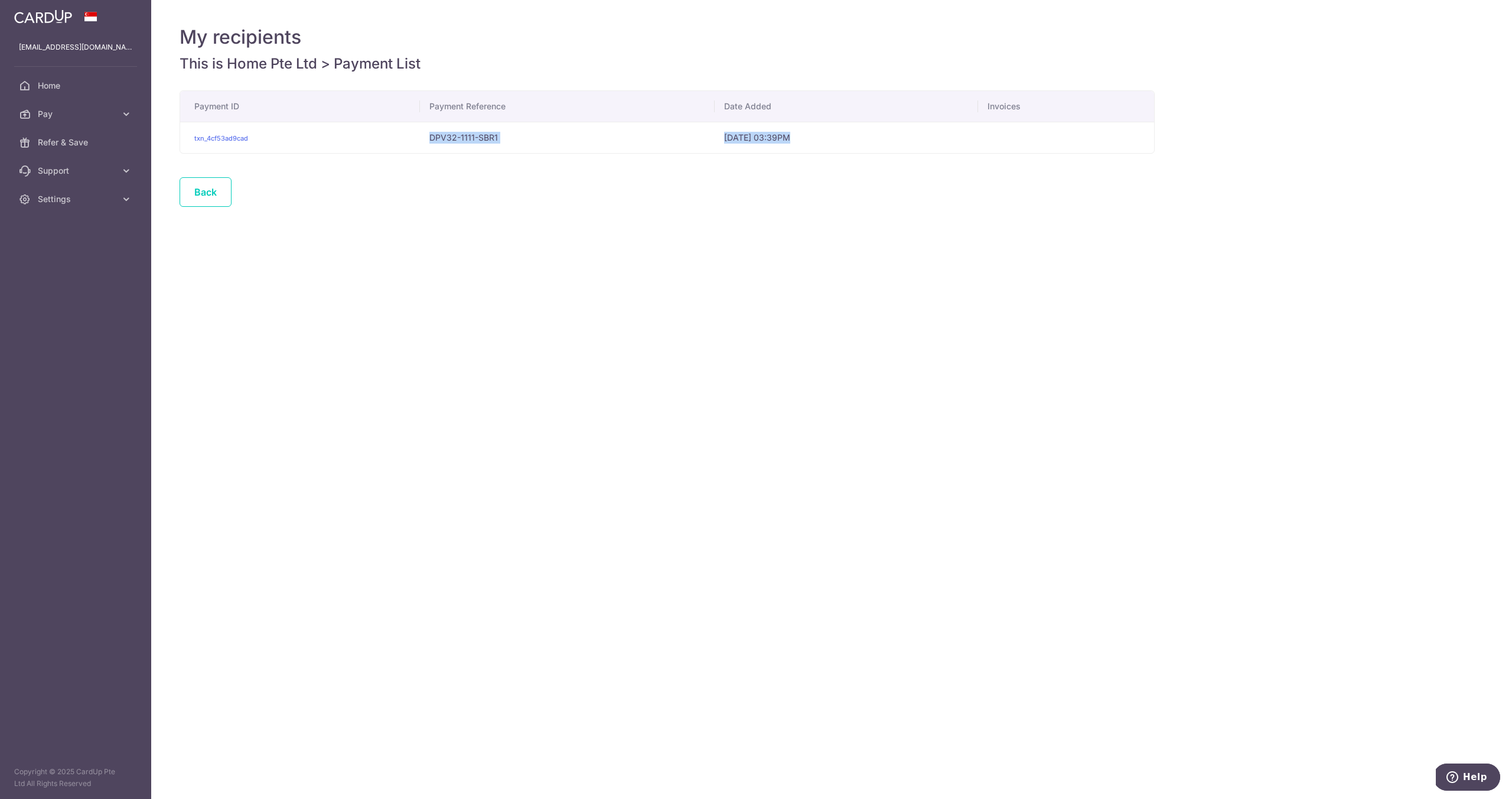
click at [762, 134] on span "10/09/2025 03:39PM" at bounding box center [757, 137] width 66 height 10
drag, startPoint x: 762, startPoint y: 134, endPoint x: 538, endPoint y: 133, distance: 224.0
click at [538, 133] on tr "txn_4cf53ad9cad DPV32-1111-SBR1 10/09/2025 03:39PM" at bounding box center [667, 137] width 974 height 31
click at [538, 133] on td "DPV32-1111-SBR1" at bounding box center [567, 137] width 295 height 31
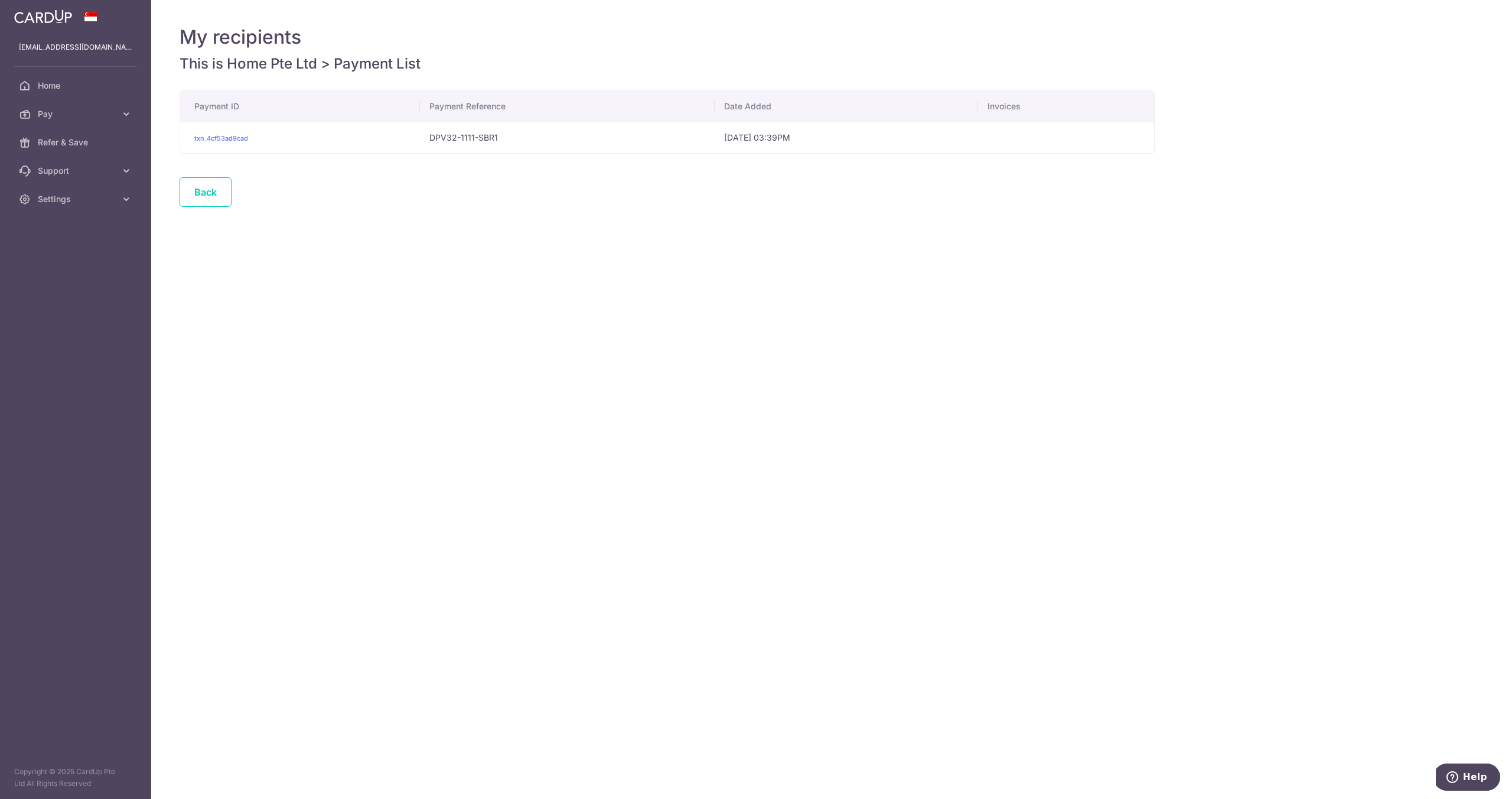
click at [538, 133] on td "DPV32-1111-SBR1" at bounding box center [567, 137] width 295 height 31
drag, startPoint x: 538, startPoint y: 133, endPoint x: 707, endPoint y: 144, distance: 169.4
click at [703, 143] on tr "txn_4cf53ad9cad DPV32-1111-SBR1 10/09/2025 03:39PM" at bounding box center [667, 137] width 974 height 31
click at [714, 144] on td "10/09/2025 03:39PM" at bounding box center [846, 137] width 264 height 31
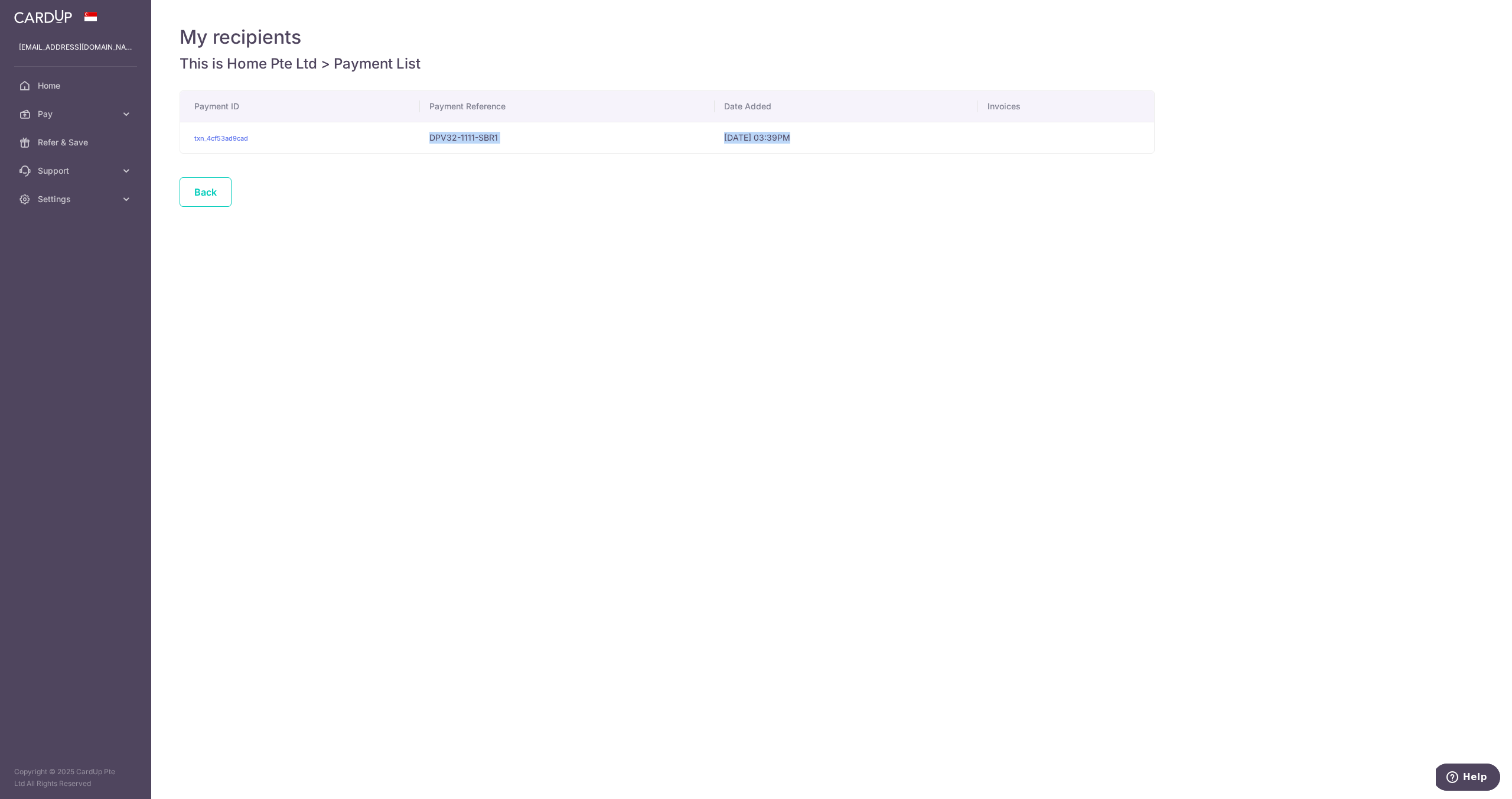
drag, startPoint x: 707, startPoint y: 144, endPoint x: 429, endPoint y: 122, distance: 278.9
click at [429, 122] on tr "txn_4cf53ad9cad DPV32-1111-SBR1 10/09/2025 03:39PM" at bounding box center [667, 137] width 974 height 31
click at [377, 135] on td "txn_4cf53ad9cad" at bounding box center [300, 137] width 240 height 31
drag, startPoint x: 377, startPoint y: 135, endPoint x: 698, endPoint y: 149, distance: 321.3
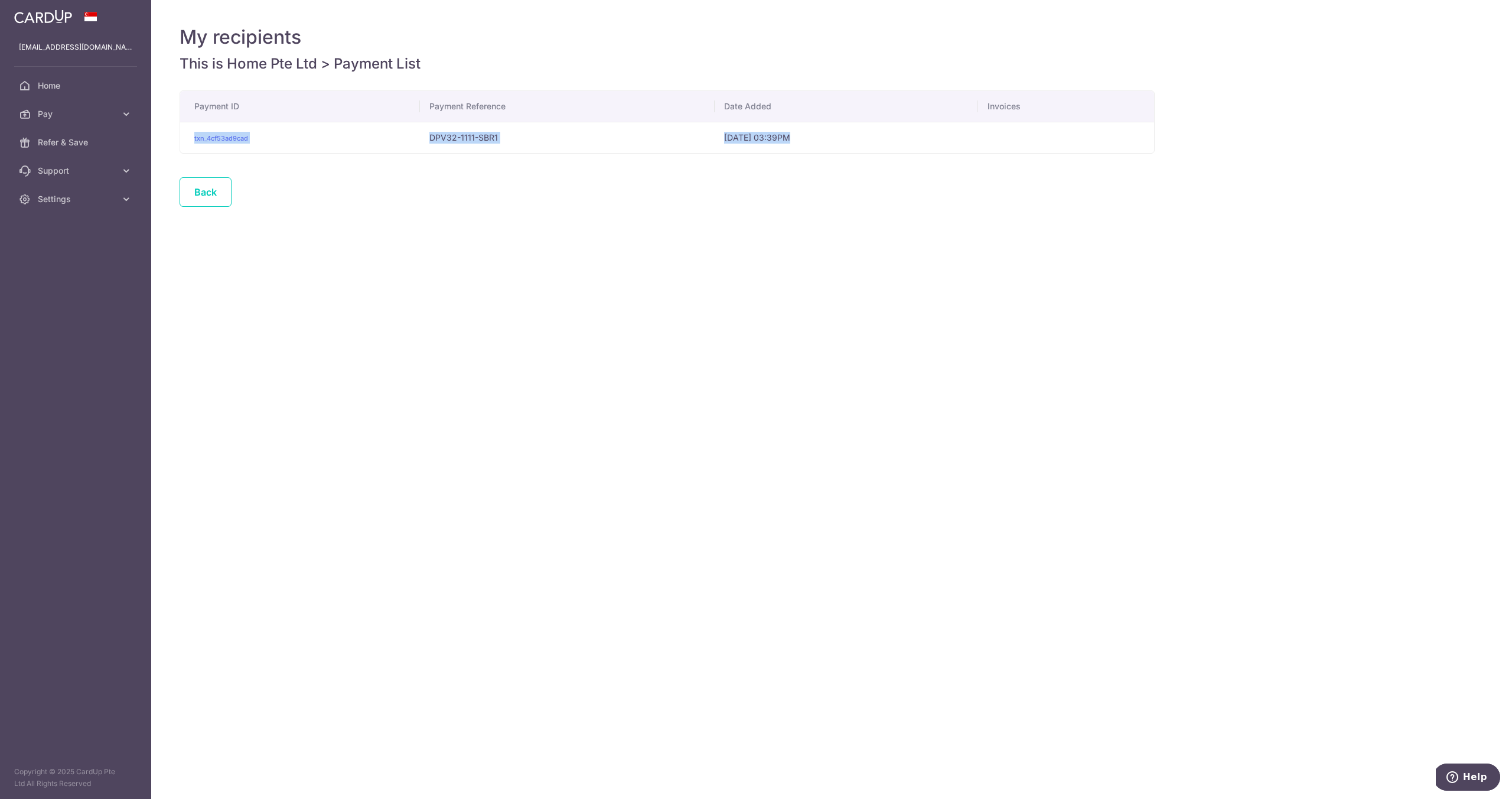
click at [698, 149] on tr "txn_4cf53ad9cad DPV32-1111-SBR1 10/09/2025 03:39PM" at bounding box center [667, 137] width 974 height 31
click at [714, 149] on td "10/09/2025 03:39PM" at bounding box center [846, 137] width 264 height 31
click at [49, 91] on span "Home" at bounding box center [76, 85] width 78 height 12
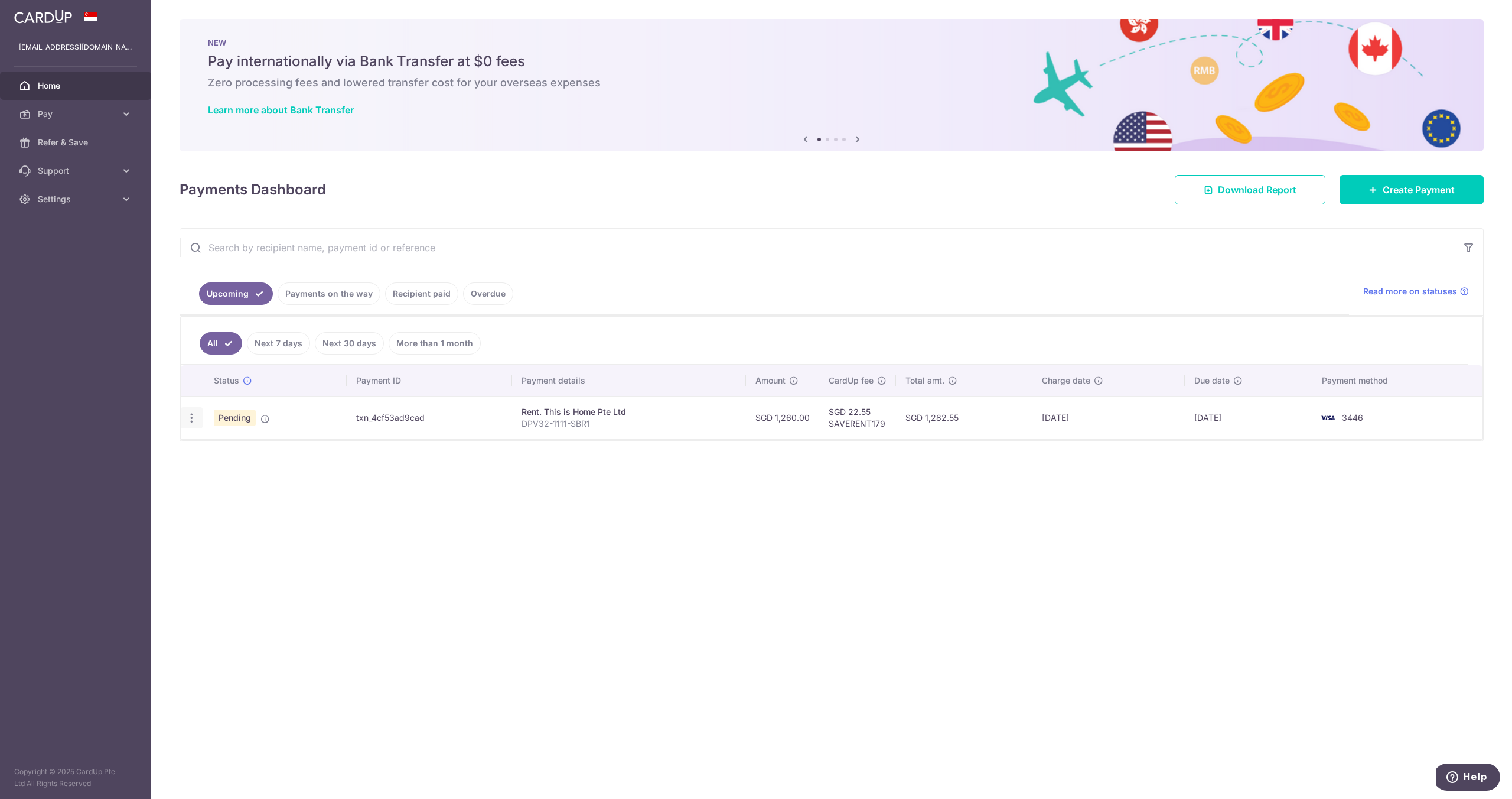
click at [197, 418] on icon "button" at bounding box center [191, 418] width 12 height 12
click at [216, 448] on span "Update payment" at bounding box center [254, 450] width 81 height 14
radio input "true"
type input "1,260.00"
type input "[DATE]"
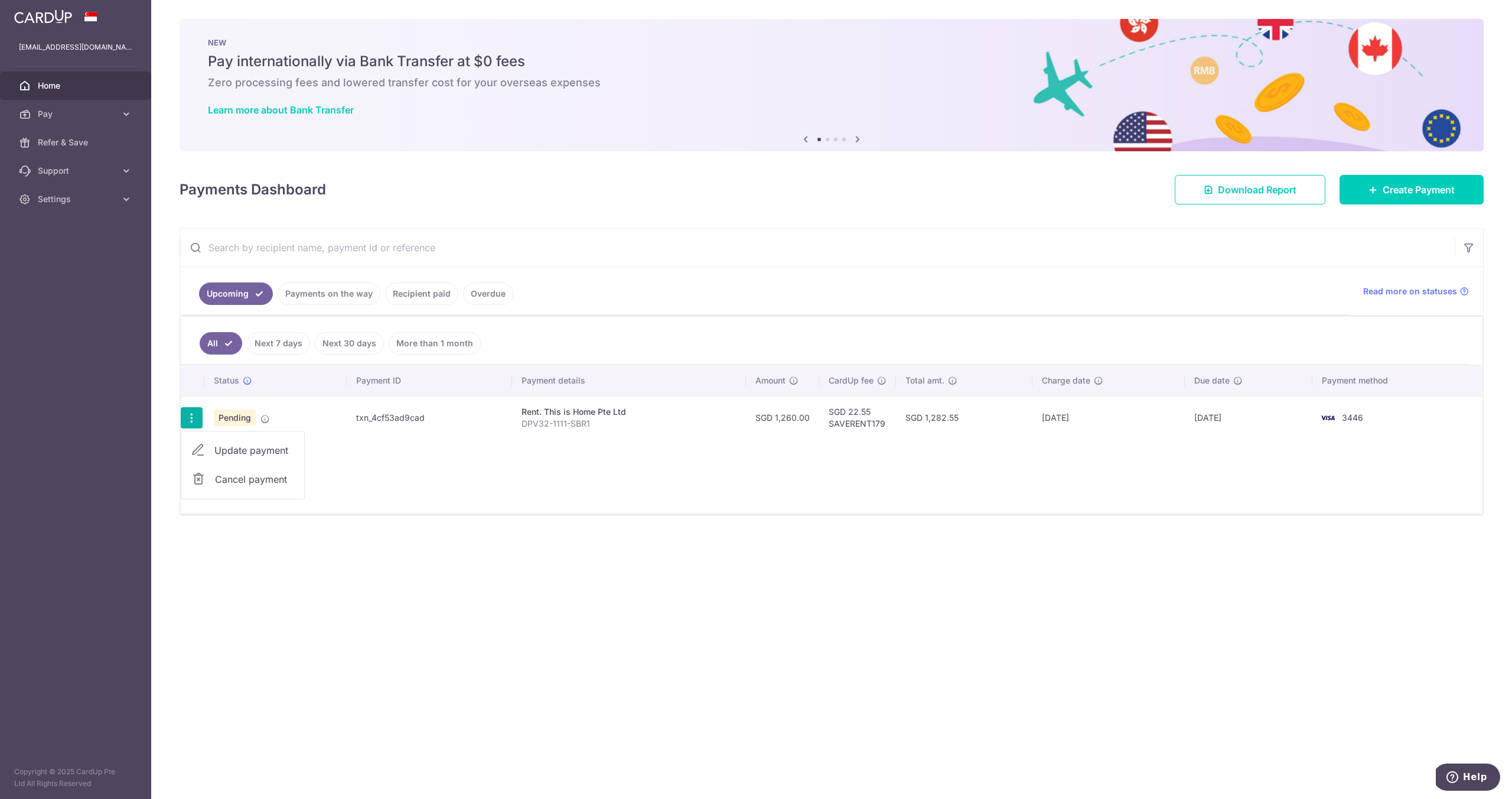
type input "DPV32-1111-SBR1"
type input "SAVERENT179"
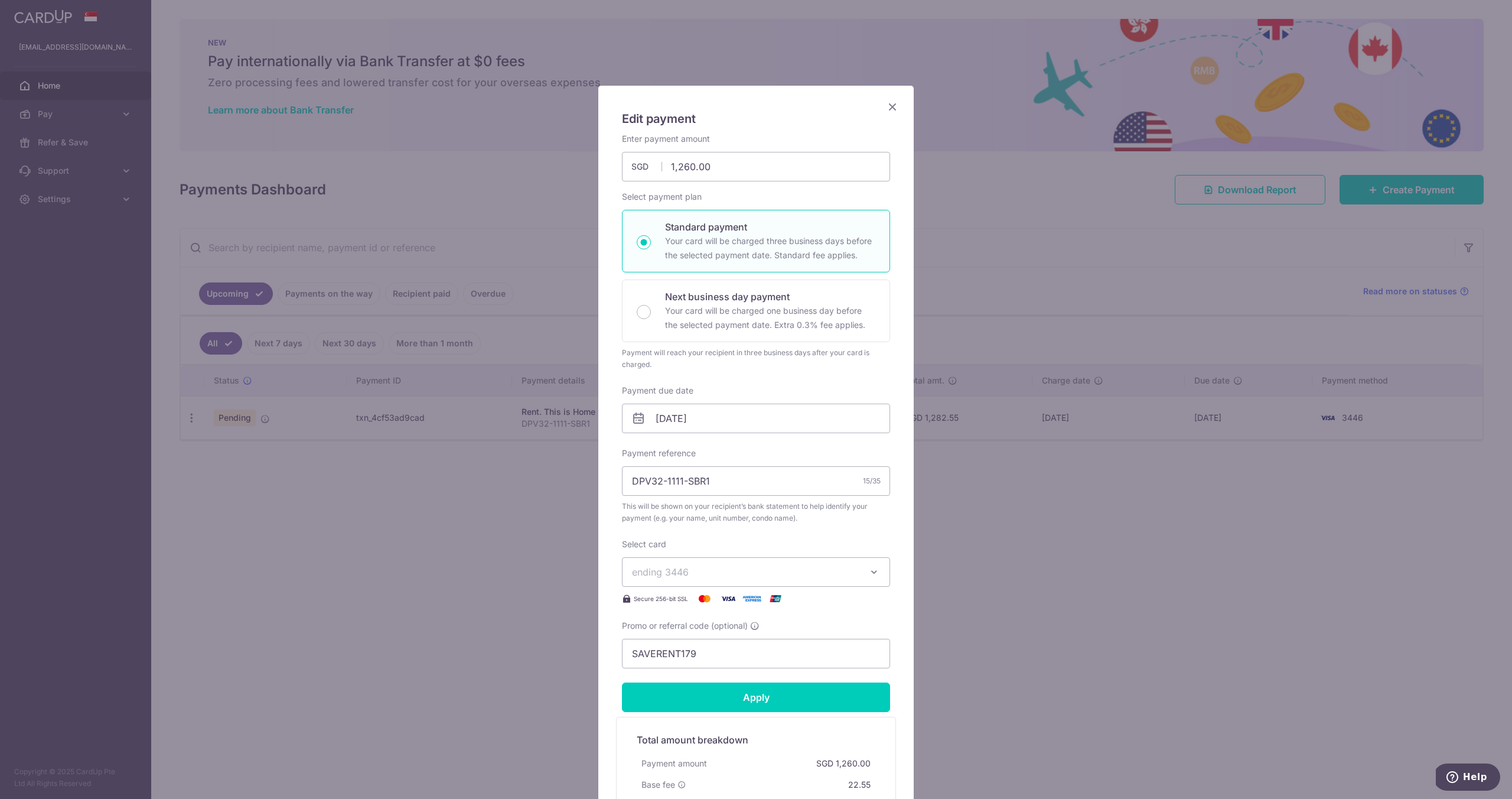
click at [896, 106] on icon "Close" at bounding box center [892, 107] width 14 height 15
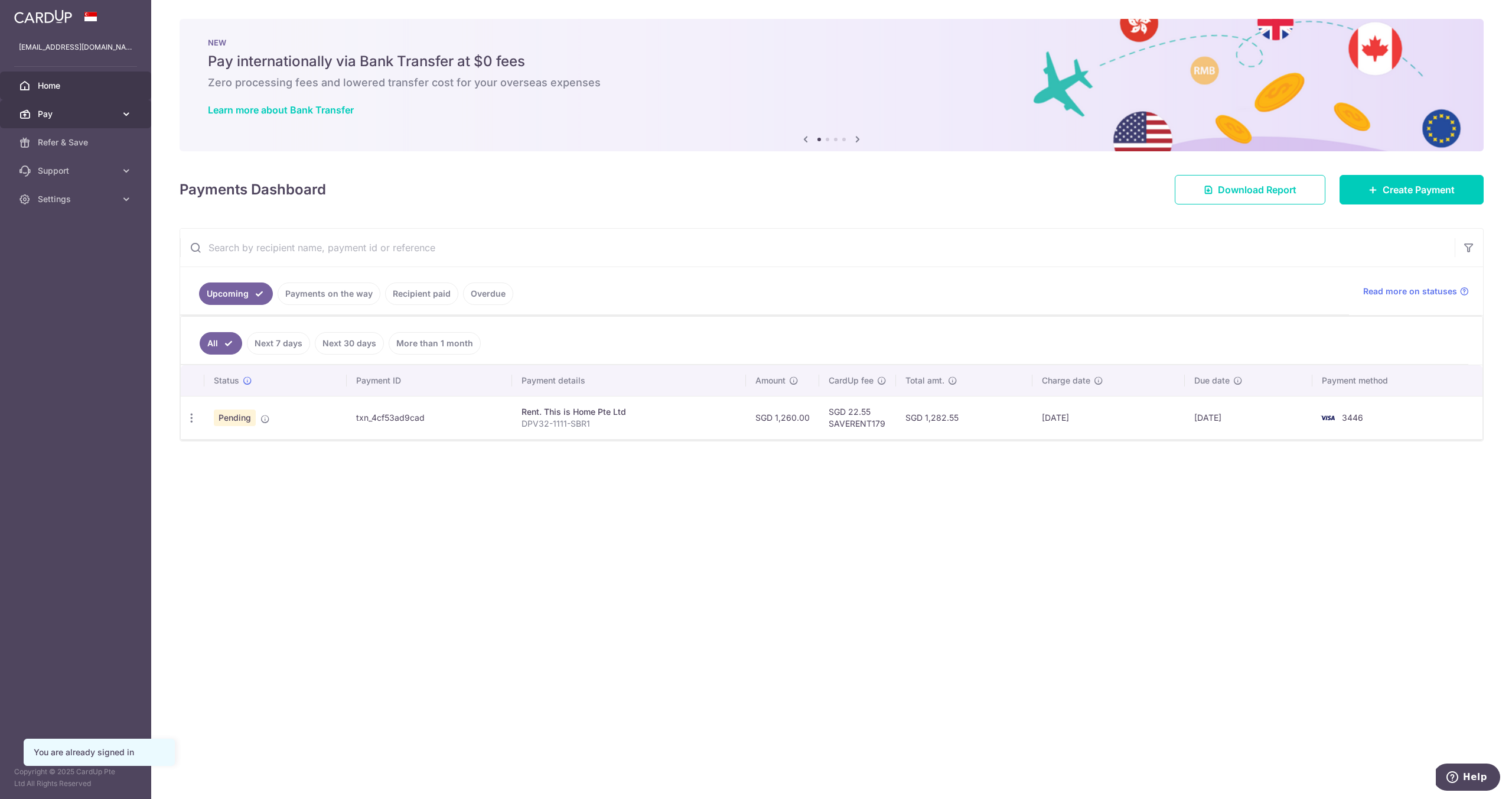
click at [99, 101] on link "Pay" at bounding box center [75, 114] width 151 height 28
click at [94, 173] on span "Recipients" at bounding box center [76, 171] width 78 height 12
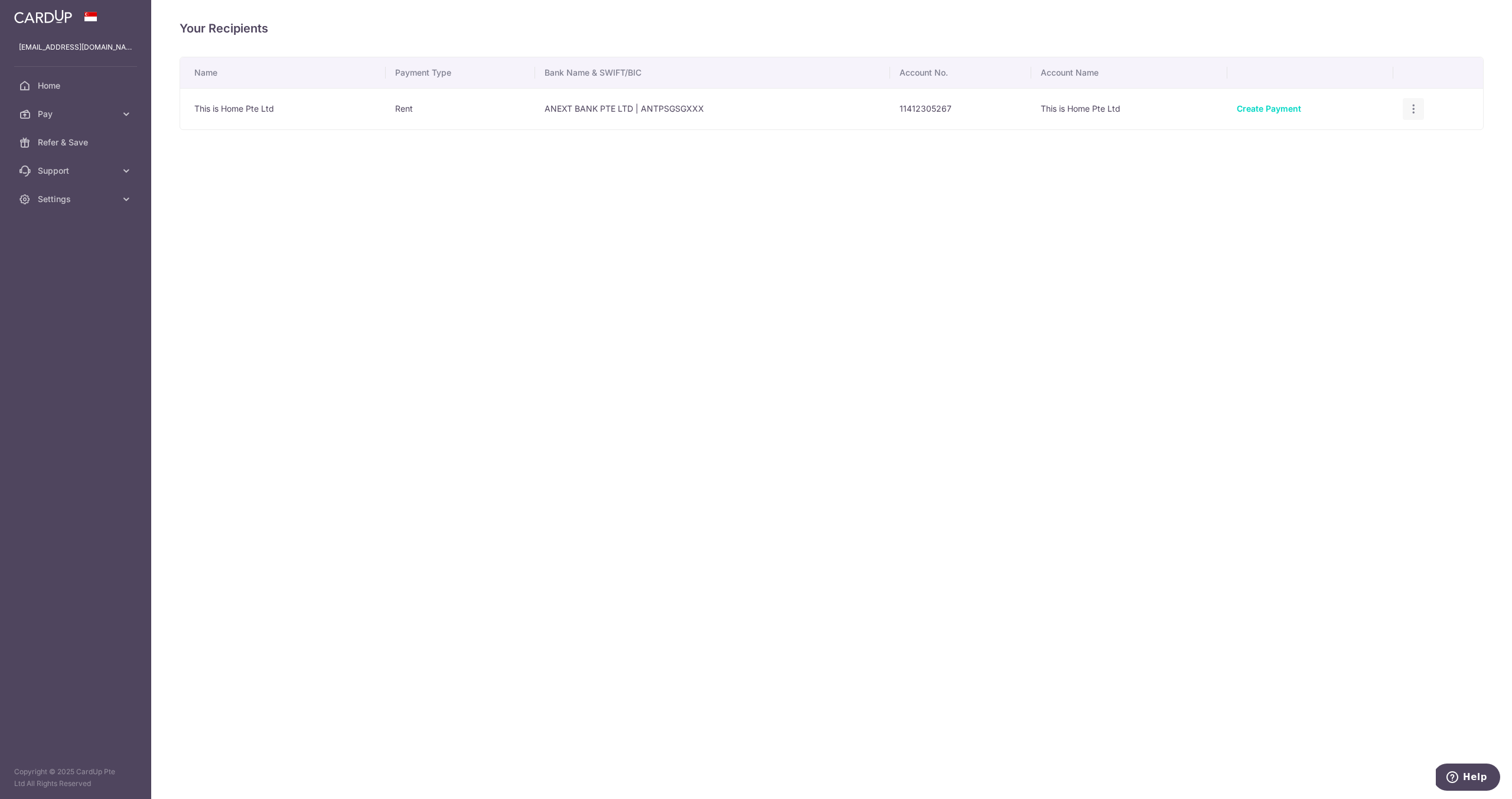
click at [1405, 104] on div "View/Edit Linked Payments" at bounding box center [1413, 108] width 22 height 22
click at [1411, 110] on icon "button" at bounding box center [1413, 109] width 12 height 12
click at [1381, 132] on link "View/Edit" at bounding box center [1362, 142] width 123 height 28
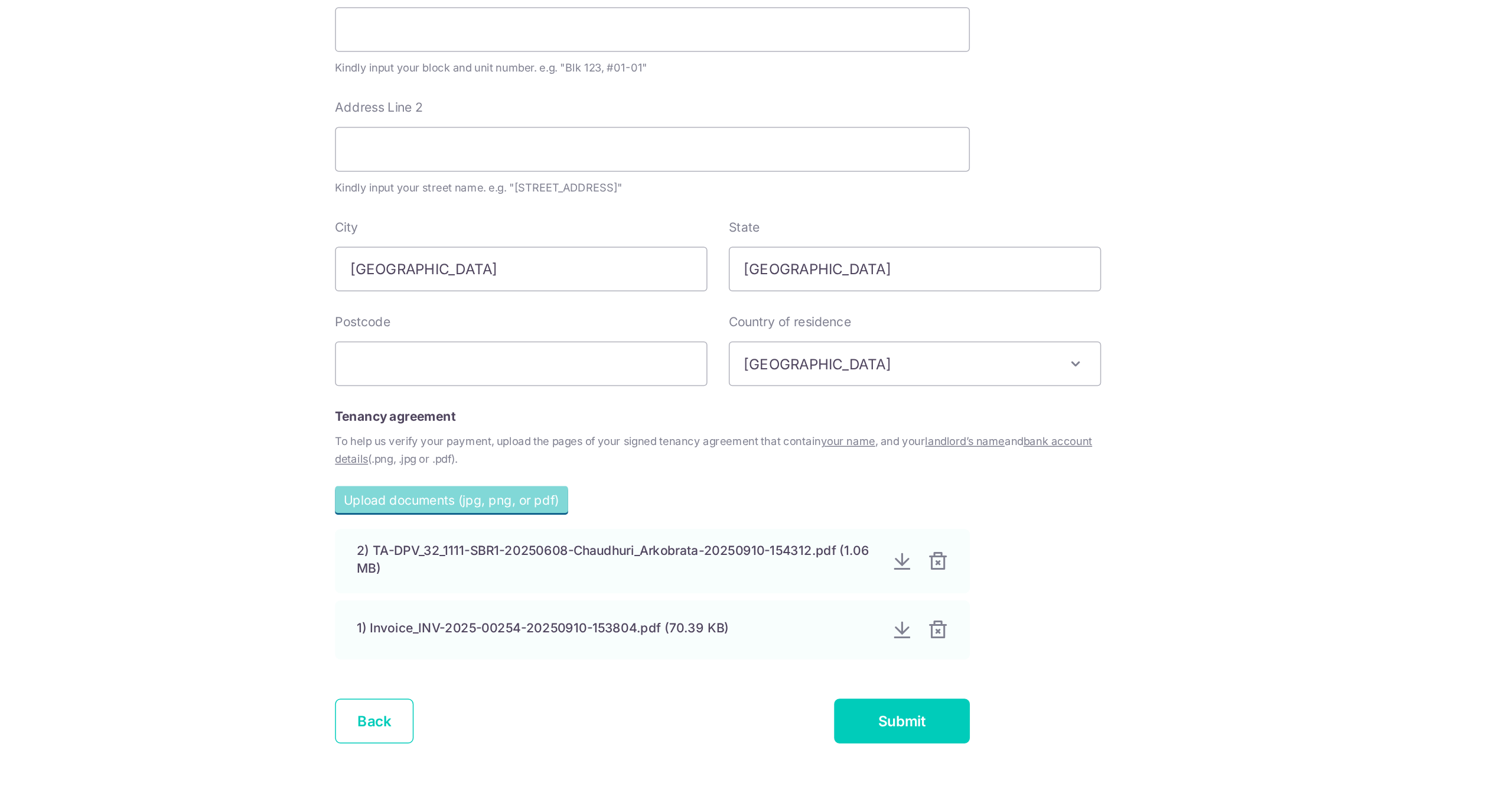
click at [774, 543] on div "To help us verify your payment, upload the pages of your signed tenancy agreeme…" at bounding box center [745, 535] width 507 height 23
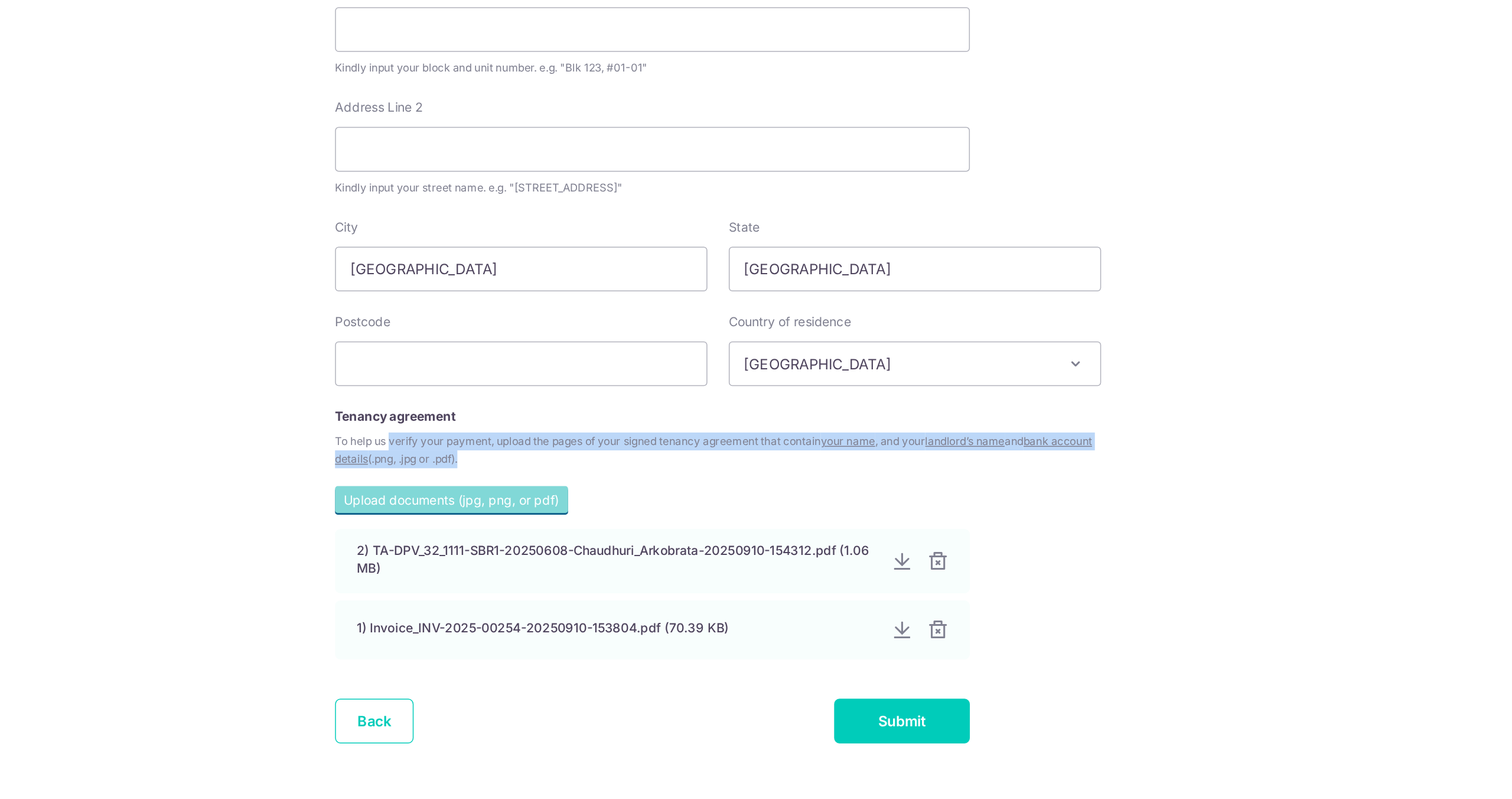
click at [774, 543] on div "To help us verify your payment, upload the pages of your signed tenancy agreeme…" at bounding box center [745, 535] width 507 height 23
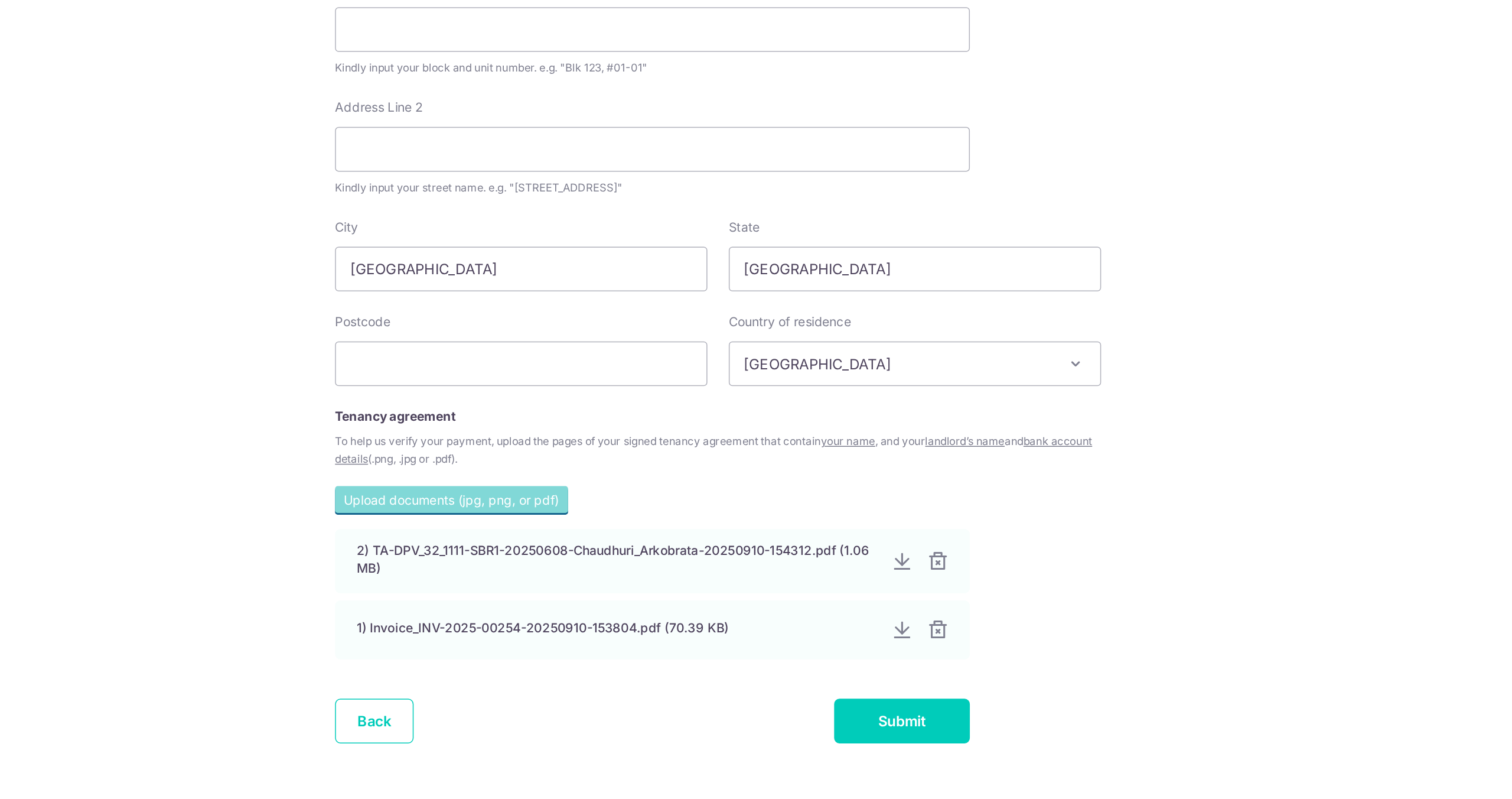
click at [774, 543] on div "To help us verify your payment, upload the pages of your signed tenancy agreeme…" at bounding box center [745, 535] width 507 height 23
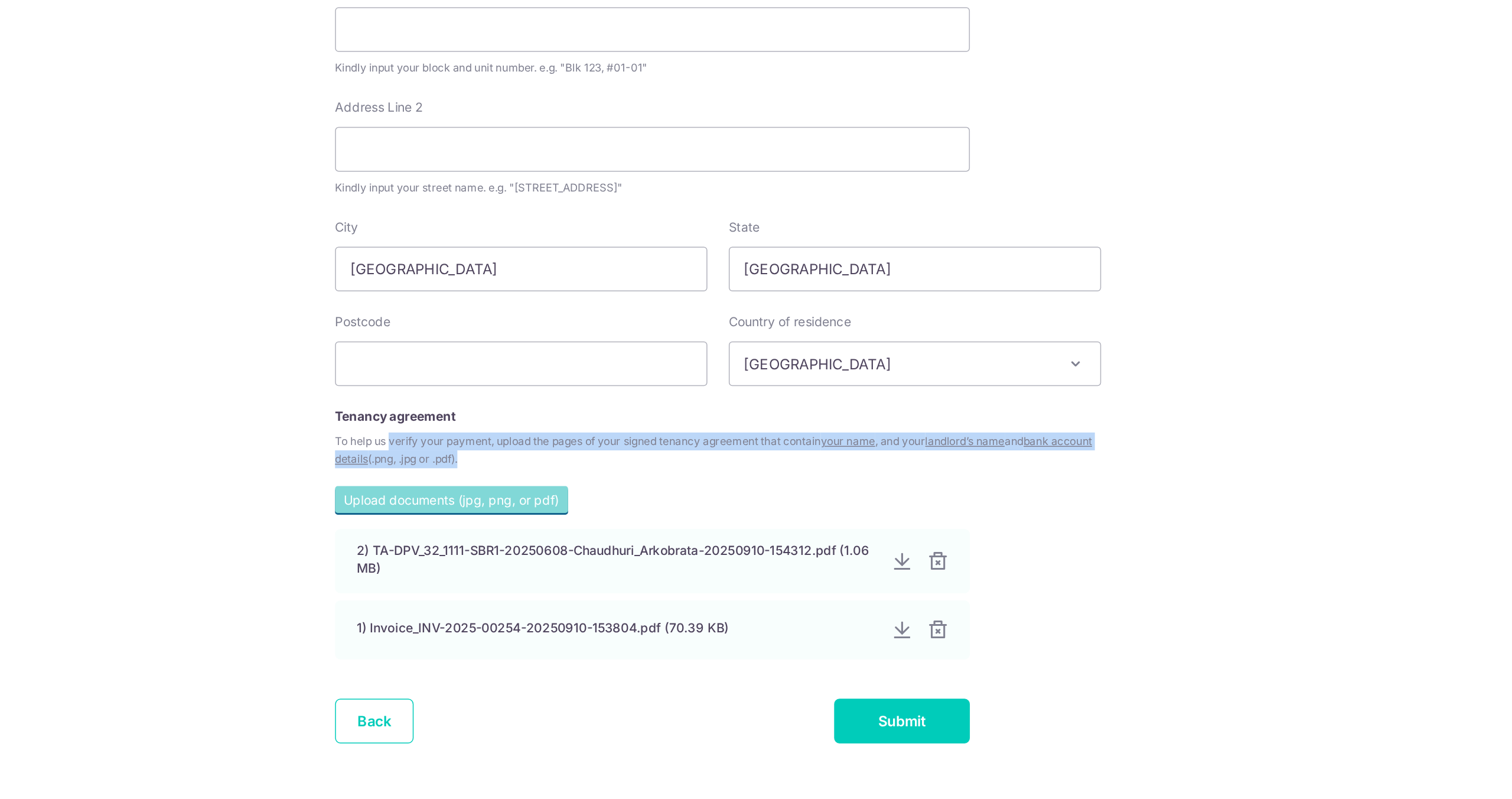
click at [774, 543] on div "To help us verify your payment, upload the pages of your signed tenancy agreeme…" at bounding box center [745, 535] width 507 height 23
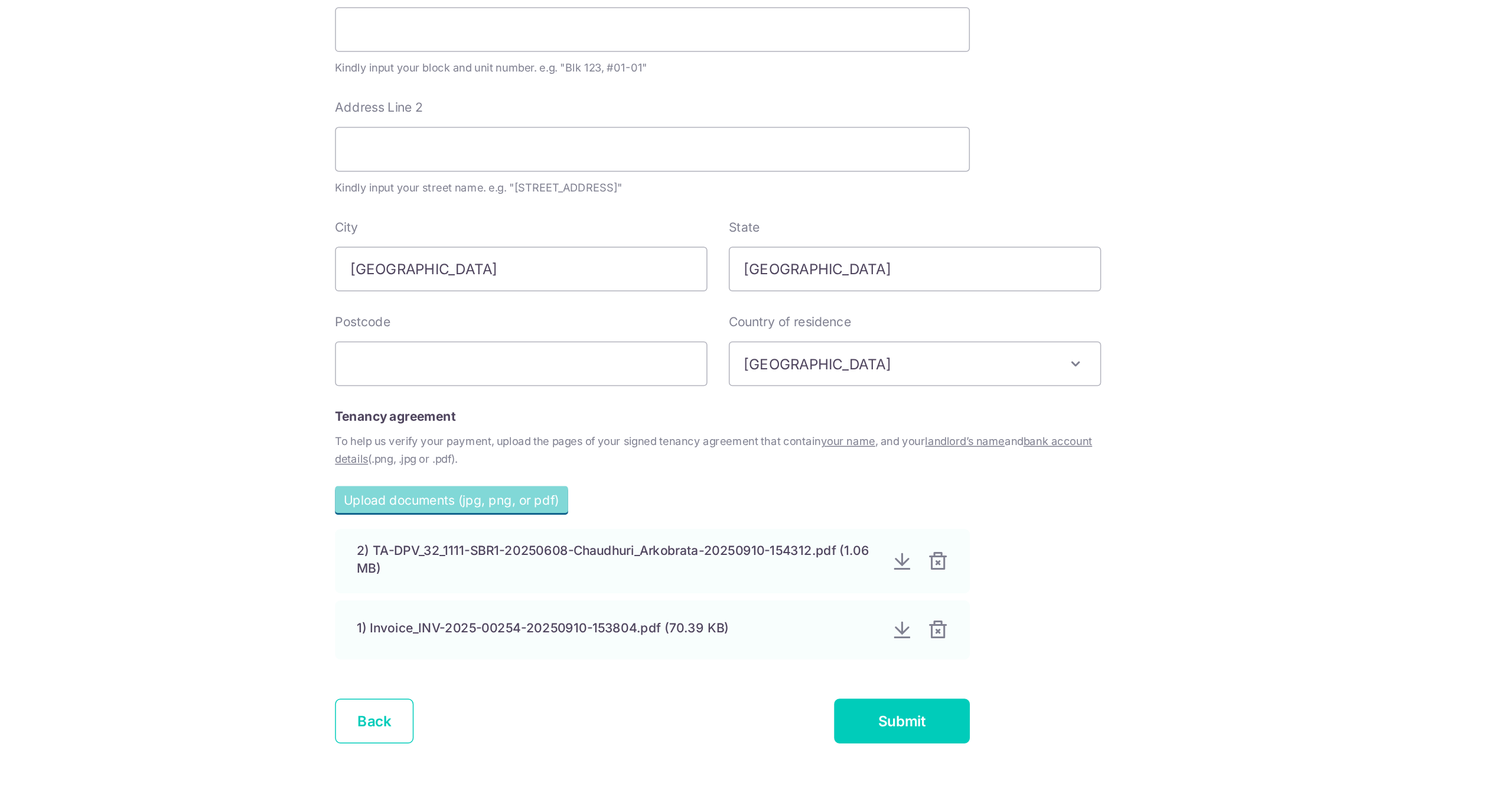
click at [774, 543] on div "To help us verify your payment, upload the pages of your signed tenancy agreeme…" at bounding box center [745, 535] width 507 height 23
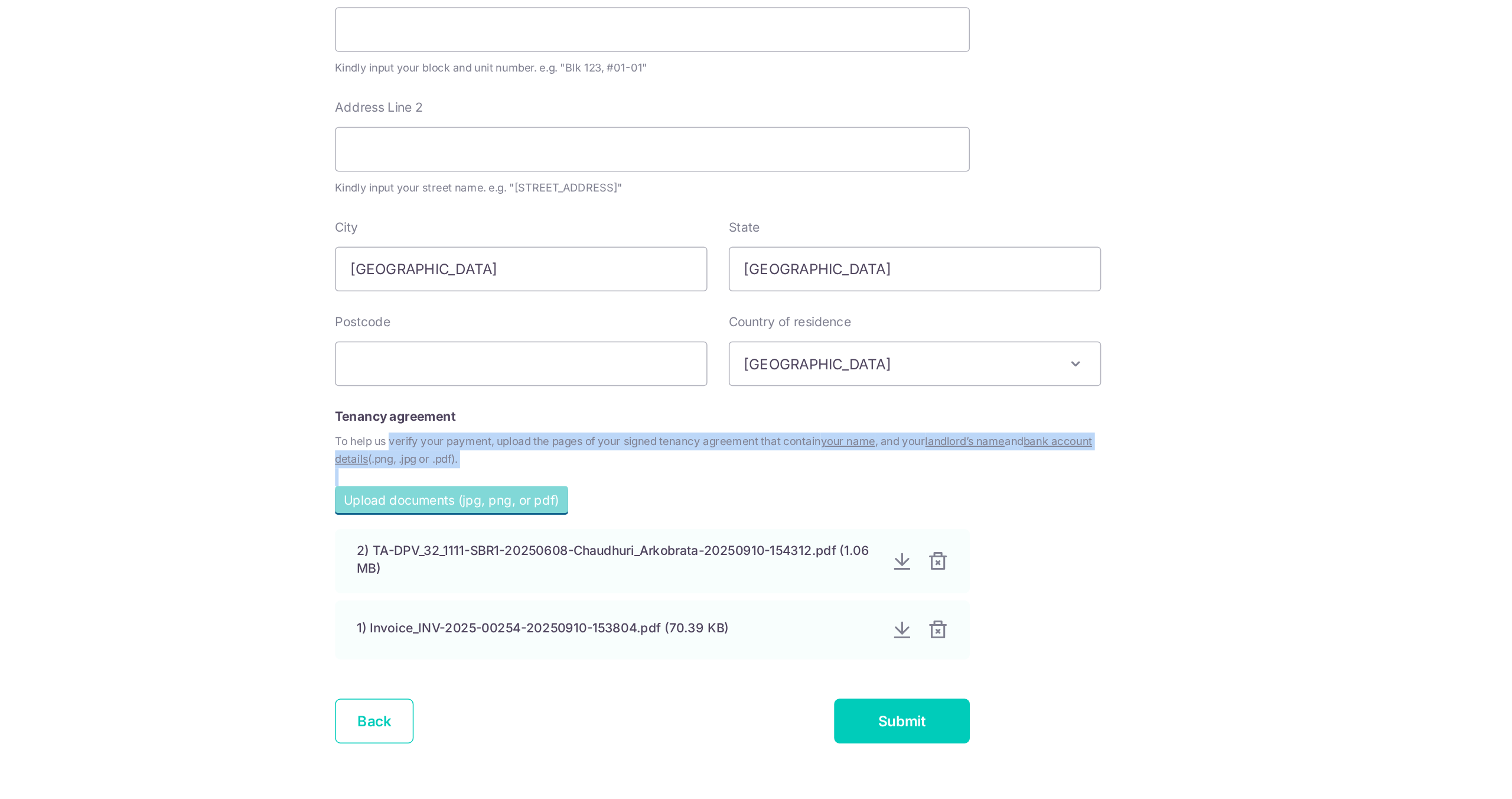
drag, startPoint x: 774, startPoint y: 543, endPoint x: 795, endPoint y: 557, distance: 25.2
click at [795, 557] on form "This is Home Pte Ltd Account Details ANEXT BANK PTE LTD Australia & New Zealand…" at bounding box center [745, 259] width 507 height 968
click at [790, 542] on div "To help us verify your payment, upload the pages of your signed tenancy agreeme…" at bounding box center [745, 535] width 507 height 23
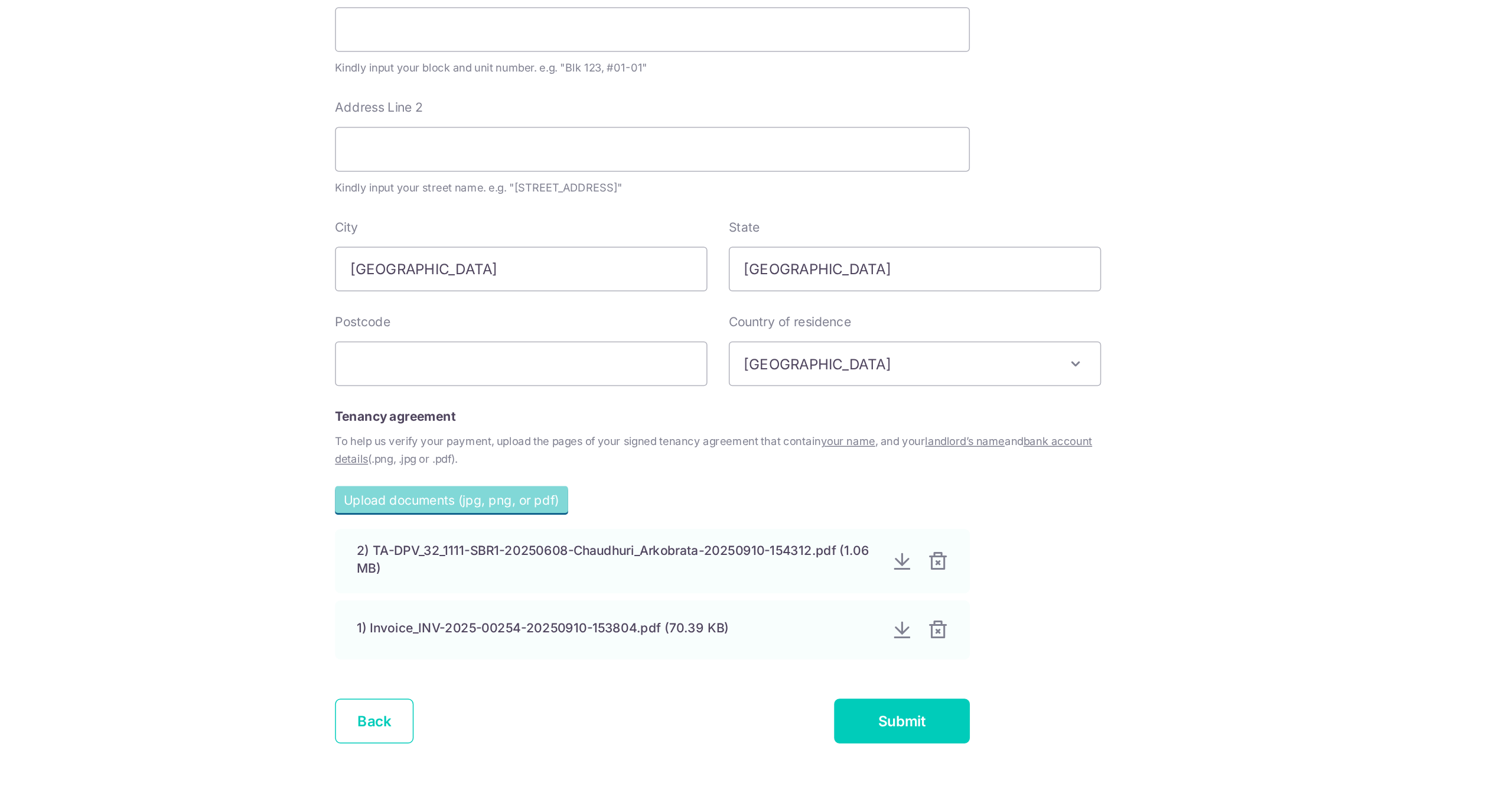
click at [790, 542] on div "To help us verify your payment, upload the pages of your signed tenancy agreeme…" at bounding box center [745, 535] width 507 height 23
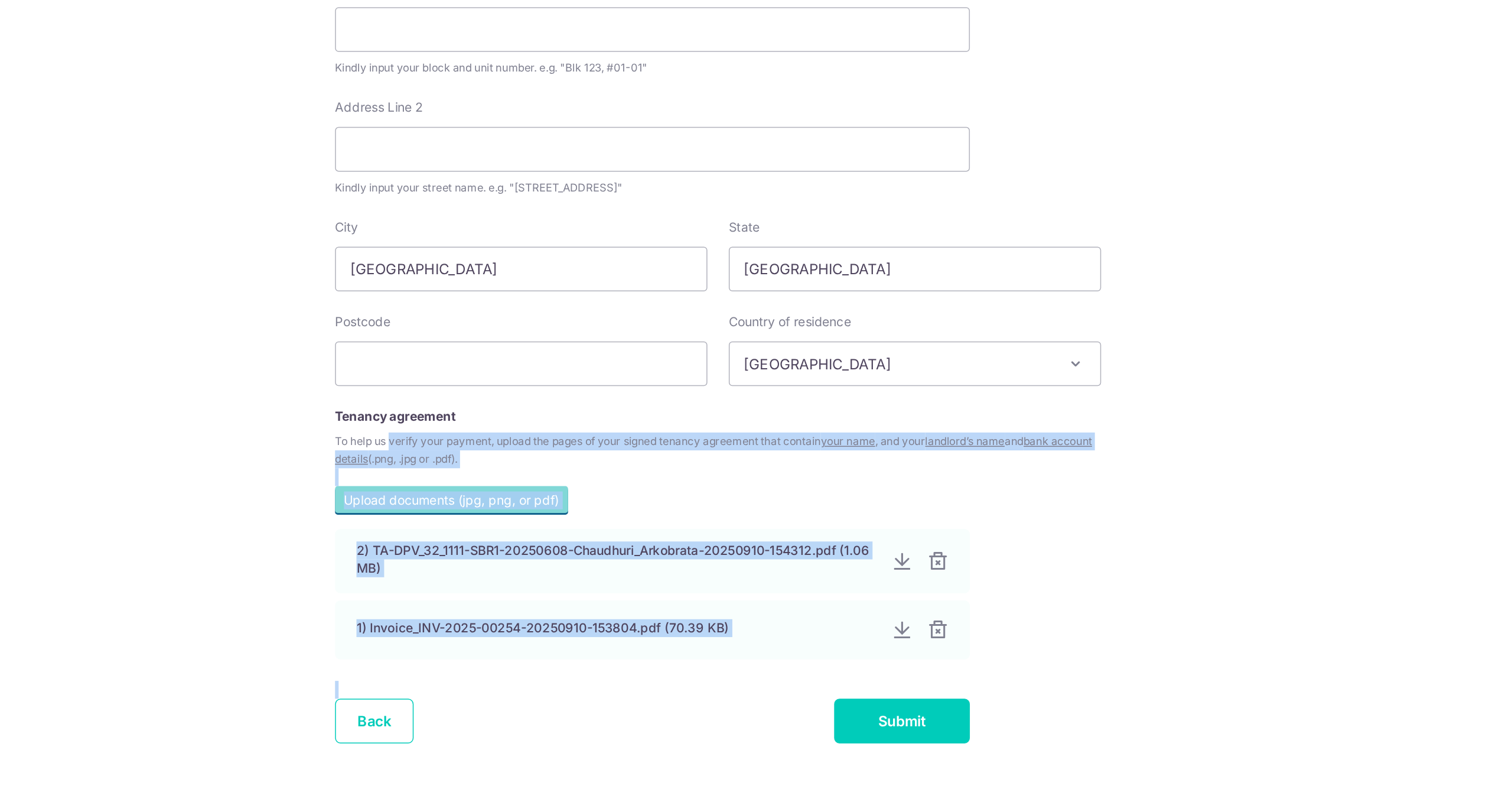
drag, startPoint x: 790, startPoint y: 542, endPoint x: 828, endPoint y: 699, distance: 161.5
click at [828, 699] on form "This is Home Pte Ltd Account Details ANEXT BANK PTE LTD Australia & New Zealand…" at bounding box center [745, 259] width 507 height 968
click at [779, 699] on div "Back Submit" at bounding box center [701, 714] width 420 height 29
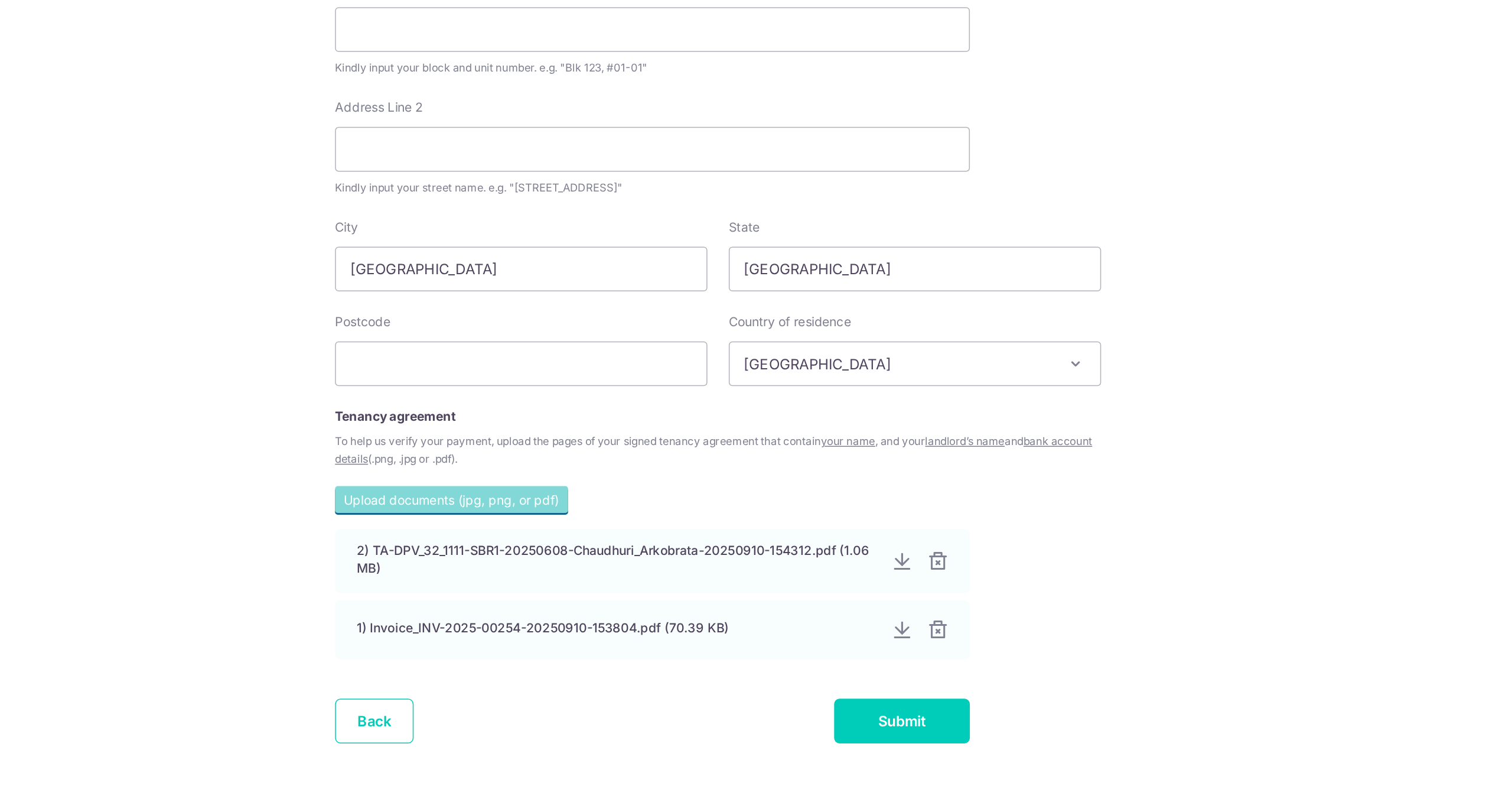
click at [481, 728] on div "My recipients This is Home Pte Ltd This is Home Pte Ltd Account Details ANEXT B…" at bounding box center [832, 399] width 1361 height 799
click at [506, 718] on link "Back" at bounding box center [517, 714] width 52 height 29
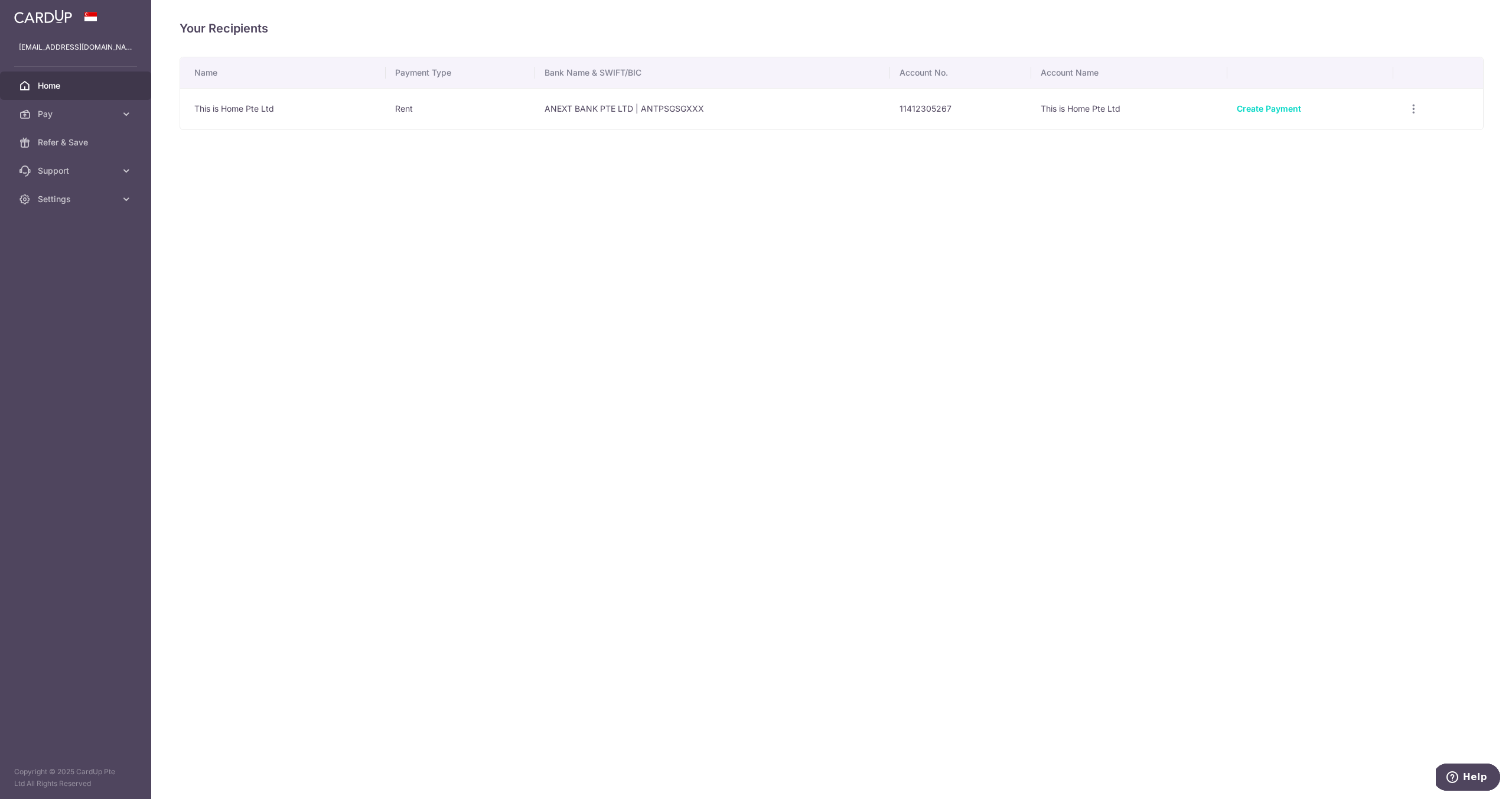
click at [106, 93] on link "Home" at bounding box center [75, 85] width 151 height 28
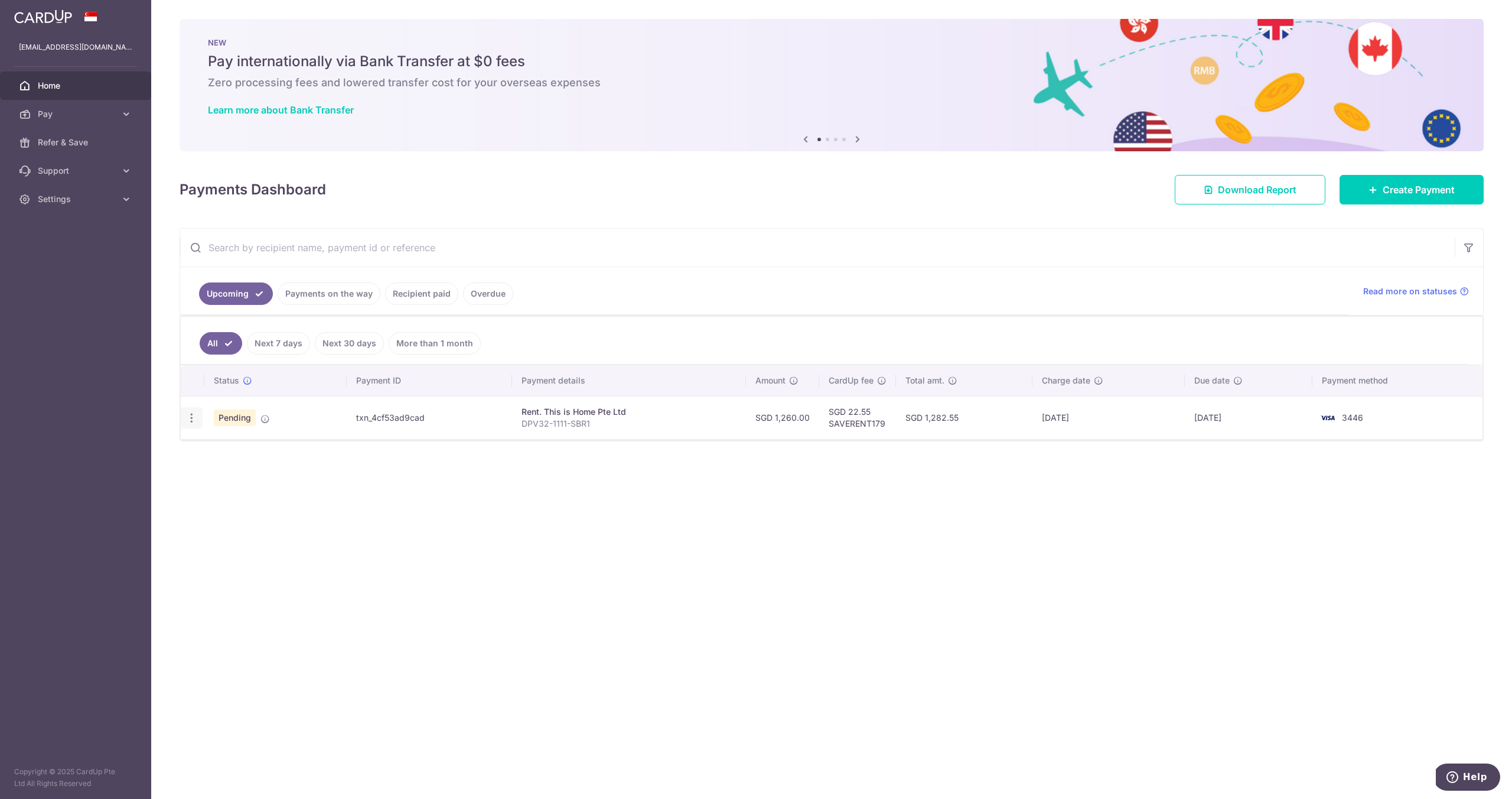
click at [184, 417] on div "Update payment Cancel payment" at bounding box center [191, 418] width 22 height 22
click at [193, 417] on icon "button" at bounding box center [191, 418] width 12 height 12
click at [124, 118] on icon at bounding box center [126, 114] width 12 height 12
click at [108, 165] on span "Recipients" at bounding box center [76, 171] width 78 height 12
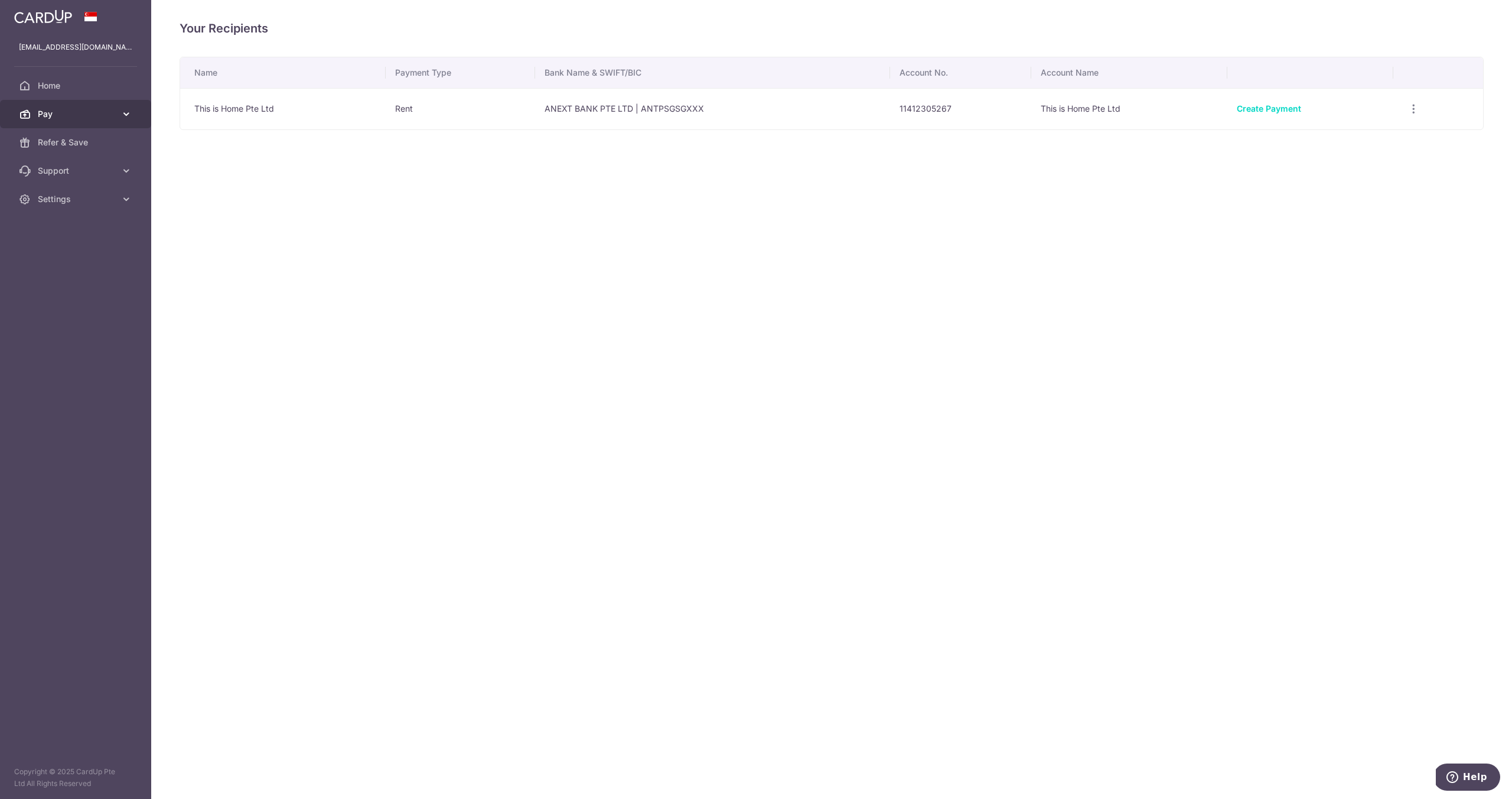
click at [103, 125] on link "Pay" at bounding box center [75, 114] width 151 height 28
click at [104, 139] on span "Payments" at bounding box center [76, 142] width 78 height 12
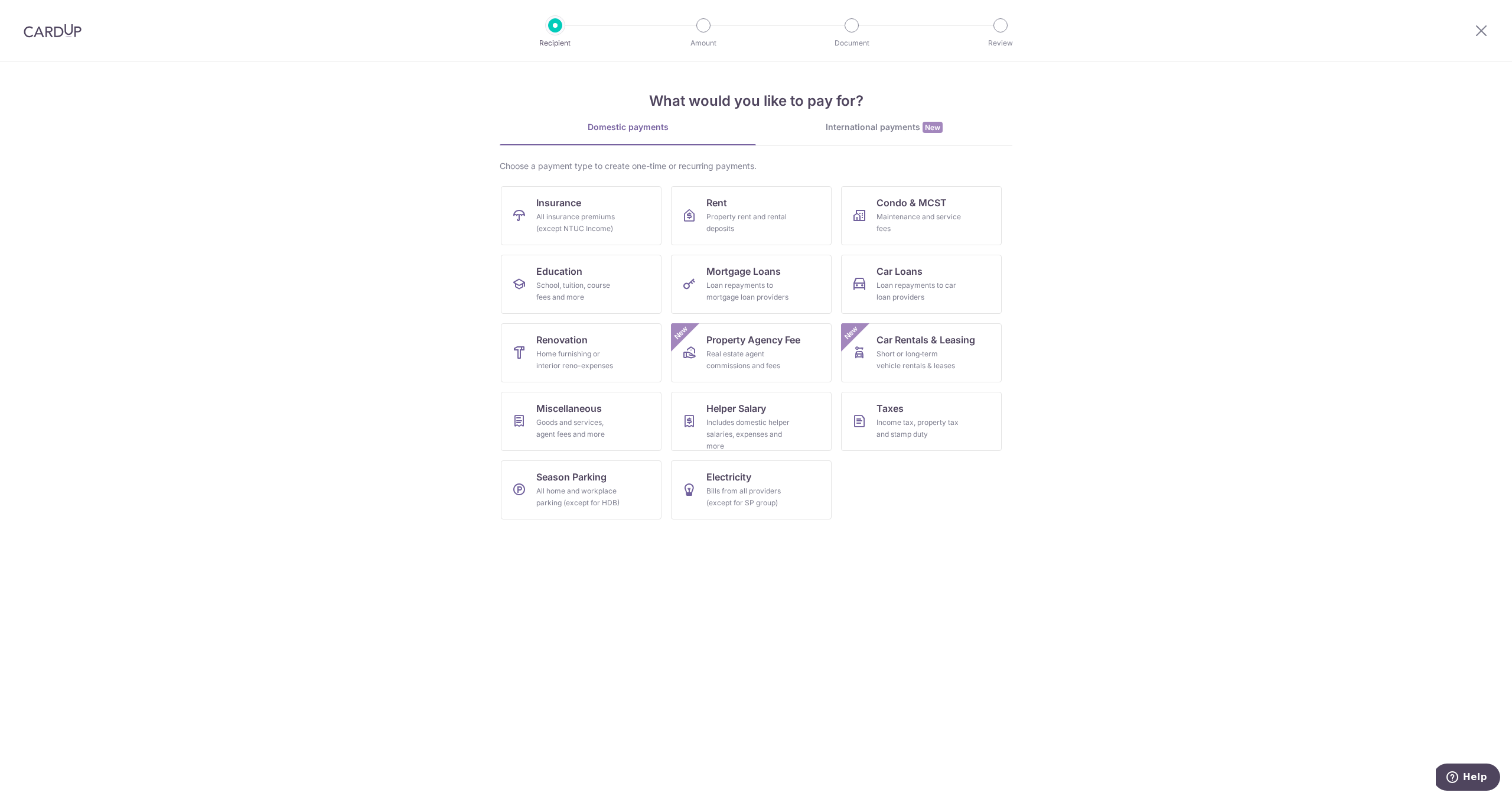
click at [58, 33] on img at bounding box center [53, 30] width 58 height 14
